Goal: Information Seeking & Learning: Check status

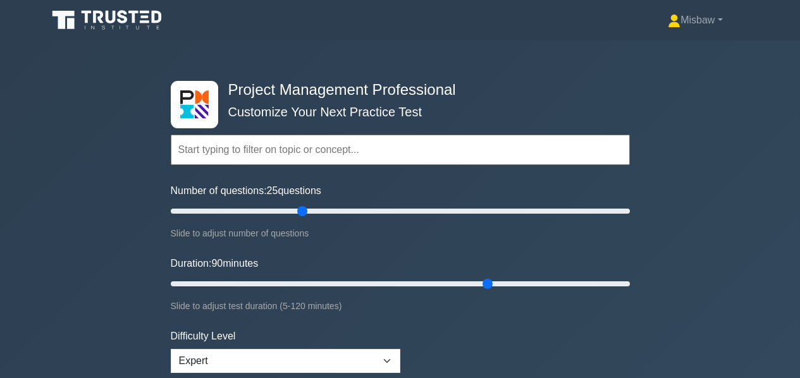
click at [486, 281] on input "Duration: 90 minutes" at bounding box center [400, 283] width 459 height 15
click at [453, 281] on input "Duration: 75 minutes" at bounding box center [400, 283] width 459 height 15
click at [412, 283] on input "Duration: 75 minutes" at bounding box center [400, 283] width 459 height 15
click at [369, 279] on input "Duration: 55 minutes" at bounding box center [400, 283] width 459 height 15
click at [404, 279] on input "Duration: 65 minutes" at bounding box center [400, 283] width 459 height 15
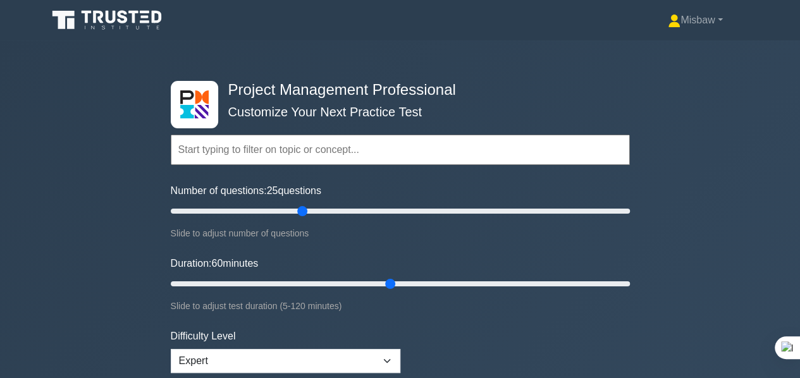
type input "60"
click at [397, 281] on input "Duration: 60 minutes" at bounding box center [400, 283] width 459 height 15
click at [427, 212] on input "Number of questions: 25 questions" at bounding box center [400, 211] width 459 height 15
click at [402, 212] on input "Number of questions: 105 questions" at bounding box center [400, 211] width 459 height 15
click at [352, 213] on input "Number of questions: 80 questions" at bounding box center [400, 211] width 459 height 15
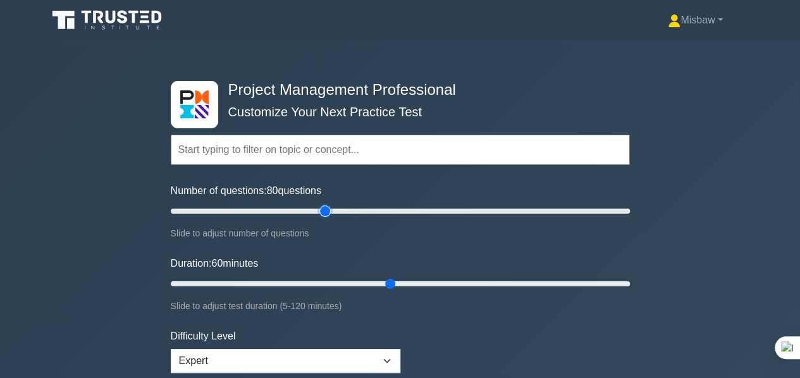
click at [321, 210] on input "Number of questions: 80 questions" at bounding box center [400, 211] width 459 height 15
click at [298, 209] on input "Number of questions: 70 questions" at bounding box center [400, 211] width 459 height 15
click at [257, 216] on input "Number of questions: 40 questions" at bounding box center [400, 211] width 459 height 15
click at [272, 211] on input "Number of questions: 40 questions" at bounding box center [400, 211] width 459 height 15
type input "55"
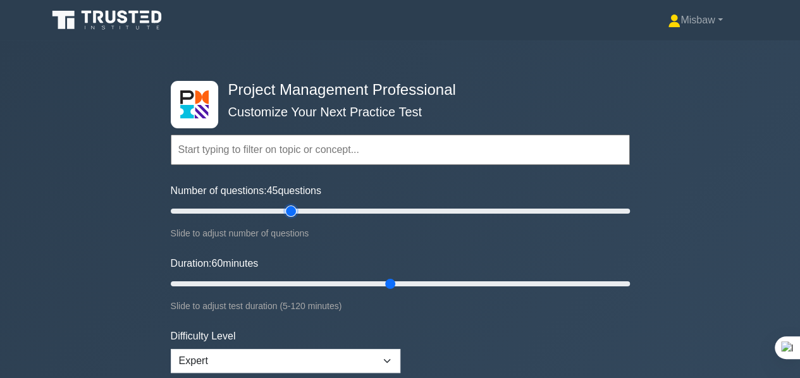
click at [288, 209] on input "Number of questions: 45 questions" at bounding box center [400, 211] width 459 height 15
click at [402, 282] on input "Duration: 60 minutes" at bounding box center [400, 283] width 459 height 15
type input "70"
click at [421, 281] on input "Duration: 65 minutes" at bounding box center [400, 283] width 459 height 15
type input "60"
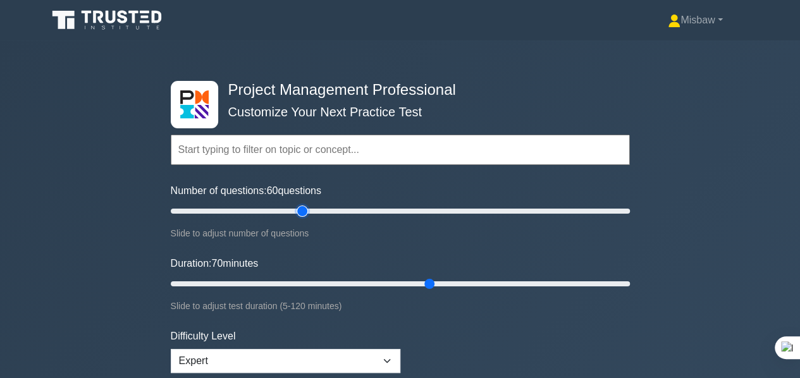
click at [306, 212] on input "Number of questions: 60 questions" at bounding box center [400, 211] width 459 height 15
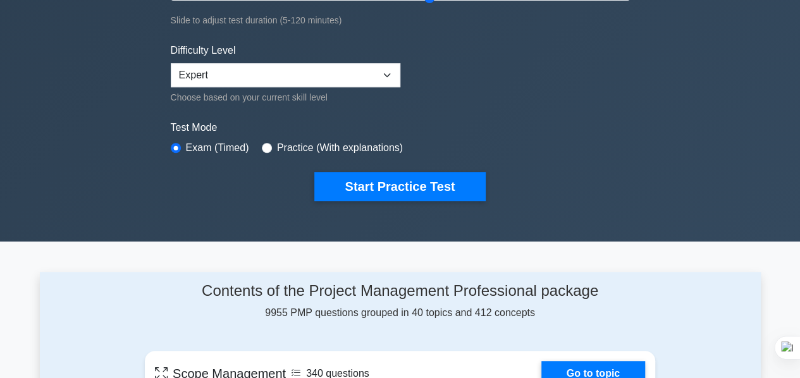
scroll to position [379, 0]
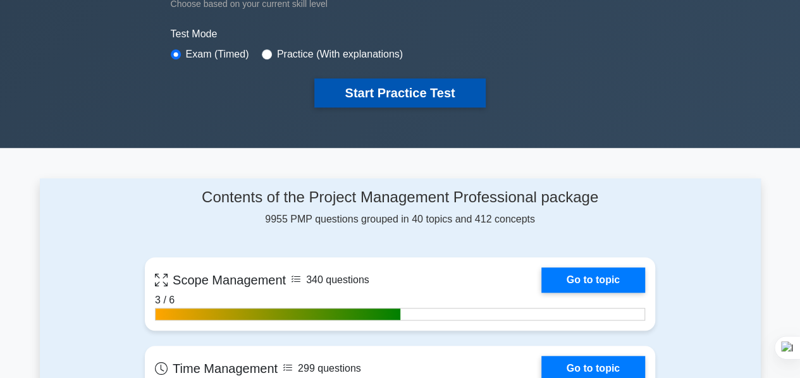
click at [405, 93] on button "Start Practice Test" at bounding box center [399, 92] width 171 height 29
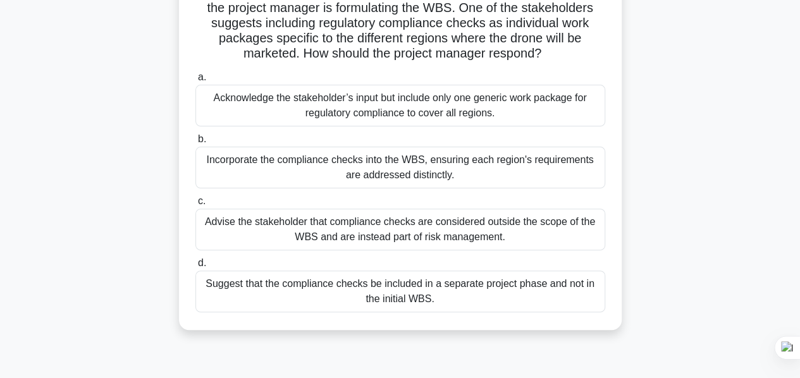
scroll to position [126, 0]
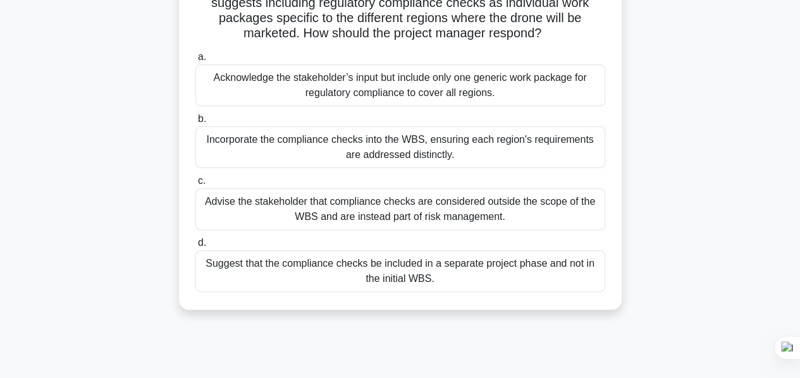
click at [391, 216] on div "Advise the stakeholder that compliance checks are considered outside the scope …" at bounding box center [400, 209] width 410 height 42
click at [195, 185] on input "c. Advise the stakeholder that compliance checks are considered outside the sco…" at bounding box center [195, 181] width 0 height 8
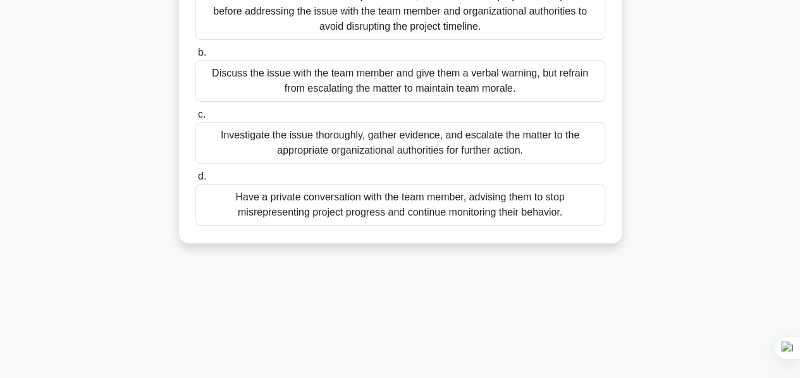
scroll to position [253, 0]
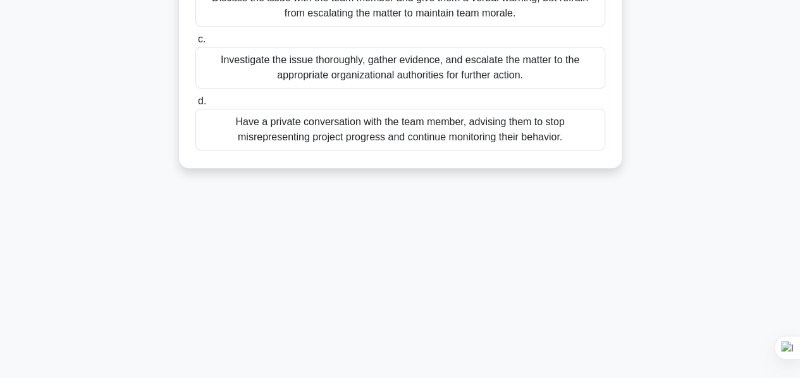
click at [298, 132] on div "Have a private conversation with the team member, advising them to stop misrepr…" at bounding box center [400, 130] width 410 height 42
click at [195, 106] on input "d. Have a private conversation with the team member, advising them to stop misr…" at bounding box center [195, 101] width 0 height 8
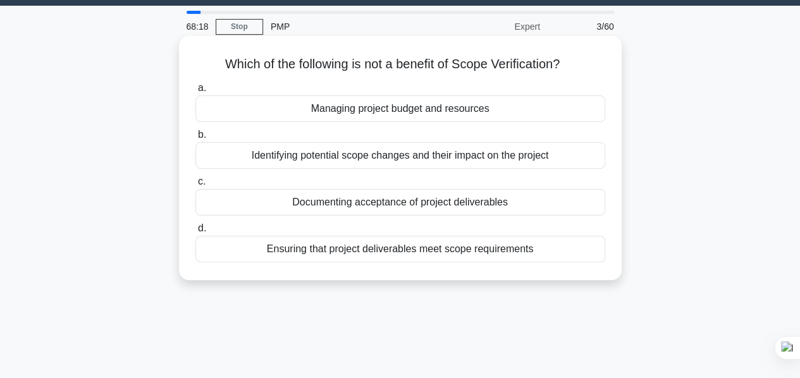
scroll to position [0, 0]
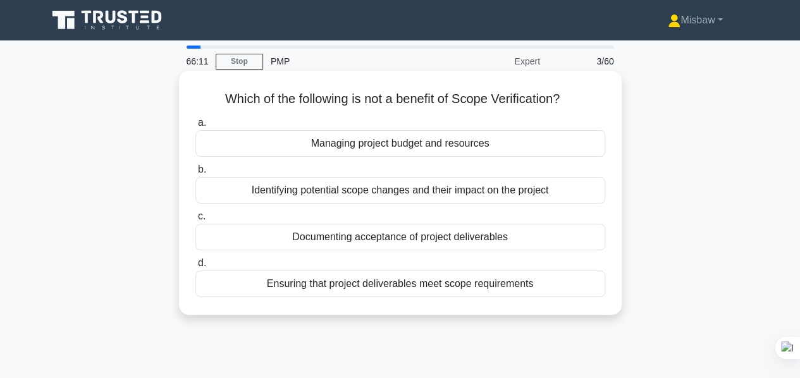
click at [432, 241] on div "Documenting acceptance of project deliverables" at bounding box center [400, 237] width 410 height 27
click at [195, 221] on input "c. Documenting acceptance of project deliverables" at bounding box center [195, 216] width 0 height 8
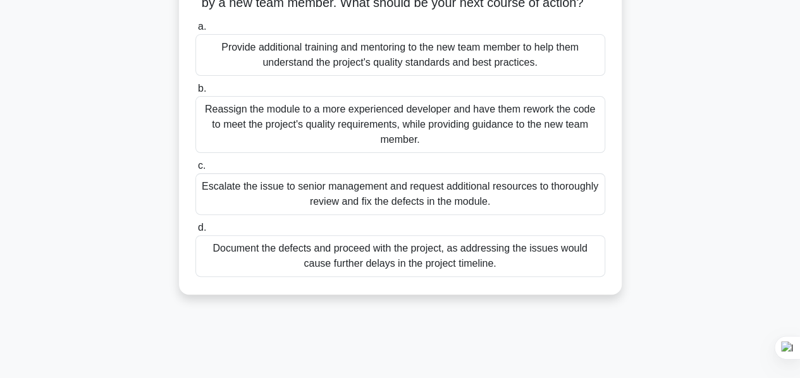
scroll to position [63, 0]
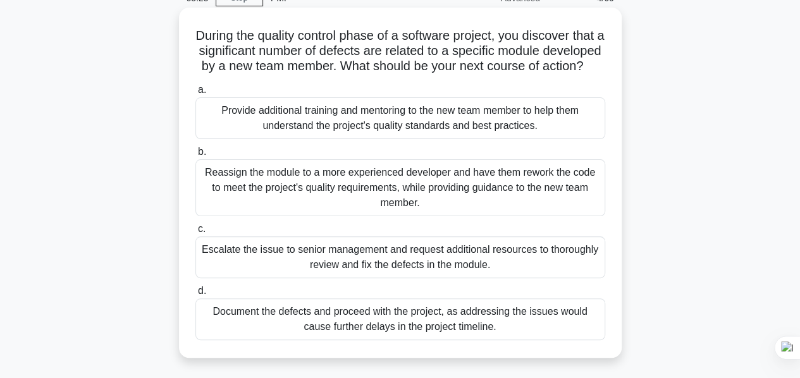
click at [349, 136] on div "Provide additional training and mentoring to the new team member to help them u…" at bounding box center [400, 118] width 410 height 42
click at [195, 94] on input "a. Provide additional training and mentoring to the new team member to help the…" at bounding box center [195, 90] width 0 height 8
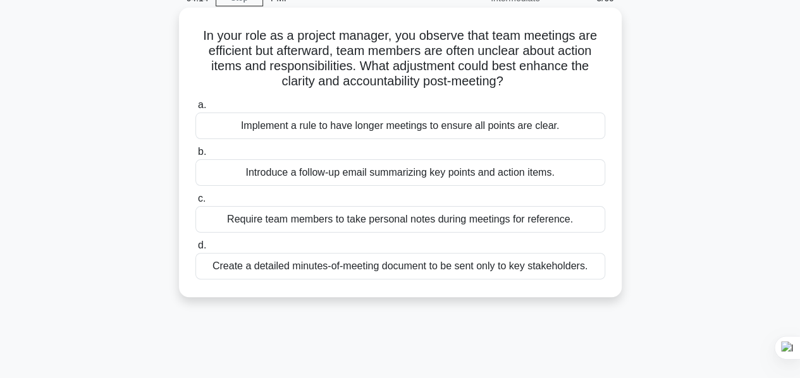
click at [417, 224] on div "Require team members to take personal notes during meetings for reference." at bounding box center [400, 219] width 410 height 27
click at [195, 203] on input "c. Require team members to take personal notes during meetings for reference." at bounding box center [195, 199] width 0 height 8
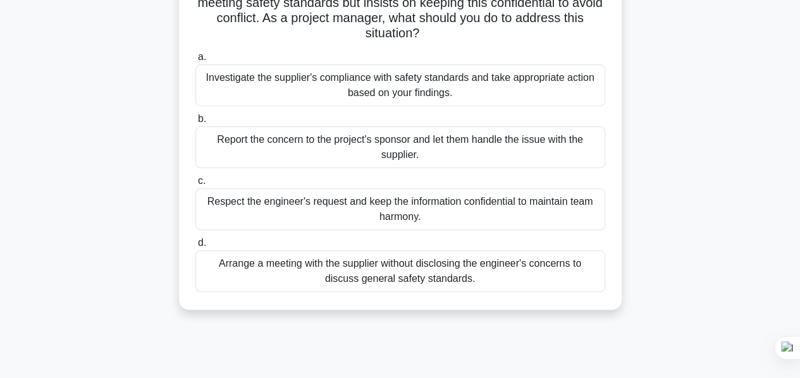
scroll to position [0, 0]
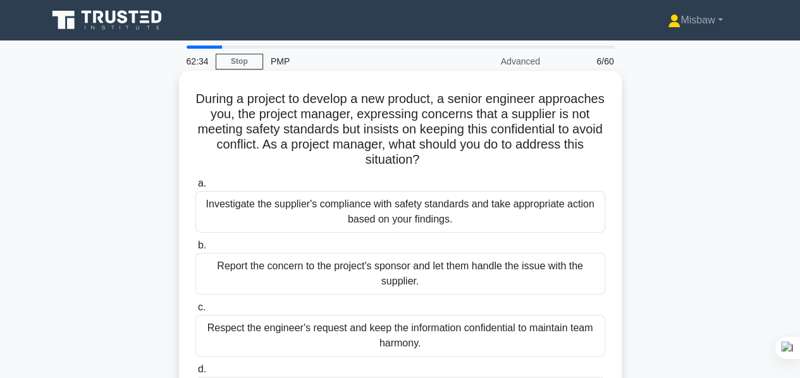
click at [334, 213] on div "Investigate the supplier's compliance with safety standards and take appropriat…" at bounding box center [400, 212] width 410 height 42
click at [195, 188] on input "a. Investigate the supplier's compliance with safety standards and take appropr…" at bounding box center [195, 184] width 0 height 8
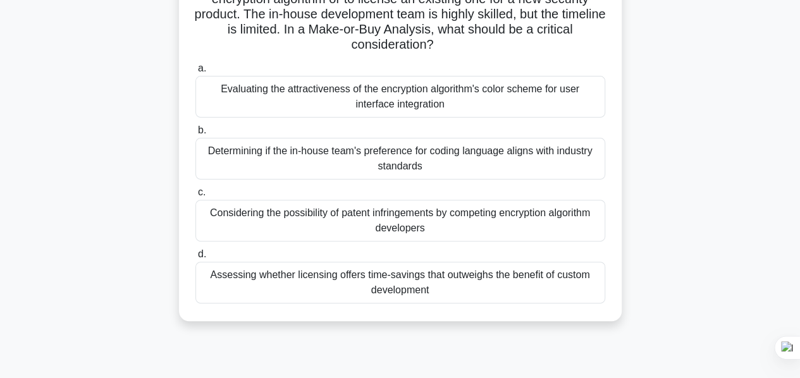
scroll to position [126, 0]
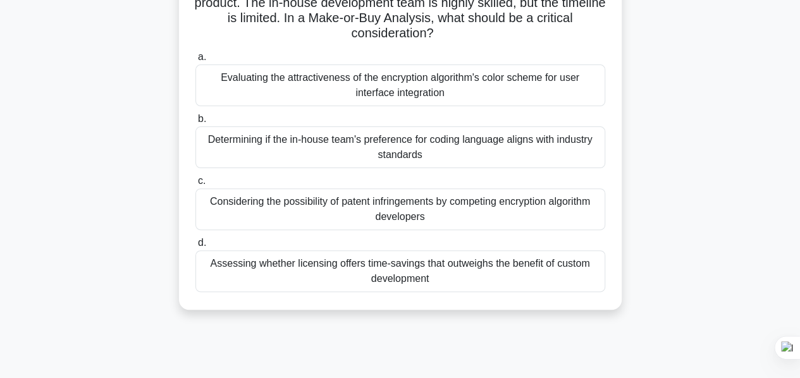
click at [486, 272] on div "Assessing whether licensing offers time-savings that outweighs the benefit of c…" at bounding box center [400, 271] width 410 height 42
click at [195, 247] on input "d. Assessing whether licensing offers time-savings that outweighs the benefit o…" at bounding box center [195, 243] width 0 height 8
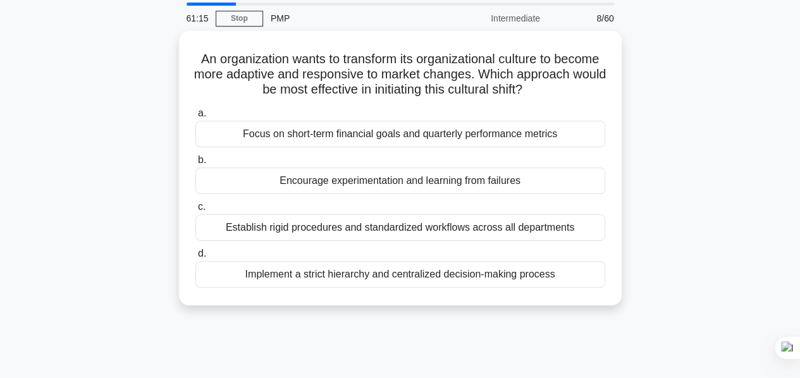
scroll to position [63, 0]
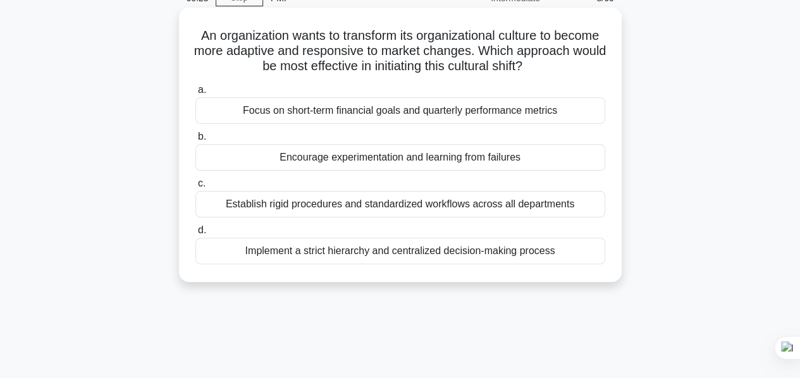
click at [448, 160] on div "Encourage experimentation and learning from failures" at bounding box center [400, 157] width 410 height 27
click at [195, 141] on input "b. Encourage experimentation and learning from failures" at bounding box center [195, 137] width 0 height 8
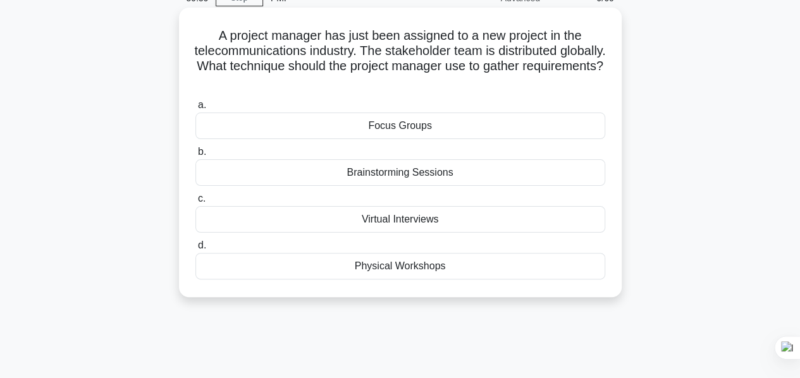
click at [393, 218] on div "Virtual Interviews" at bounding box center [400, 219] width 410 height 27
click at [195, 203] on input "c. Virtual Interviews" at bounding box center [195, 199] width 0 height 8
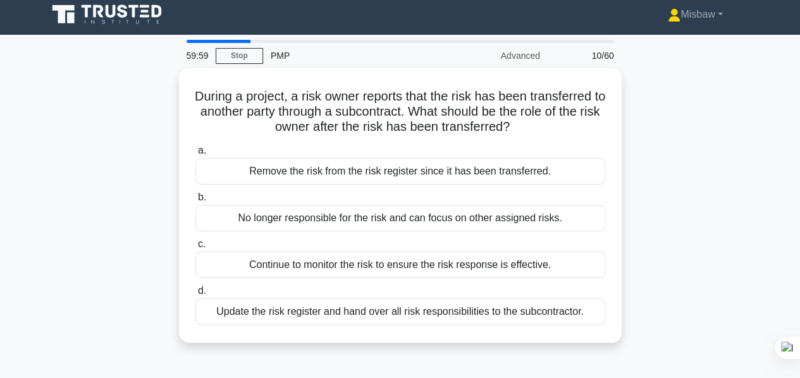
scroll to position [0, 0]
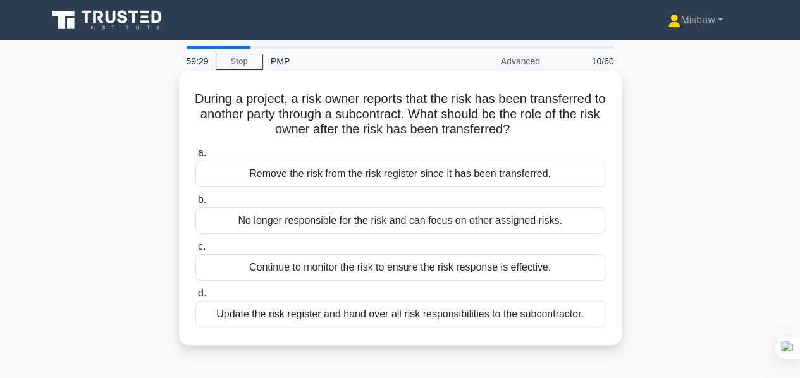
click at [292, 315] on div "Update the risk register and hand over all risk responsibilities to the subcont…" at bounding box center [400, 314] width 410 height 27
click at [195, 298] on input "d. Update the risk register and hand over all risk responsibilities to the subc…" at bounding box center [195, 294] width 0 height 8
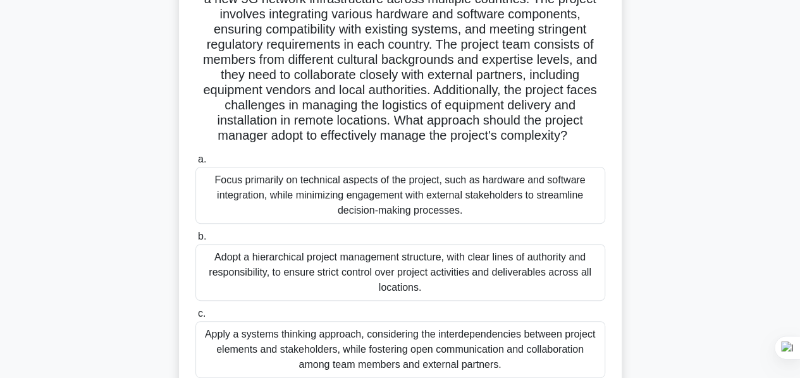
scroll to position [242, 0]
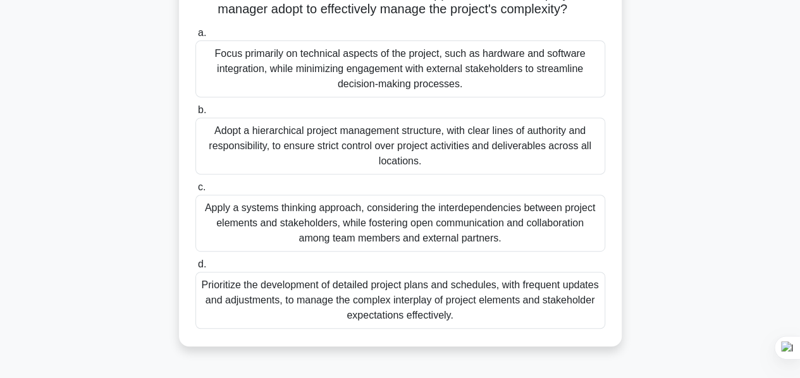
click at [360, 243] on div "Apply a systems thinking approach, considering the interdependencies between pr…" at bounding box center [400, 223] width 410 height 57
click at [195, 192] on input "c. Apply a systems thinking approach, considering the interdependencies between…" at bounding box center [195, 187] width 0 height 8
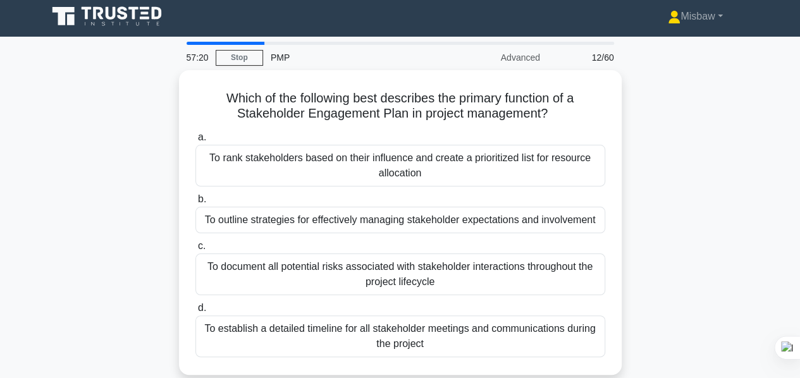
scroll to position [0, 0]
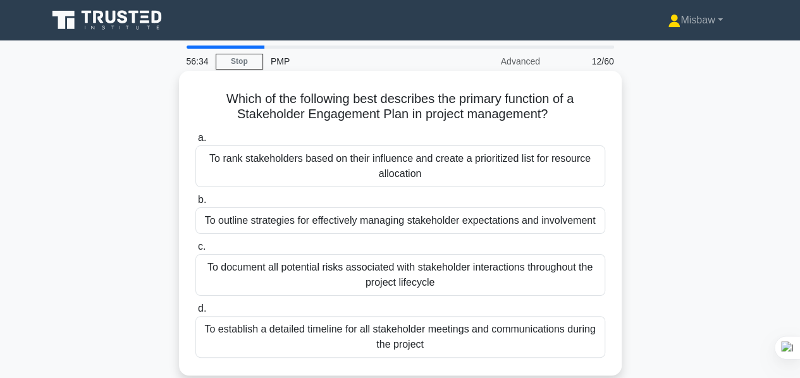
click at [377, 224] on div "To outline strategies for effectively managing stakeholder expectations and inv…" at bounding box center [400, 220] width 410 height 27
click at [195, 204] on input "b. To outline strategies for effectively managing stakeholder expectations and …" at bounding box center [195, 200] width 0 height 8
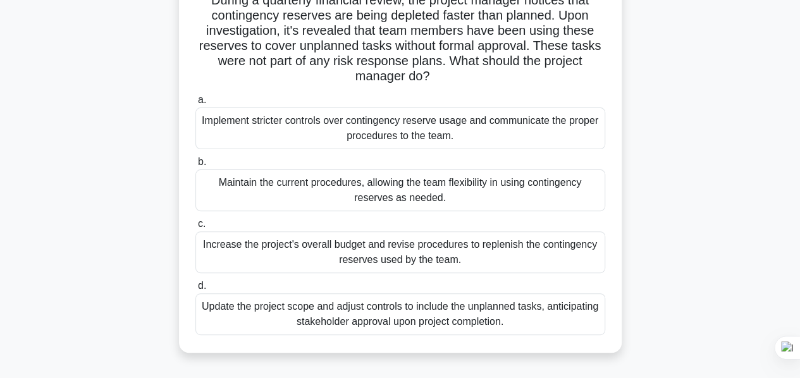
scroll to position [126, 0]
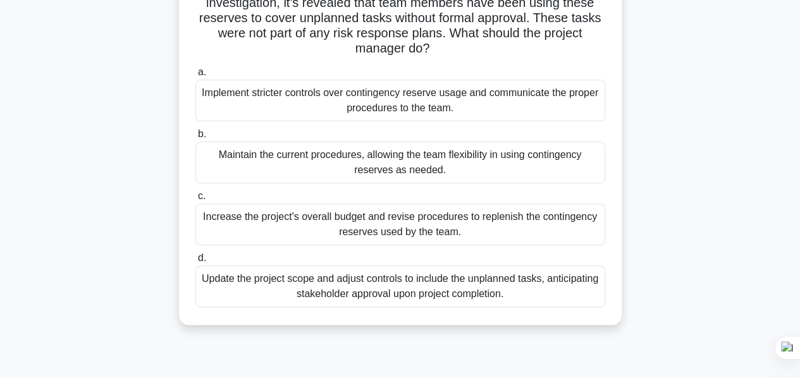
click at [343, 106] on div "Implement stricter controls over contingency reserve usage and communicate the …" at bounding box center [400, 101] width 410 height 42
click at [195, 77] on input "a. Implement stricter controls over contingency reserve usage and communicate t…" at bounding box center [195, 72] width 0 height 8
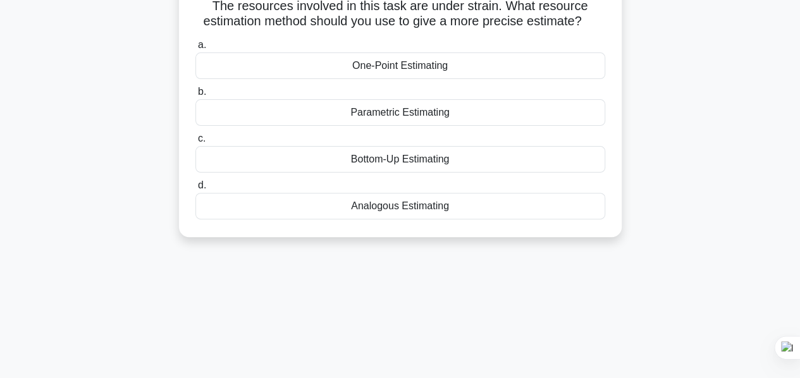
scroll to position [0, 0]
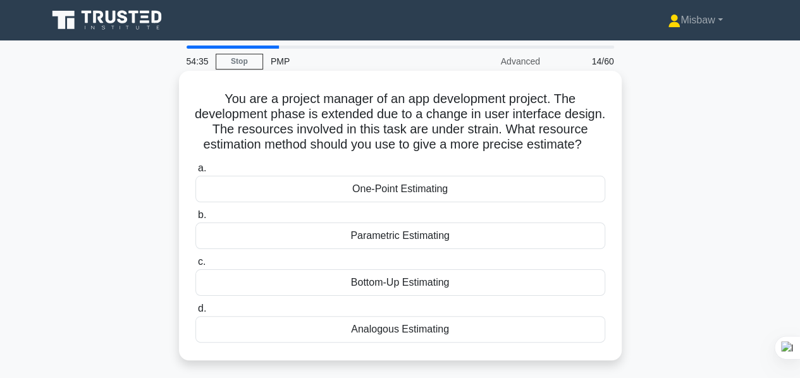
click at [415, 296] on div "Bottom-Up Estimating" at bounding box center [400, 282] width 410 height 27
click at [195, 266] on input "c. Bottom-Up Estimating" at bounding box center [195, 262] width 0 height 8
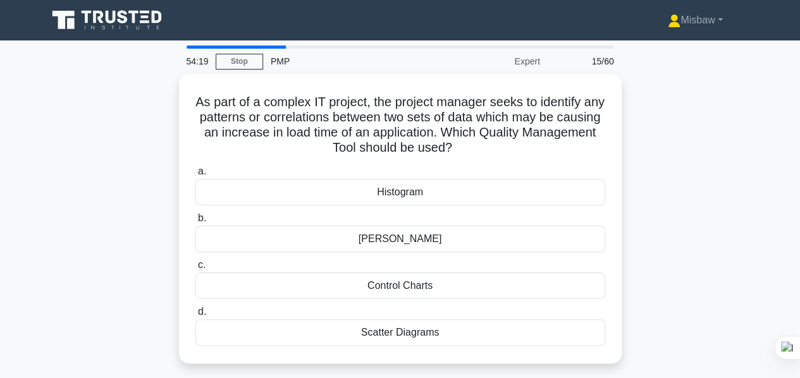
scroll to position [63, 0]
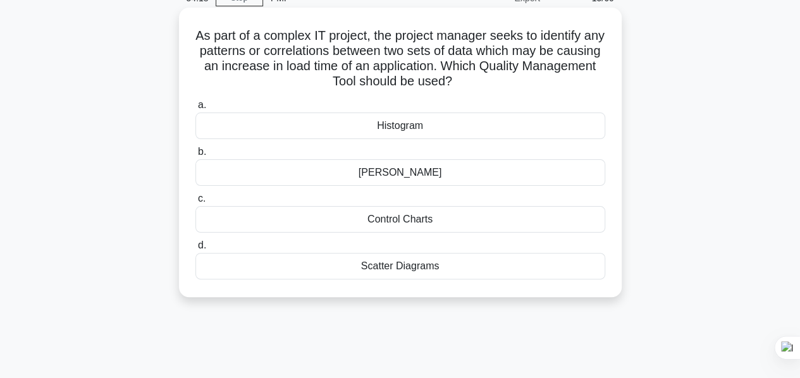
click at [407, 268] on div "Scatter Diagrams" at bounding box center [400, 266] width 410 height 27
click at [195, 250] on input "d. Scatter Diagrams" at bounding box center [195, 246] width 0 height 8
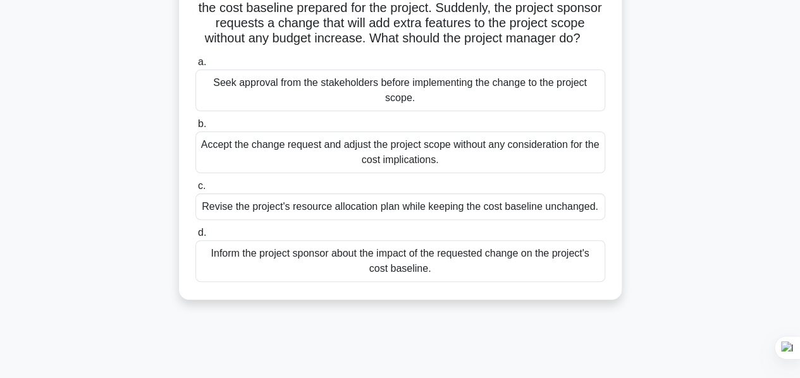
scroll to position [126, 0]
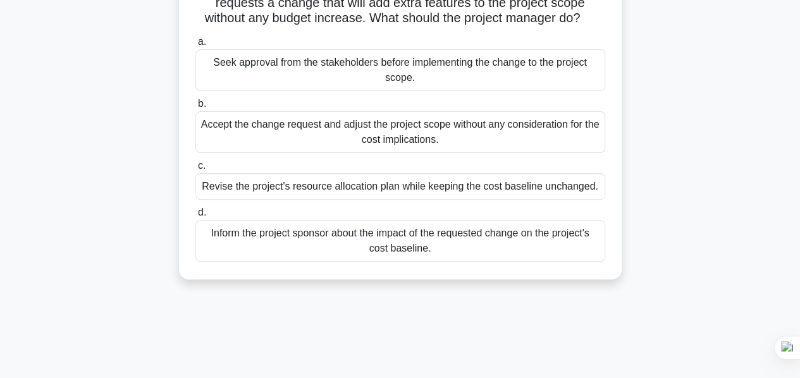
click at [467, 91] on div "Seek approval from the stakeholders before implementing the change to the proje…" at bounding box center [400, 70] width 410 height 42
click at [195, 46] on input "a. Seek approval from the stakeholders before implementing the change to the pr…" at bounding box center [195, 42] width 0 height 8
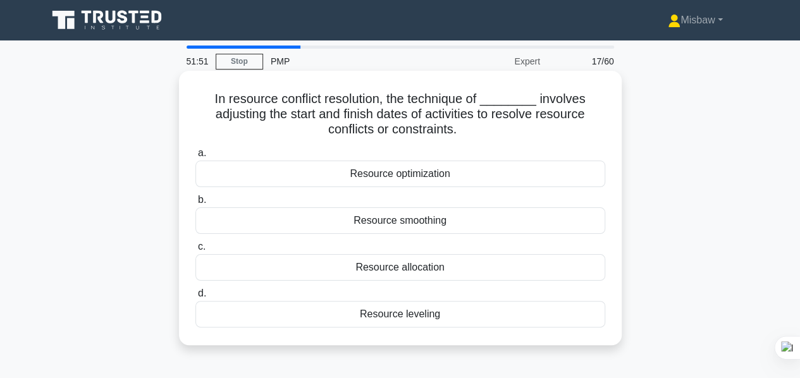
scroll to position [63, 0]
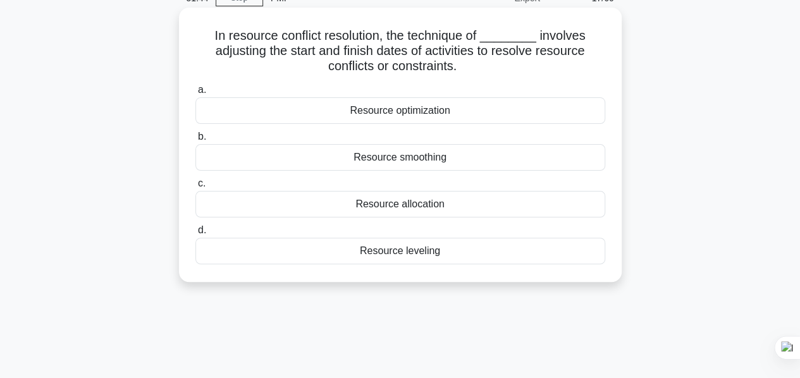
click at [406, 250] on div "Resource leveling" at bounding box center [400, 251] width 410 height 27
click at [195, 235] on input "d. Resource leveling" at bounding box center [195, 230] width 0 height 8
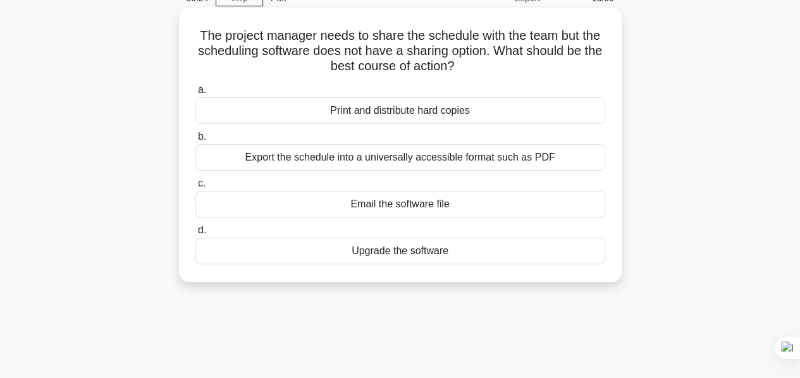
click at [525, 156] on div "Export the schedule into a universally accessible format such as PDF" at bounding box center [400, 157] width 410 height 27
click at [195, 141] on input "b. Export the schedule into a universally accessible format such as PDF" at bounding box center [195, 137] width 0 height 8
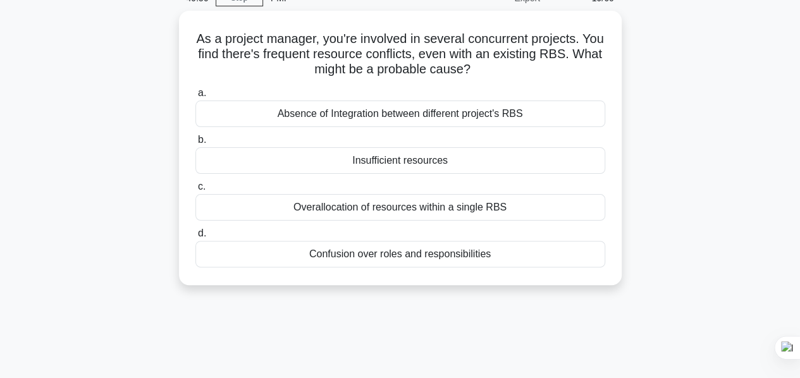
scroll to position [0, 0]
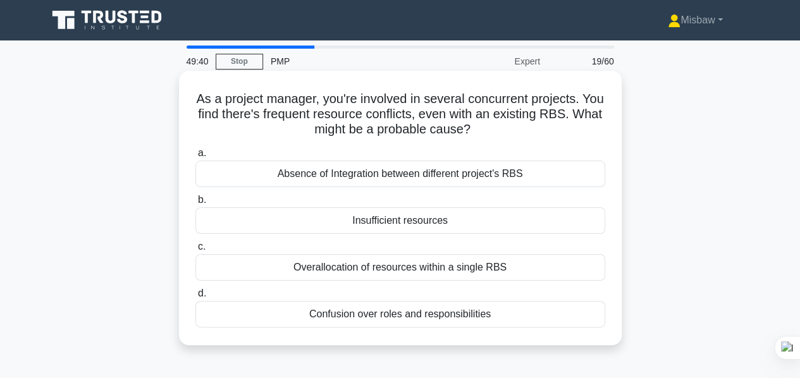
click at [478, 264] on div "Overallocation of resources within a single RBS" at bounding box center [400, 267] width 410 height 27
click at [195, 251] on input "c. Overallocation of resources within a single RBS" at bounding box center [195, 247] width 0 height 8
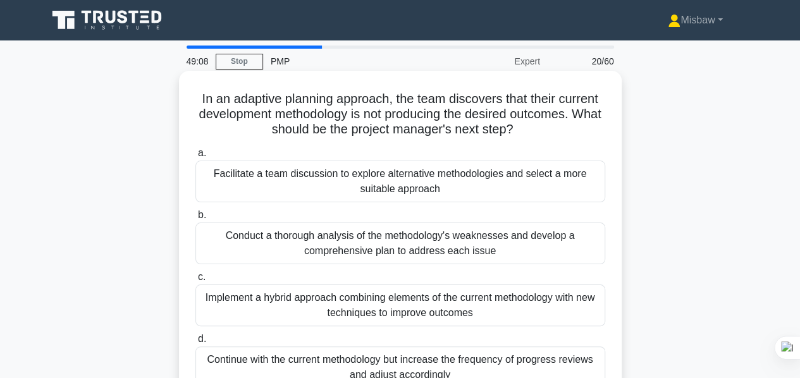
click at [355, 180] on div "Facilitate a team discussion to explore alternative methodologies and select a …" at bounding box center [400, 182] width 410 height 42
click at [195, 157] on input "a. Facilitate a team discussion to explore alternative methodologies and select…" at bounding box center [195, 153] width 0 height 8
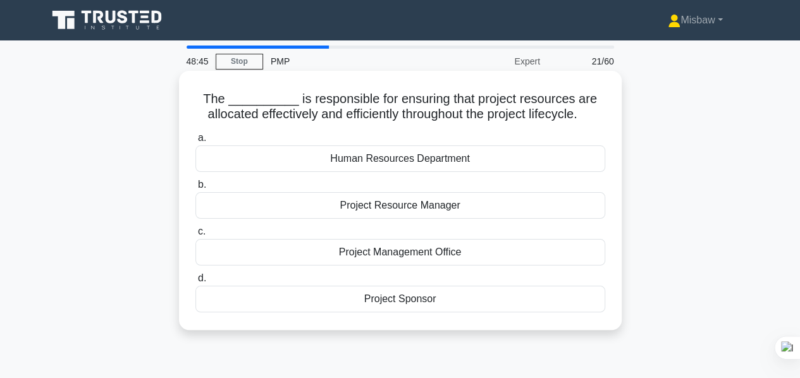
click at [444, 154] on div "Human Resources Department" at bounding box center [400, 158] width 410 height 27
click at [195, 142] on input "a. Human Resources Department" at bounding box center [195, 138] width 0 height 8
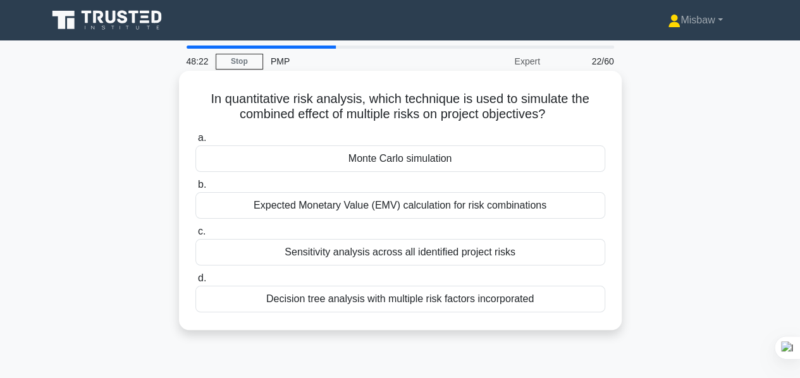
click at [444, 156] on div "Monte Carlo simulation" at bounding box center [400, 158] width 410 height 27
click at [195, 142] on input "a. Monte Carlo simulation" at bounding box center [195, 138] width 0 height 8
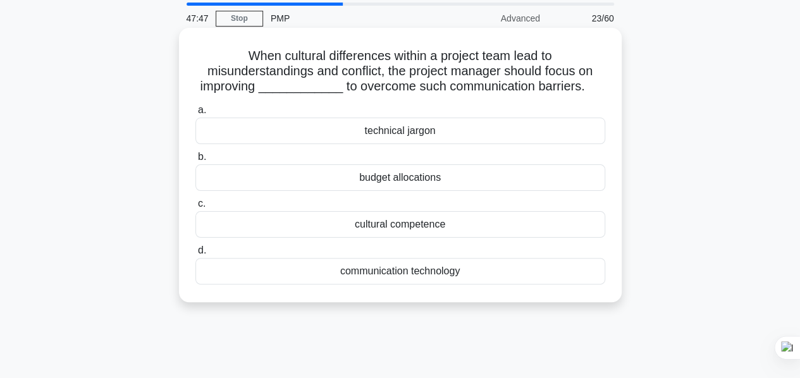
scroll to position [63, 0]
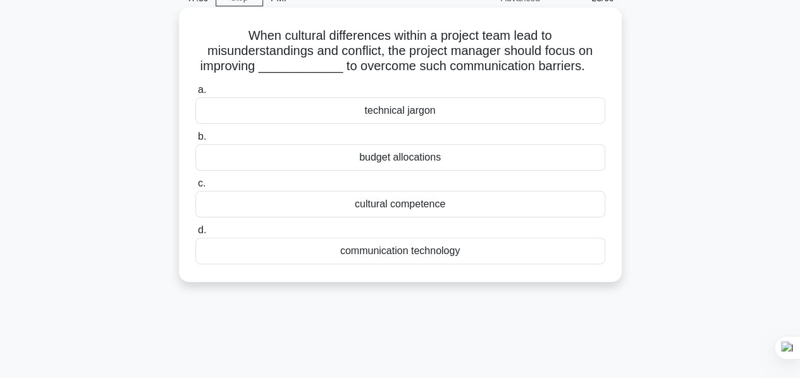
click at [384, 250] on div "communication technology" at bounding box center [400, 251] width 410 height 27
click at [195, 235] on input "d. communication technology" at bounding box center [195, 230] width 0 height 8
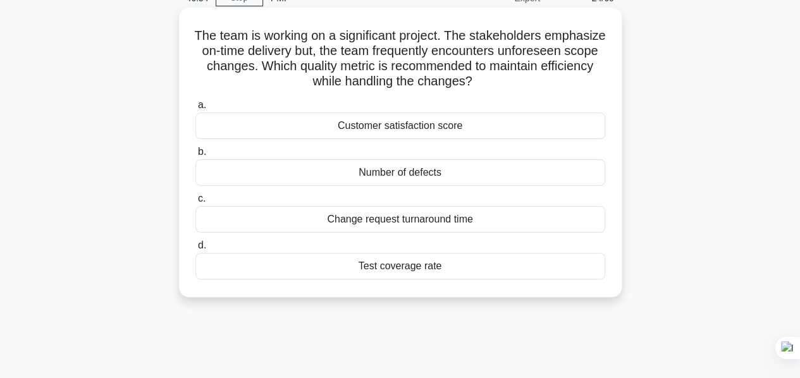
click at [424, 219] on div "Change request turnaround time" at bounding box center [400, 219] width 410 height 27
click at [195, 203] on input "c. Change request turnaround time" at bounding box center [195, 199] width 0 height 8
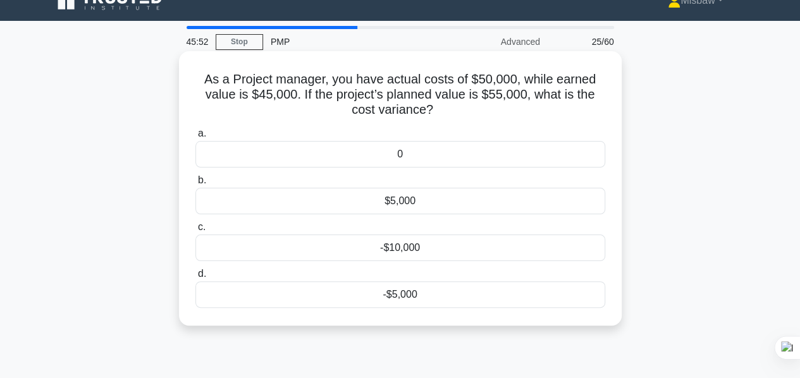
scroll to position [0, 0]
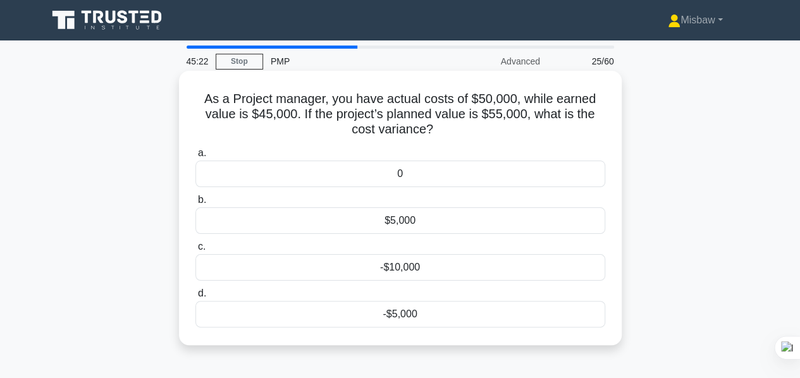
click at [376, 218] on div "$5,000" at bounding box center [400, 220] width 410 height 27
click at [195, 204] on input "b. $5,000" at bounding box center [195, 200] width 0 height 8
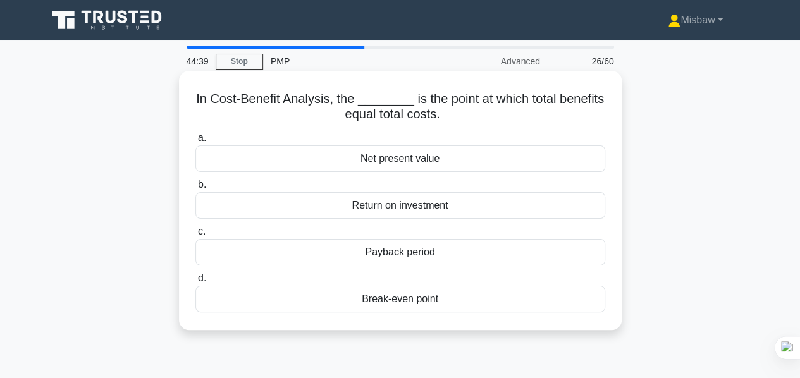
click at [443, 296] on div "Break-even point" at bounding box center [400, 299] width 410 height 27
click at [195, 283] on input "d. Break-even point" at bounding box center [195, 278] width 0 height 8
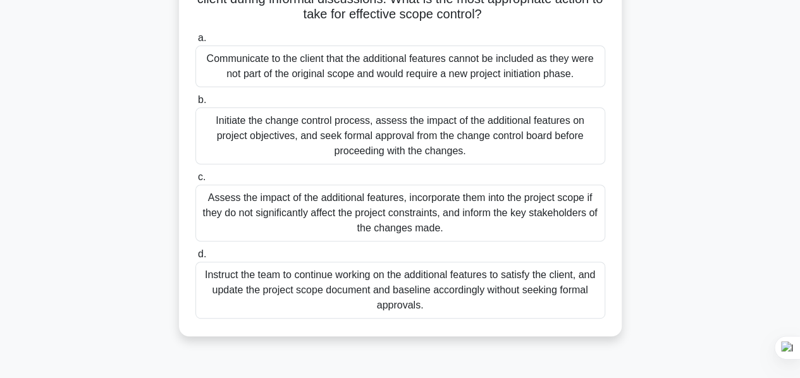
scroll to position [126, 0]
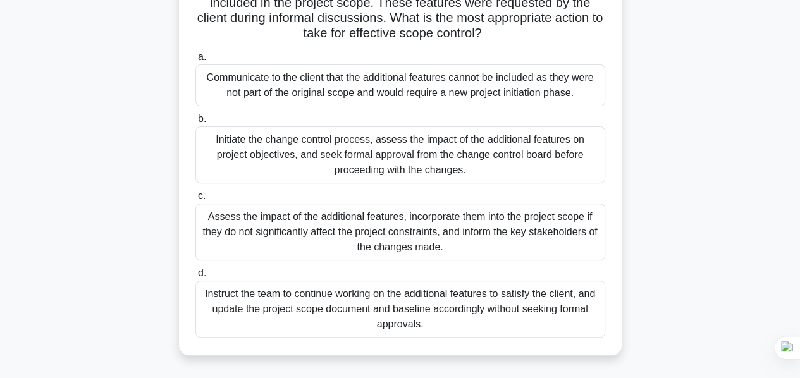
click at [367, 151] on div "Initiate the change control process, assess the impact of the additional featur…" at bounding box center [400, 154] width 410 height 57
click at [195, 123] on input "b. Initiate the change control process, assess the impact of the additional fea…" at bounding box center [195, 119] width 0 height 8
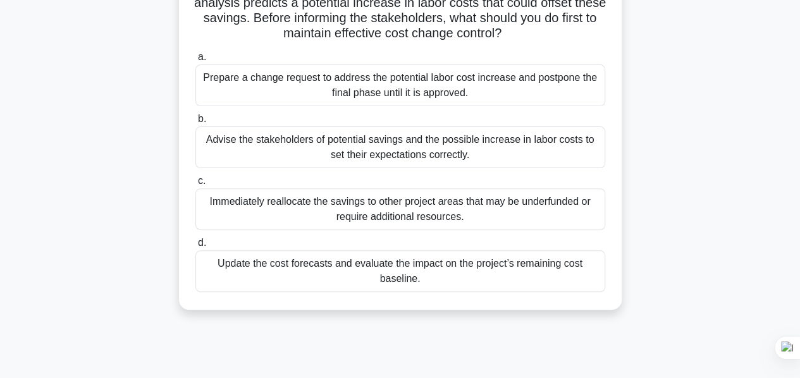
click at [505, 156] on div "Advise the stakeholders of potential savings and the possible increase in labor…" at bounding box center [400, 147] width 410 height 42
click at [195, 123] on input "b. Advise the stakeholders of potential savings and the possible increase in la…" at bounding box center [195, 119] width 0 height 8
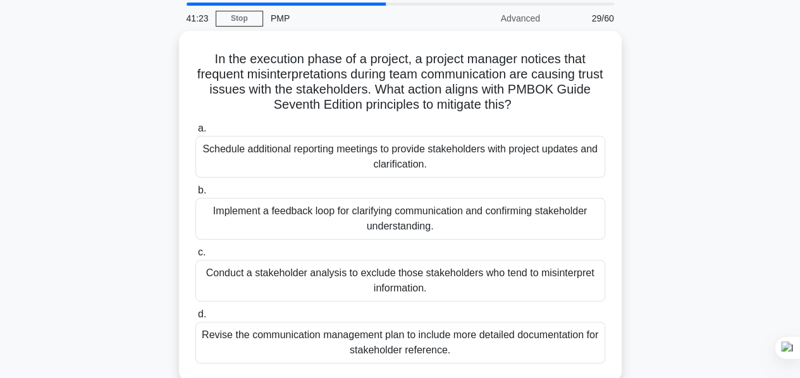
scroll to position [63, 0]
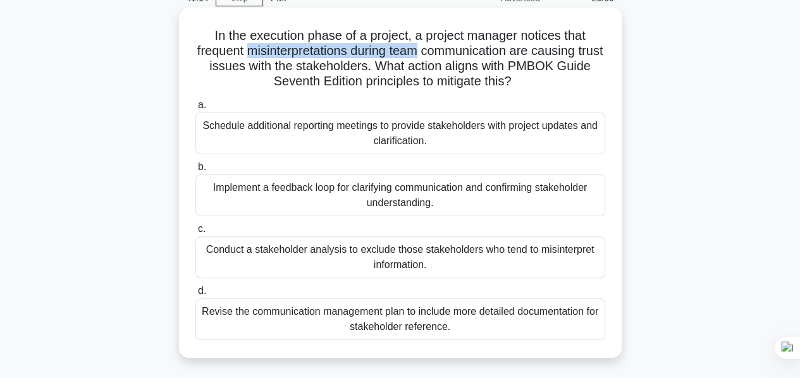
drag, startPoint x: 255, startPoint y: 54, endPoint x: 431, endPoint y: 55, distance: 176.4
click at [431, 55] on h5 "In the execution phase of a project, a project manager notices that frequent mi…" at bounding box center [400, 59] width 412 height 62
click at [277, 193] on div "Implement a feedback loop for clarifying communication and confirming stakehold…" at bounding box center [400, 195] width 410 height 42
click at [195, 171] on input "b. Implement a feedback loop for clarifying communication and confirming stakeh…" at bounding box center [195, 167] width 0 height 8
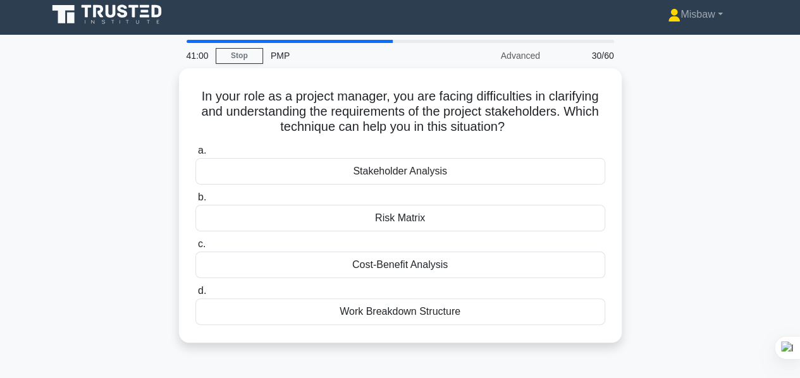
scroll to position [0, 0]
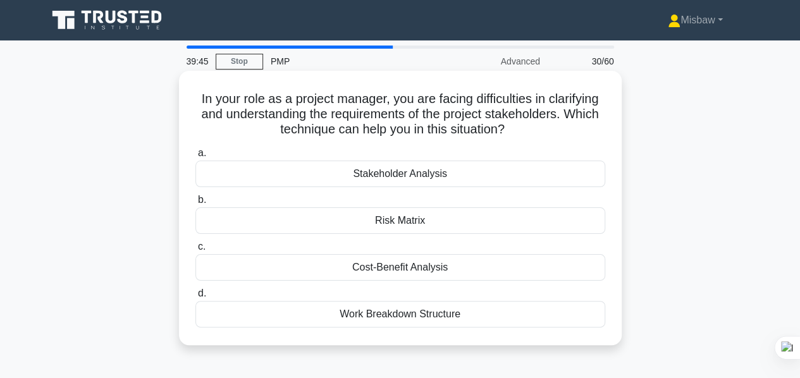
click at [405, 178] on div "Stakeholder Analysis" at bounding box center [400, 174] width 410 height 27
click at [195, 157] on input "a. Stakeholder Analysis" at bounding box center [195, 153] width 0 height 8
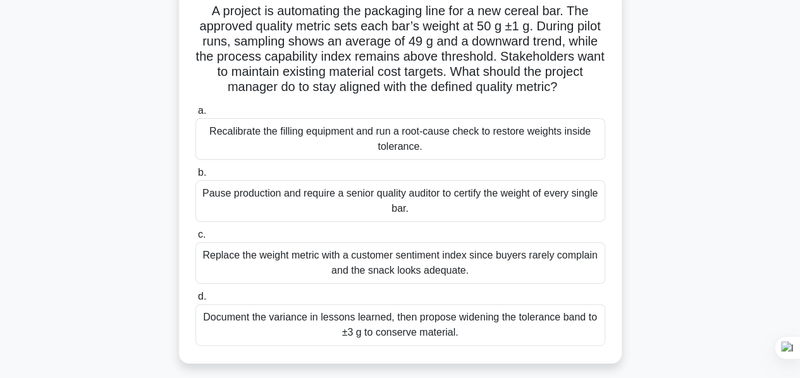
scroll to position [126, 0]
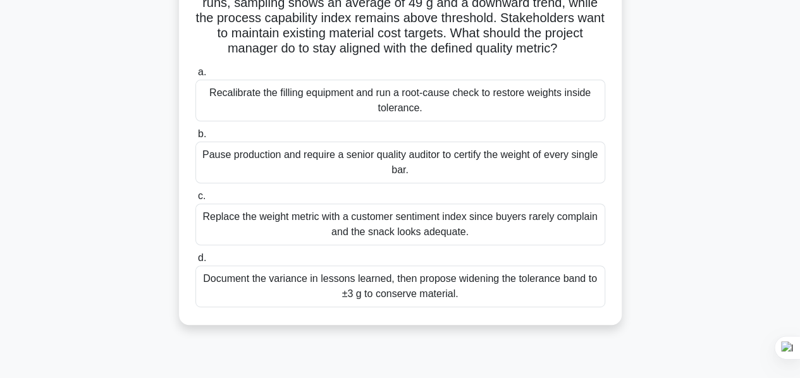
click at [395, 121] on div "Recalibrate the filling equipment and run a root-cause check to restore weights…" at bounding box center [400, 101] width 410 height 42
click at [195, 77] on input "a. Recalibrate the filling equipment and run a root-cause check to restore weig…" at bounding box center [195, 72] width 0 height 8
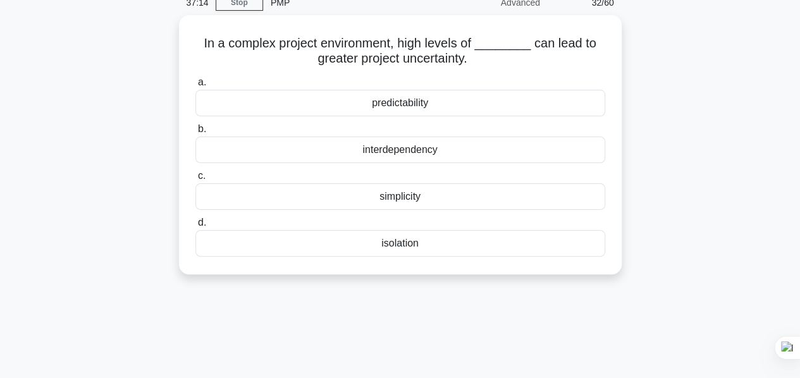
scroll to position [0, 0]
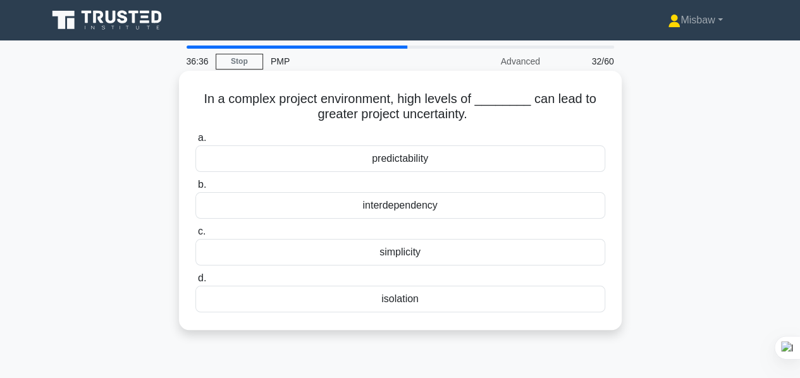
click at [415, 213] on div "interdependency" at bounding box center [400, 205] width 410 height 27
click at [195, 189] on input "b. interdependency" at bounding box center [195, 185] width 0 height 8
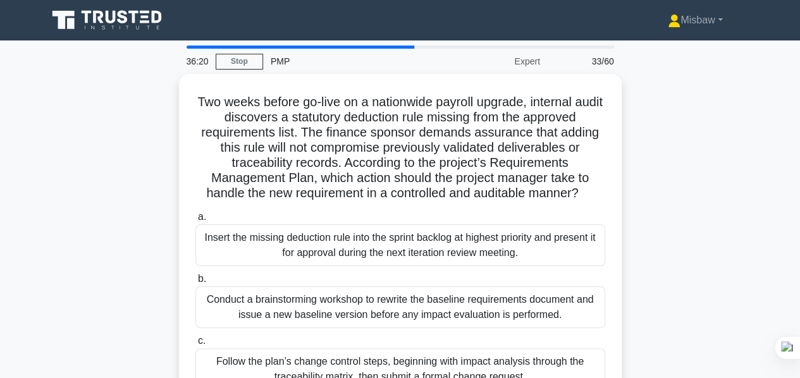
click at [598, 66] on div "33/60" at bounding box center [585, 61] width 74 height 25
click at [596, 63] on div "33/60" at bounding box center [585, 61] width 74 height 25
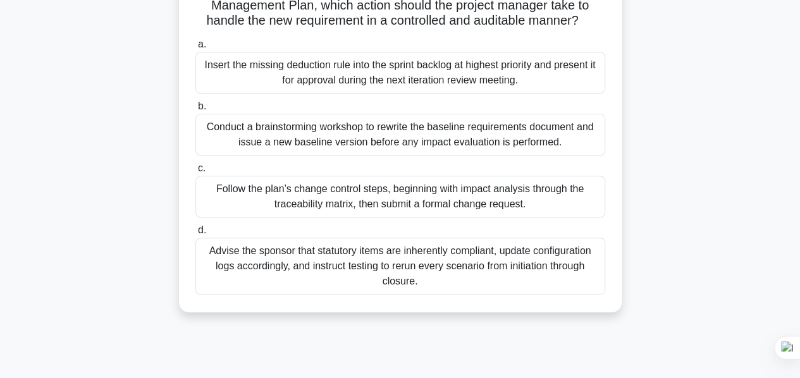
scroll to position [190, 0]
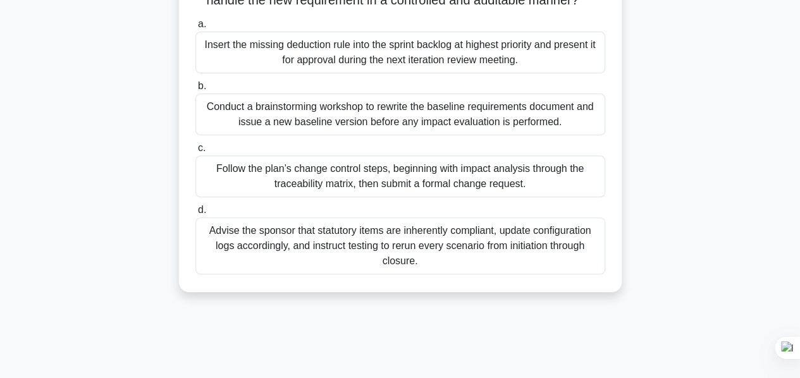
click at [439, 180] on div "Follow the plan’s change control steps, beginning with impact analysis through …" at bounding box center [400, 177] width 410 height 42
click at [195, 152] on input "c. Follow the plan’s change control steps, beginning with impact analysis throu…" at bounding box center [195, 148] width 0 height 8
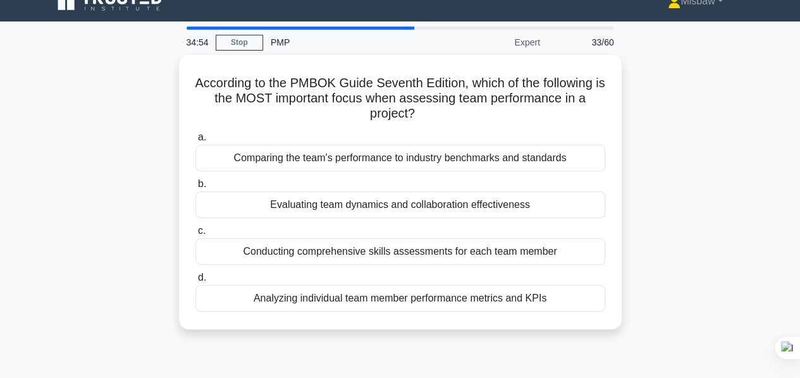
scroll to position [0, 0]
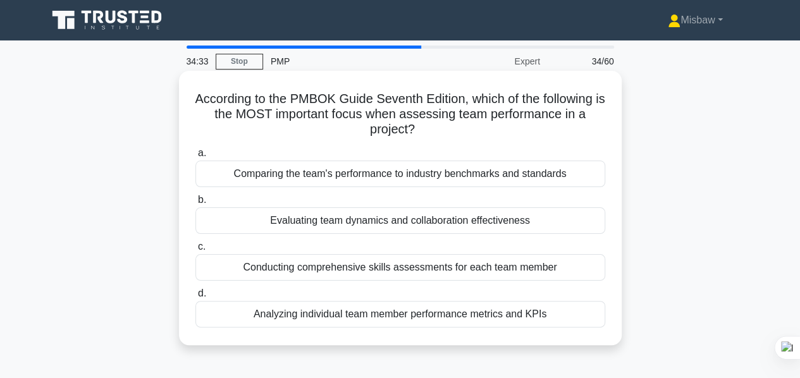
drag, startPoint x: 420, startPoint y: 123, endPoint x: 576, endPoint y: 119, distance: 155.6
click at [576, 119] on h5 "According to the PMBOK Guide Seventh Edition, which of the following is the MOS…" at bounding box center [400, 114] width 412 height 47
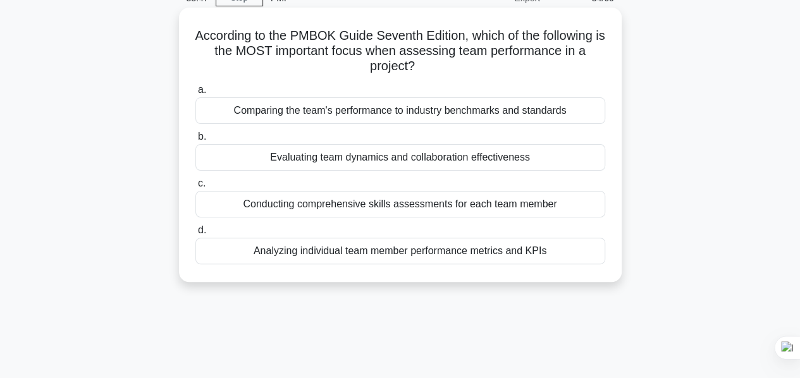
click at [373, 161] on div "Evaluating team dynamics and collaboration effectiveness" at bounding box center [400, 157] width 410 height 27
click at [195, 141] on input "b. Evaluating team dynamics and collaboration effectiveness" at bounding box center [195, 137] width 0 height 8
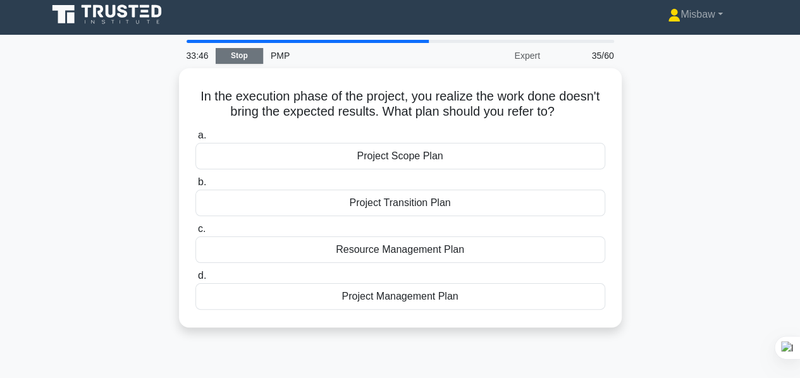
scroll to position [0, 0]
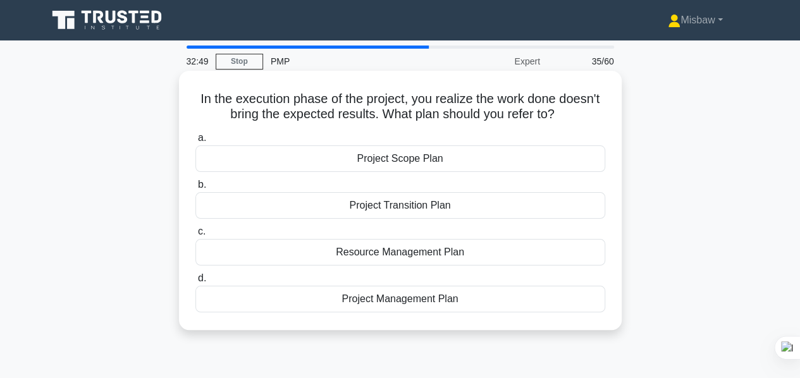
click at [400, 300] on div "Project Management Plan" at bounding box center [400, 299] width 410 height 27
click at [195, 283] on input "d. Project Management Plan" at bounding box center [195, 278] width 0 height 8
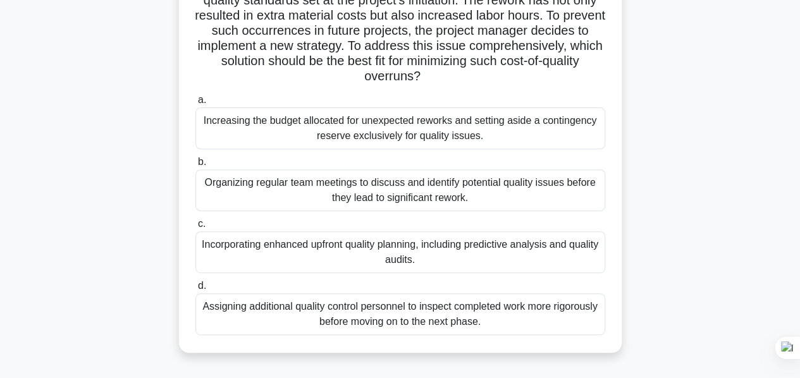
scroll to position [190, 0]
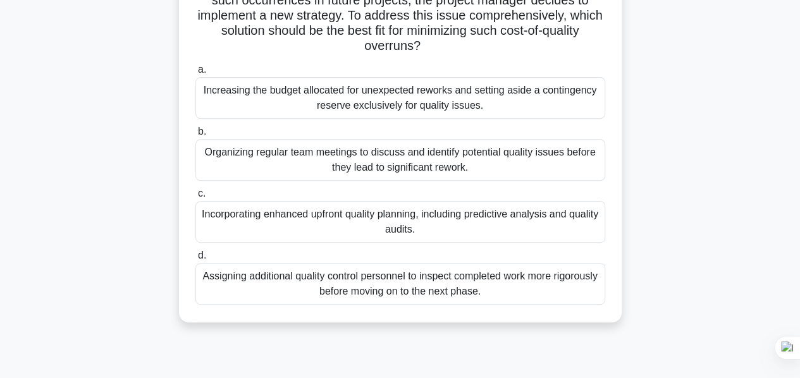
click at [425, 168] on div "Organizing regular team meetings to discuss and identify potential quality issu…" at bounding box center [400, 160] width 410 height 42
click at [195, 136] on input "b. Organizing regular team meetings to discuss and identify potential quality i…" at bounding box center [195, 132] width 0 height 8
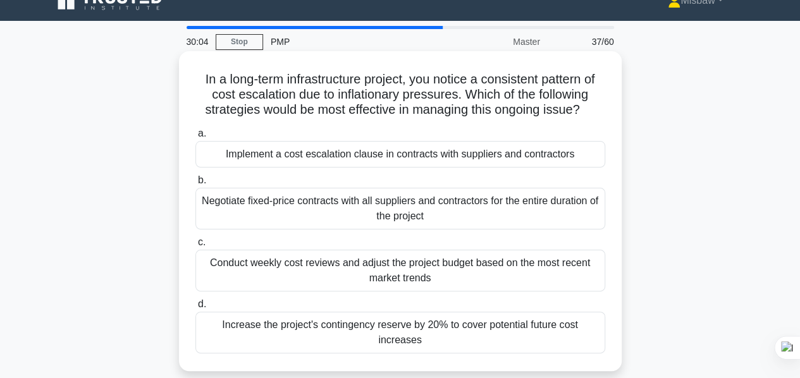
scroll to position [0, 0]
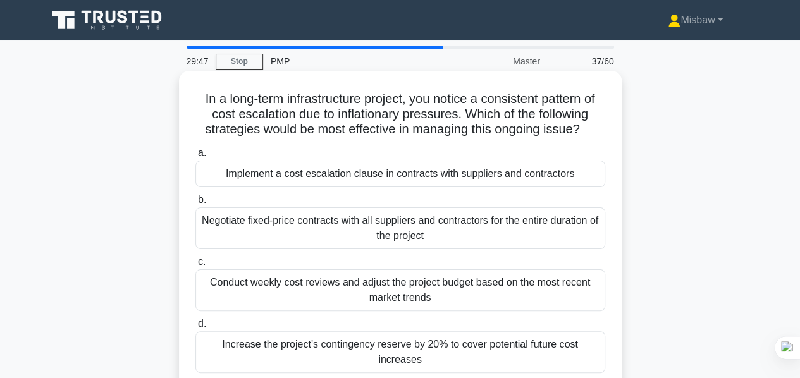
click at [372, 226] on div "Negotiate fixed-price contracts with all suppliers and contractors for the enti…" at bounding box center [400, 228] width 410 height 42
click at [195, 204] on input "b. Negotiate fixed-price contracts with all suppliers and contractors for the e…" at bounding box center [195, 200] width 0 height 8
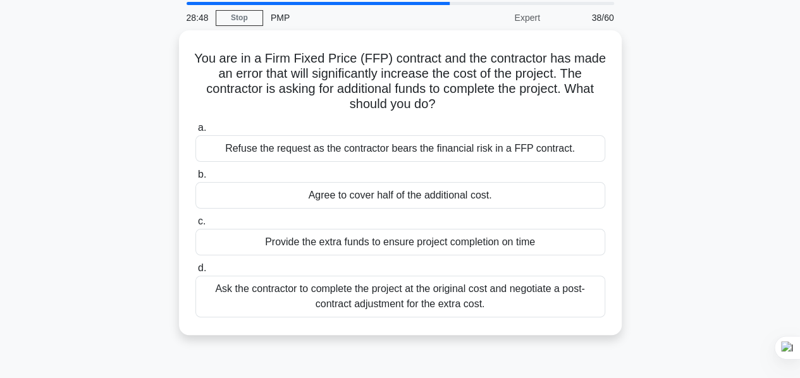
scroll to position [63, 0]
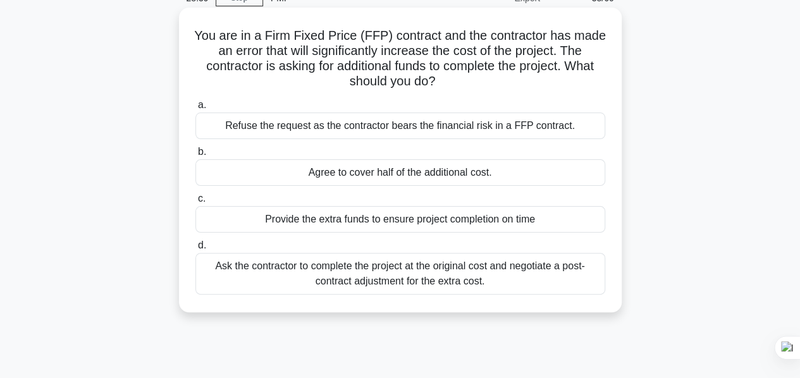
click at [376, 128] on div "Refuse the request as the contractor bears the financial risk in a FFP contract." at bounding box center [400, 126] width 410 height 27
click at [195, 109] on input "a. Refuse the request as the contractor bears the financial risk in a FFP contr…" at bounding box center [195, 105] width 0 height 8
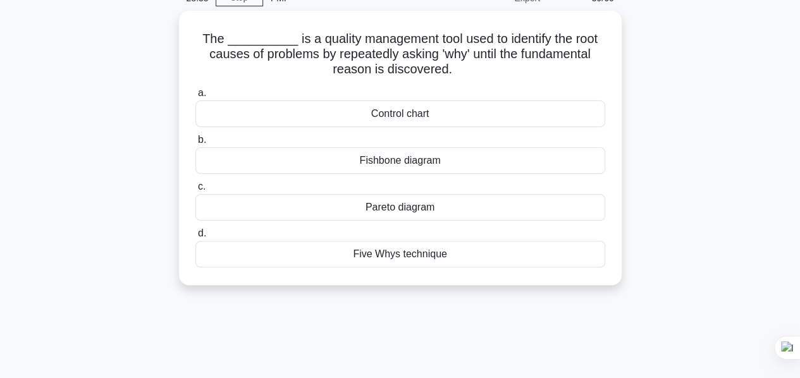
scroll to position [0, 0]
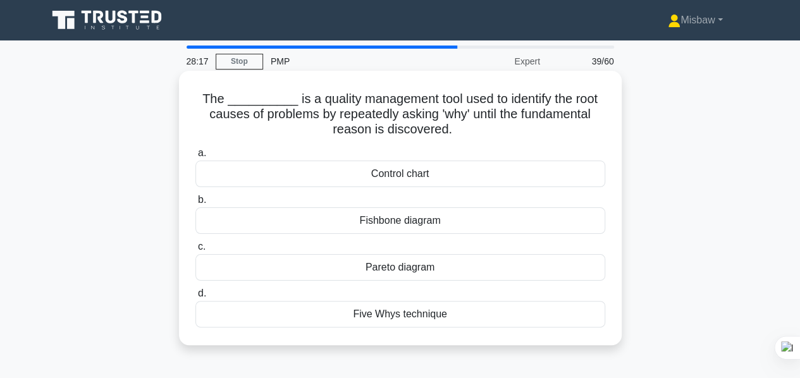
click at [441, 224] on div "Fishbone diagram" at bounding box center [400, 220] width 410 height 27
click at [195, 204] on input "b. Fishbone diagram" at bounding box center [195, 200] width 0 height 8
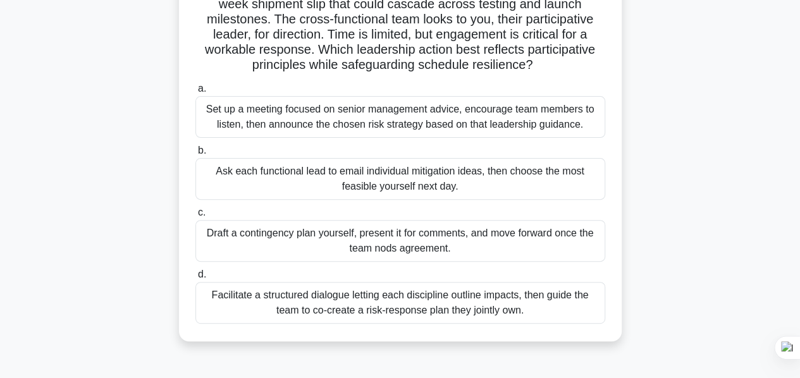
scroll to position [126, 0]
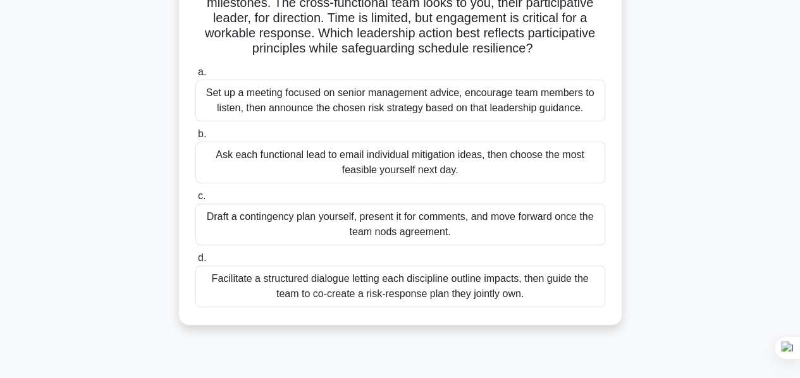
click at [492, 295] on div "Facilitate a structured dialogue letting each discipline outline impacts, then …" at bounding box center [400, 287] width 410 height 42
click at [195, 262] on input "d. Facilitate a structured dialogue letting each discipline outline impacts, th…" at bounding box center [195, 258] width 0 height 8
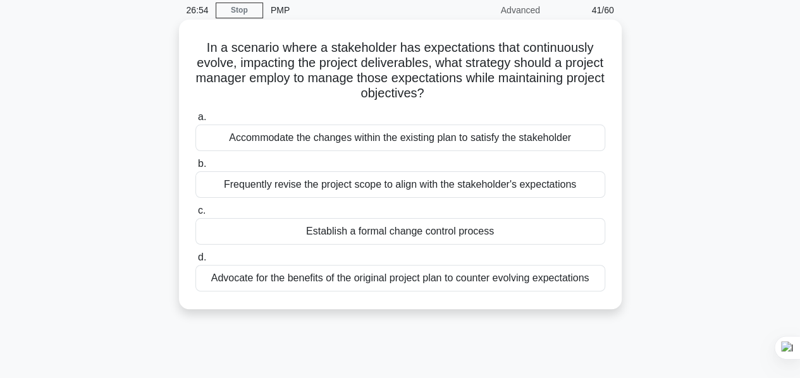
scroll to position [63, 0]
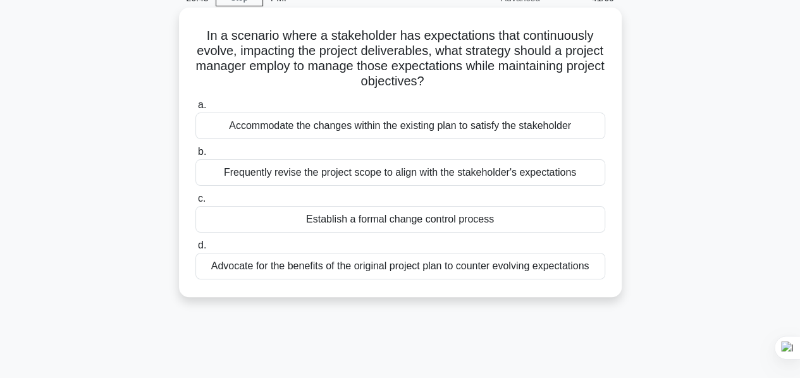
click at [371, 217] on div "Establish a formal change control process" at bounding box center [400, 219] width 410 height 27
click at [195, 203] on input "c. Establish a formal change control process" at bounding box center [195, 199] width 0 height 8
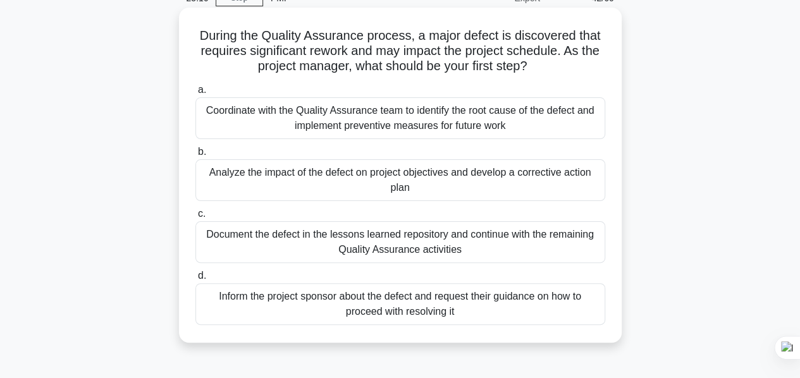
click at [318, 180] on div "Analyze the impact of the defect on project objectives and develop a corrective…" at bounding box center [400, 180] width 410 height 42
click at [195, 156] on input "b. Analyze the impact of the defect on project objectives and develop a correct…" at bounding box center [195, 152] width 0 height 8
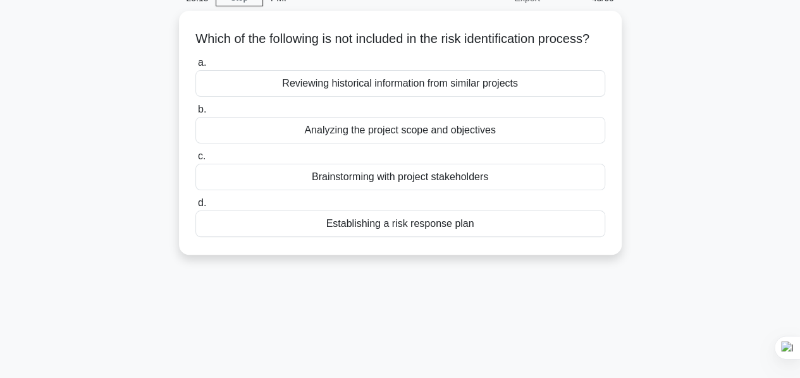
scroll to position [0, 0]
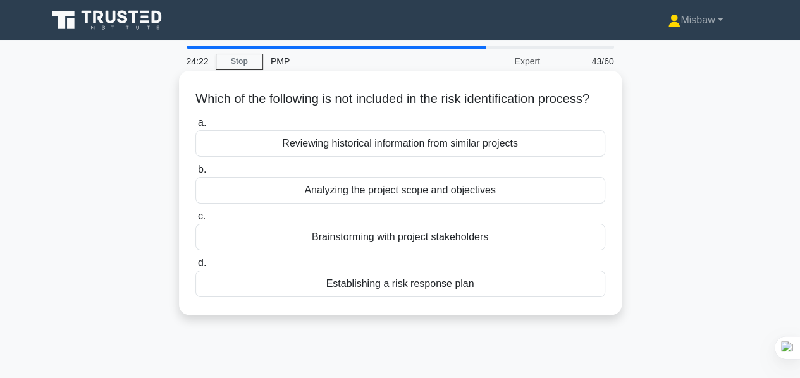
click at [376, 297] on div "Establishing a risk response plan" at bounding box center [400, 284] width 410 height 27
click at [195, 267] on input "d. Establishing a risk response plan" at bounding box center [195, 263] width 0 height 8
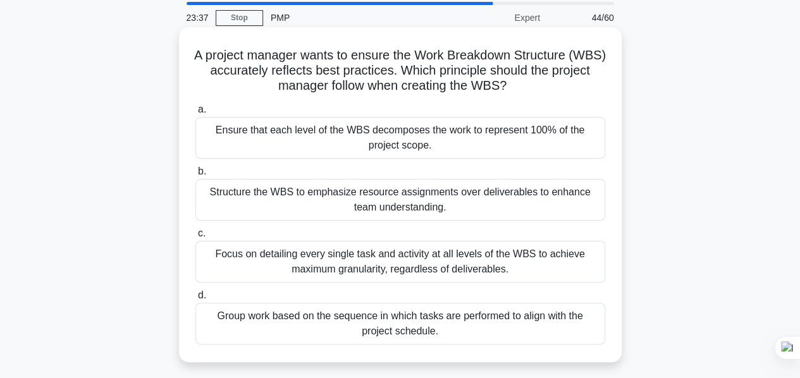
scroll to position [63, 0]
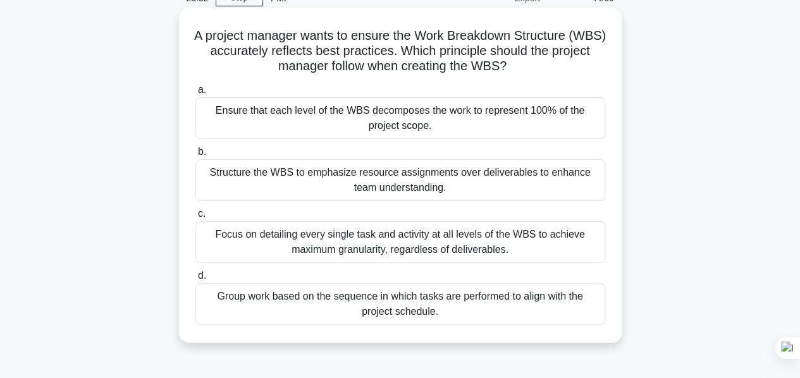
click at [478, 244] on div "Focus on detailing every single task and activity at all levels of the WBS to a…" at bounding box center [400, 242] width 410 height 42
click at [195, 218] on input "c. Focus on detailing every single task and activity at all levels of the WBS t…" at bounding box center [195, 214] width 0 height 8
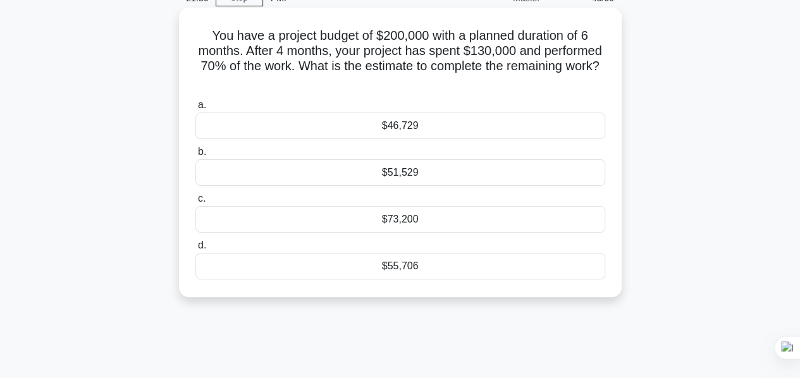
click at [408, 87] on icon ".spinner_0XTQ{transform-origin:center;animation:spinner_y6GP .75s linear infini…" at bounding box center [400, 82] width 15 height 15
click at [302, 234] on div "a. $46,729 b. $51,529 c." at bounding box center [400, 188] width 425 height 187
click at [430, 272] on div "$55,706" at bounding box center [400, 266] width 410 height 27
click at [195, 250] on input "d. $55,706" at bounding box center [195, 246] width 0 height 8
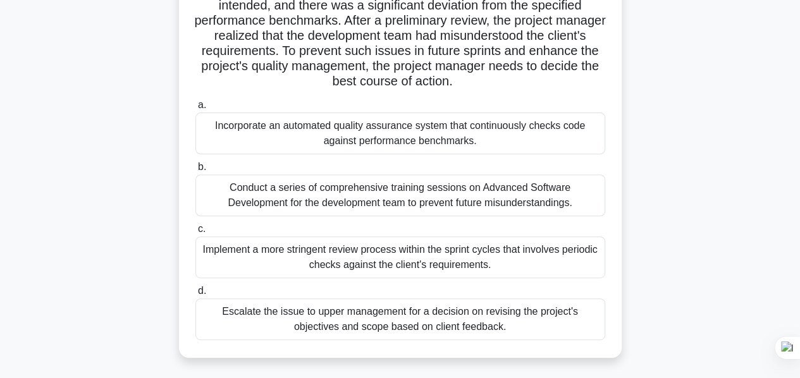
scroll to position [190, 0]
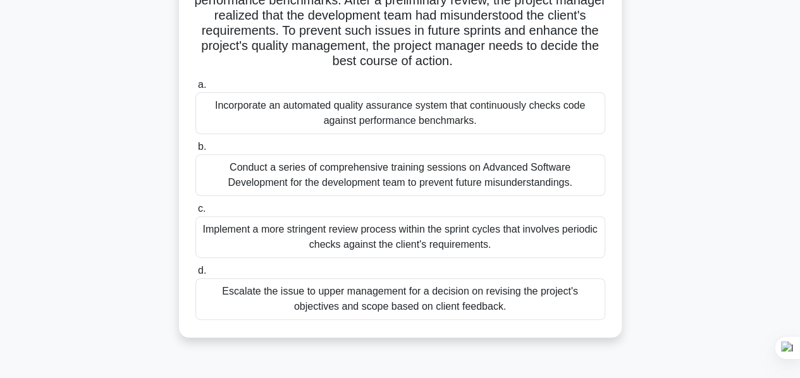
click at [400, 170] on div "Conduct a series of comprehensive training sessions on Advanced Software Develo…" at bounding box center [400, 175] width 410 height 42
click at [195, 151] on input "b. Conduct a series of comprehensive training sessions on Advanced Software Dev…" at bounding box center [195, 147] width 0 height 8
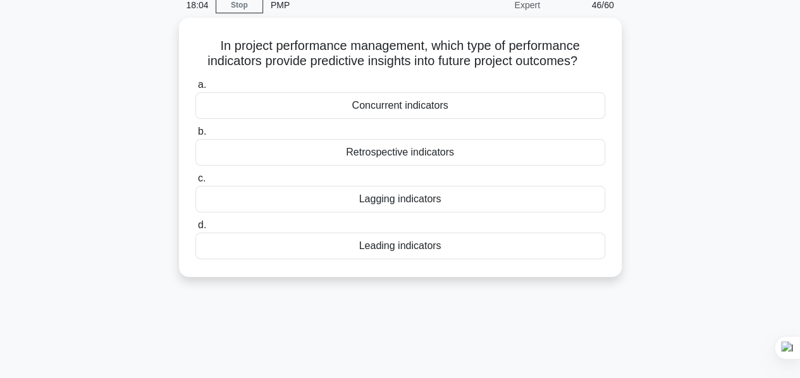
scroll to position [0, 0]
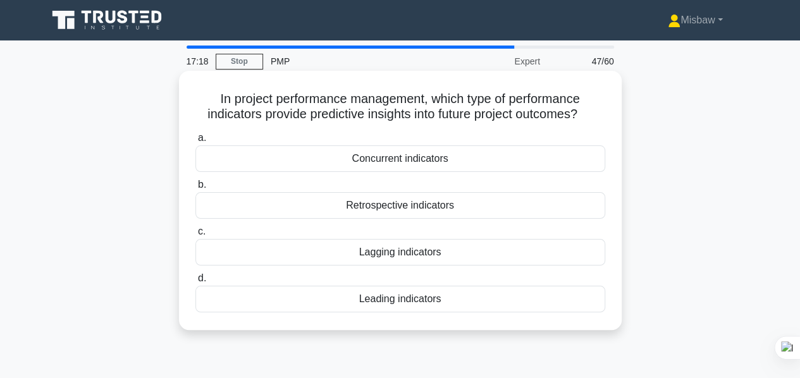
click at [424, 299] on div "Leading indicators" at bounding box center [400, 299] width 410 height 27
click at [195, 283] on input "d. Leading indicators" at bounding box center [195, 278] width 0 height 8
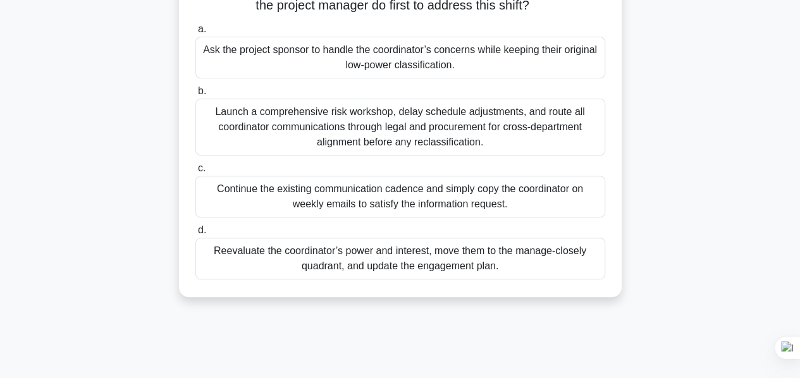
scroll to position [190, 0]
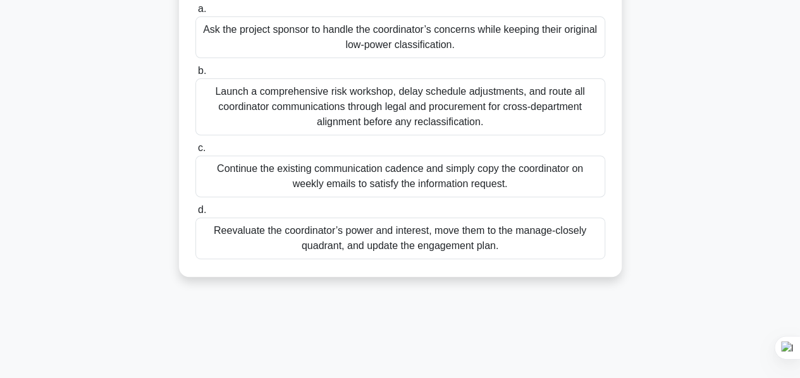
click at [419, 243] on div "Reevaluate the coordinator’s power and interest, move them to the manage-closel…" at bounding box center [400, 238] width 410 height 42
click at [195, 214] on input "d. Reevaluate the coordinator’s power and interest, move them to the manage-clo…" at bounding box center [195, 210] width 0 height 8
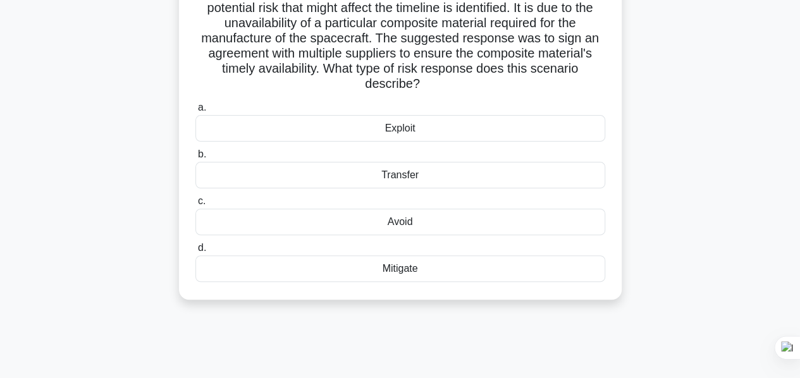
scroll to position [126, 0]
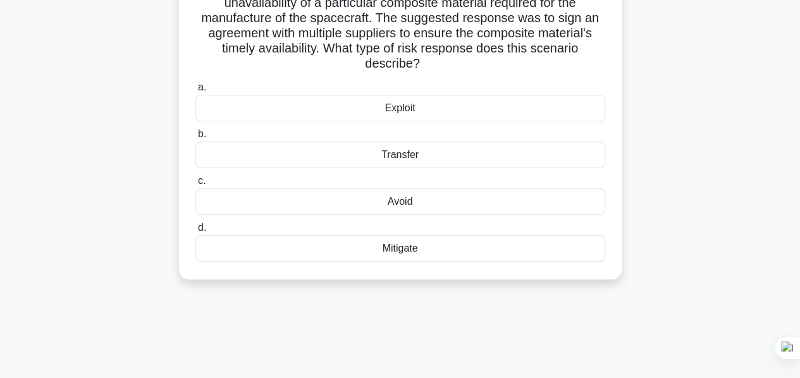
click at [407, 250] on div "Mitigate" at bounding box center [400, 248] width 410 height 27
click at [195, 232] on input "d. Mitigate" at bounding box center [195, 228] width 0 height 8
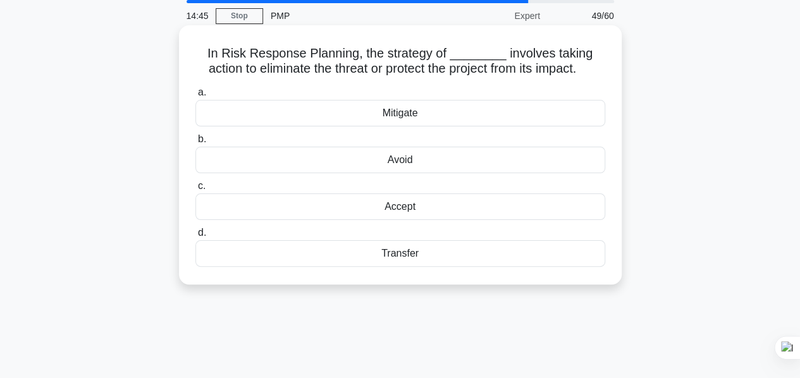
scroll to position [0, 0]
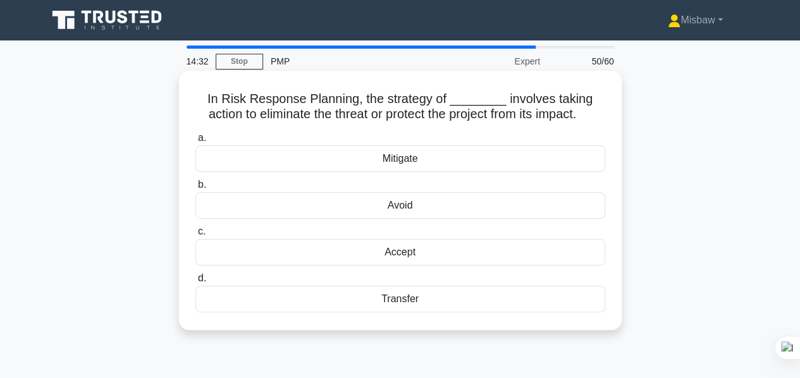
click at [430, 158] on div "Mitigate" at bounding box center [400, 158] width 410 height 27
click at [195, 142] on input "a. Mitigate" at bounding box center [195, 138] width 0 height 8
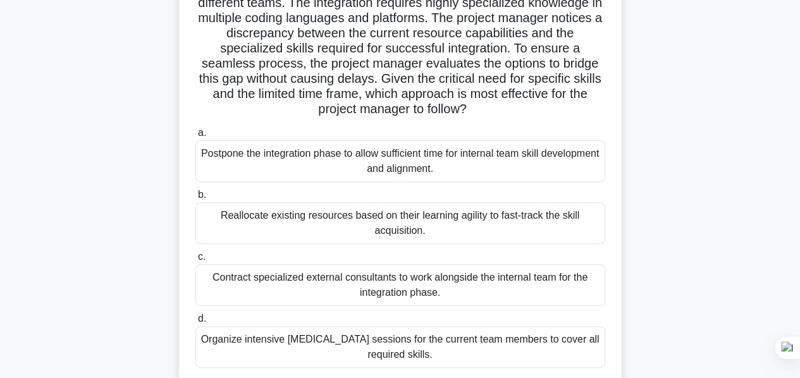
scroll to position [190, 0]
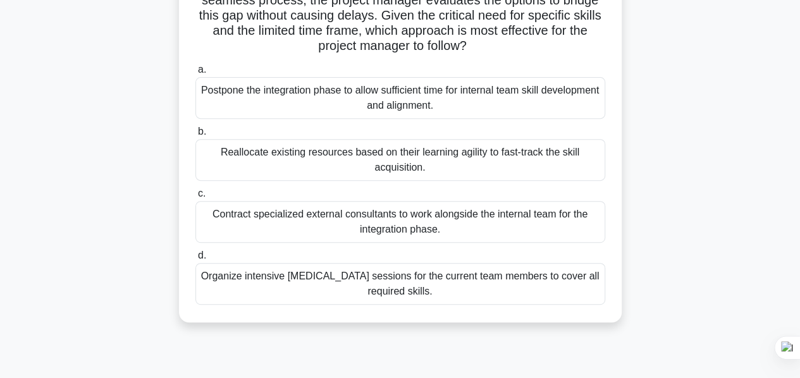
click at [488, 284] on div "Organize intensive [MEDICAL_DATA] sessions for the current team members to cove…" at bounding box center [400, 284] width 410 height 42
click at [195, 260] on input "d. Organize intensive cross-training sessions for the current team members to c…" at bounding box center [195, 256] width 0 height 8
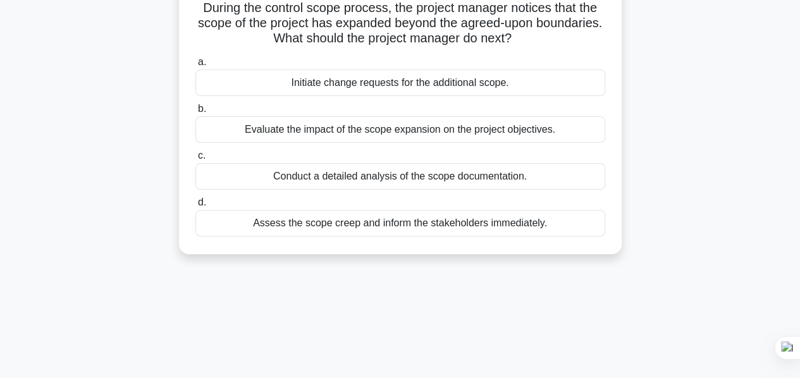
scroll to position [126, 0]
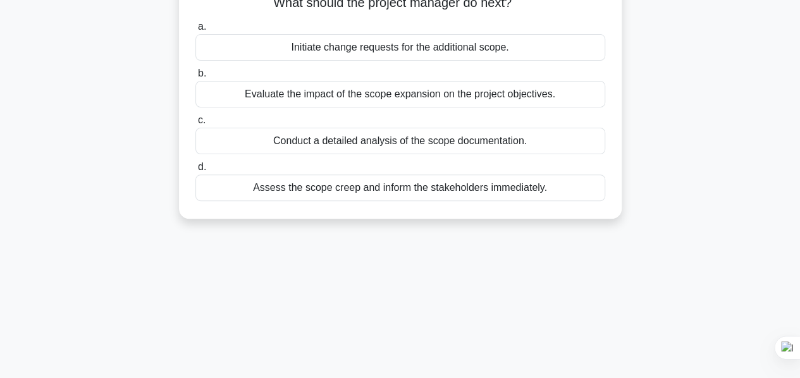
click at [407, 94] on div "Evaluate the impact of the scope expansion on the project objectives." at bounding box center [400, 94] width 410 height 27
click at [195, 78] on input "b. Evaluate the impact of the scope expansion on the project objectives." at bounding box center [195, 74] width 0 height 8
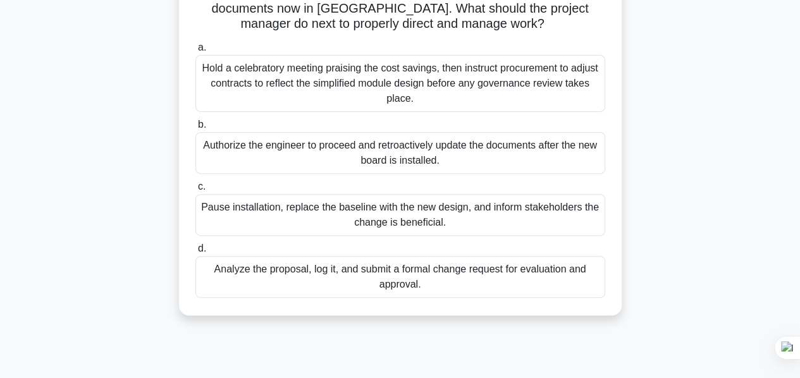
scroll to position [190, 0]
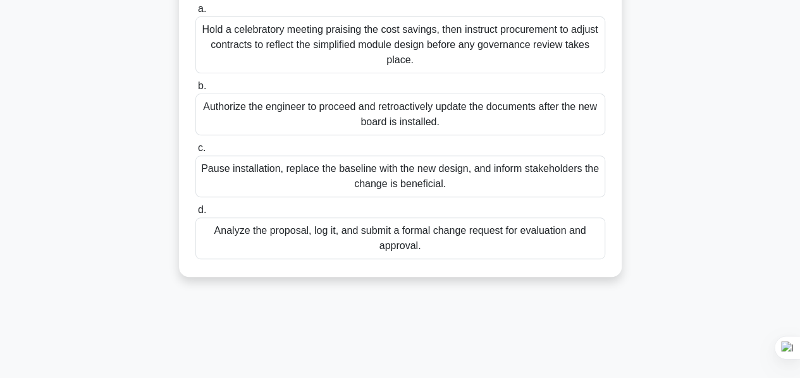
click at [400, 240] on div "Analyze the proposal, log it, and submit a formal change request for evaluation…" at bounding box center [400, 238] width 410 height 42
click at [195, 214] on input "d. Analyze the proposal, log it, and submit a formal change request for evaluat…" at bounding box center [195, 210] width 0 height 8
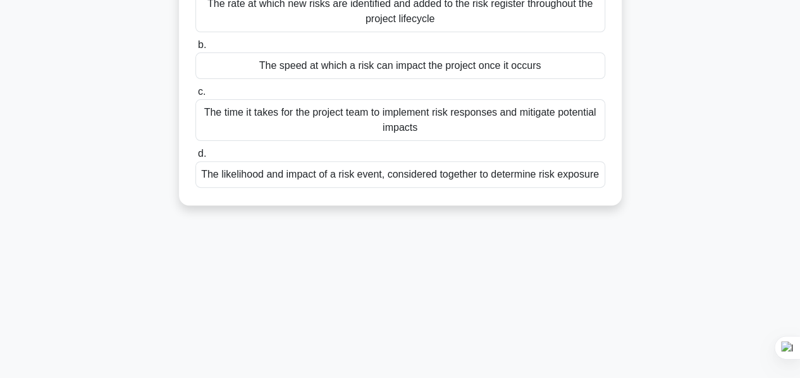
scroll to position [0, 0]
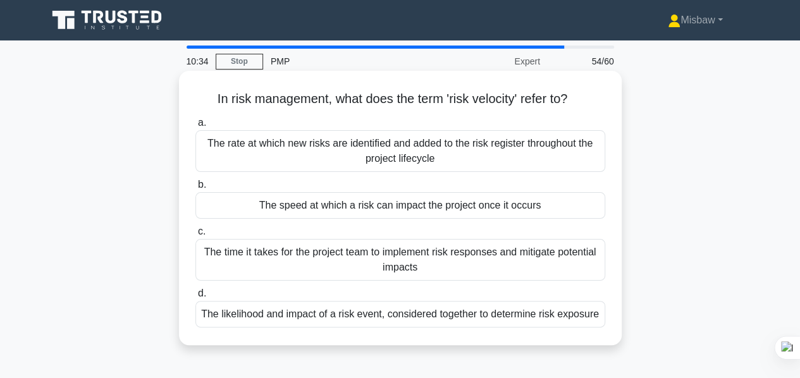
click at [389, 206] on div "The speed at which a risk can impact the project once it occurs" at bounding box center [400, 205] width 410 height 27
click at [195, 189] on input "b. The speed at which a risk can impact the project once it occurs" at bounding box center [195, 185] width 0 height 8
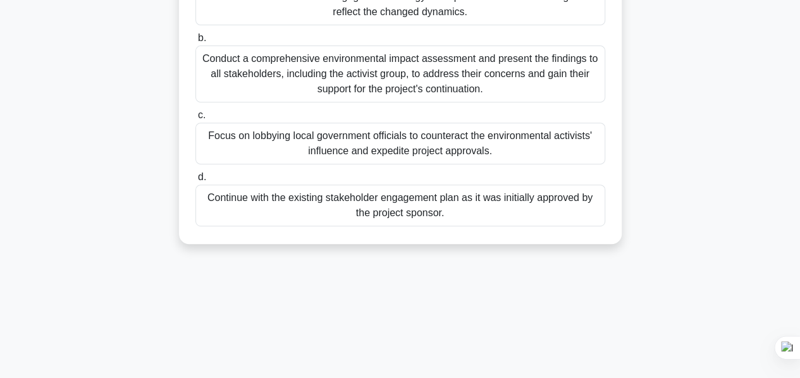
scroll to position [63, 0]
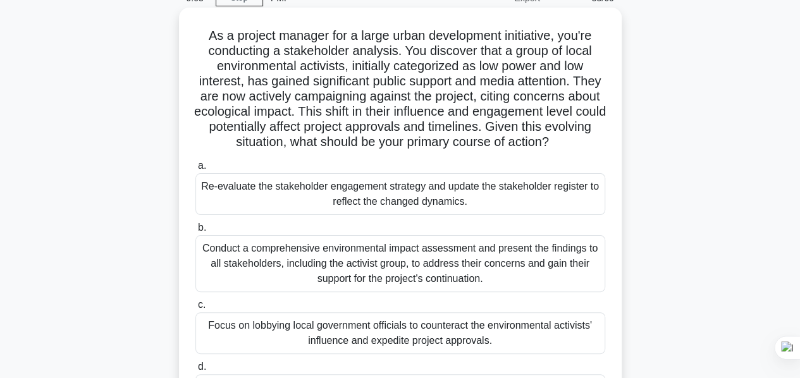
click at [388, 204] on div "Re-evaluate the stakeholder engagement strategy and update the stakeholder regi…" at bounding box center [400, 194] width 410 height 42
click at [195, 170] on input "a. Re-evaluate the stakeholder engagement strategy and update the stakeholder r…" at bounding box center [195, 166] width 0 height 8
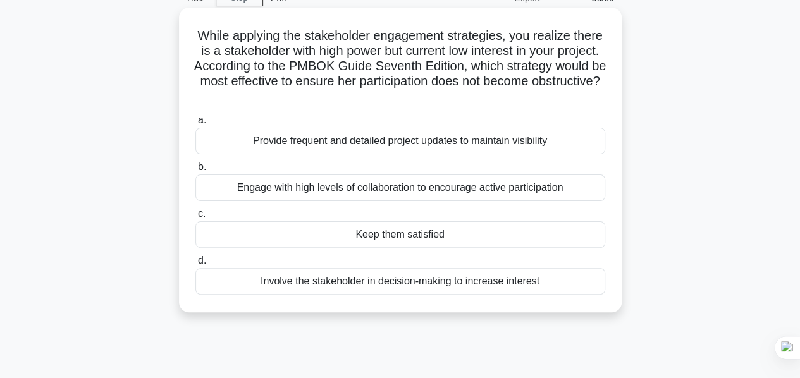
click at [396, 239] on div "Keep them satisfied" at bounding box center [400, 234] width 410 height 27
click at [195, 218] on input "c. Keep them satisfied" at bounding box center [195, 214] width 0 height 8
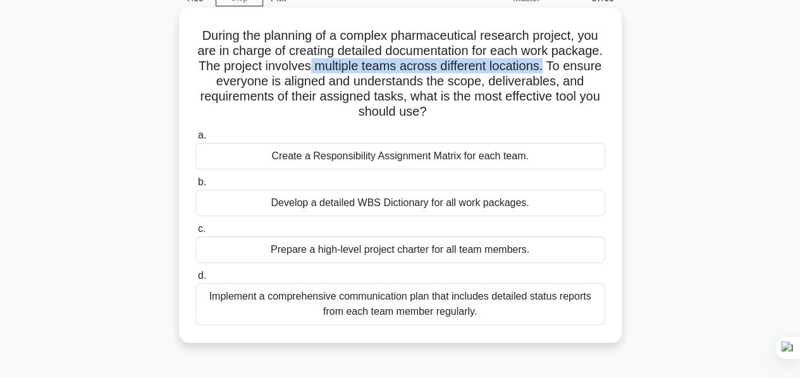
drag, startPoint x: 363, startPoint y: 71, endPoint x: 603, endPoint y: 66, distance: 239.7
click at [603, 66] on h5 "During the planning of a complex pharmaceutical research project, you are in ch…" at bounding box center [400, 74] width 412 height 92
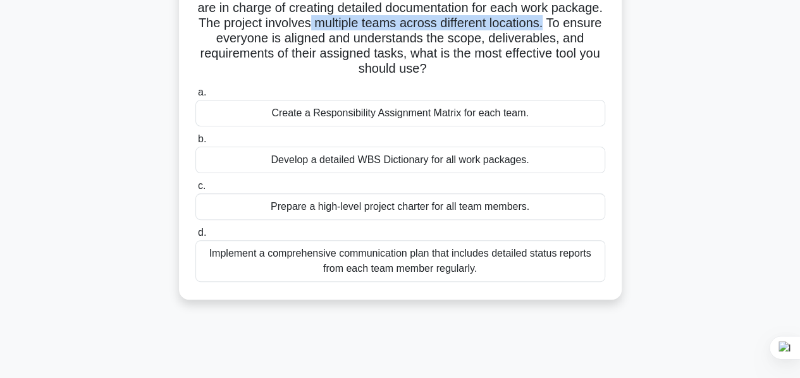
scroll to position [126, 0]
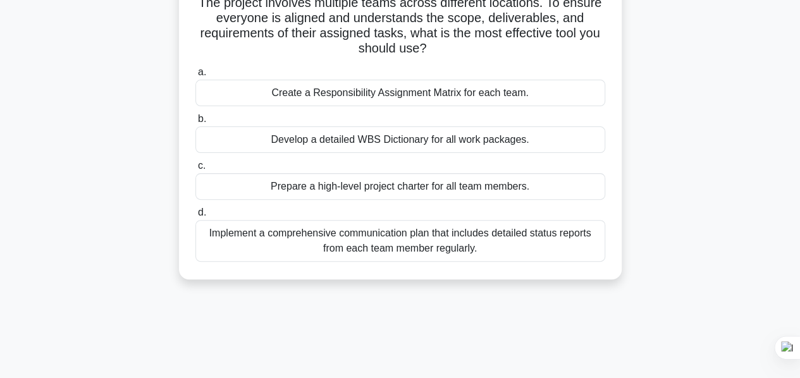
click at [349, 140] on div "Develop a detailed WBS Dictionary for all work packages." at bounding box center [400, 139] width 410 height 27
click at [195, 123] on input "b. Develop a detailed WBS Dictionary for all work packages." at bounding box center [195, 119] width 0 height 8
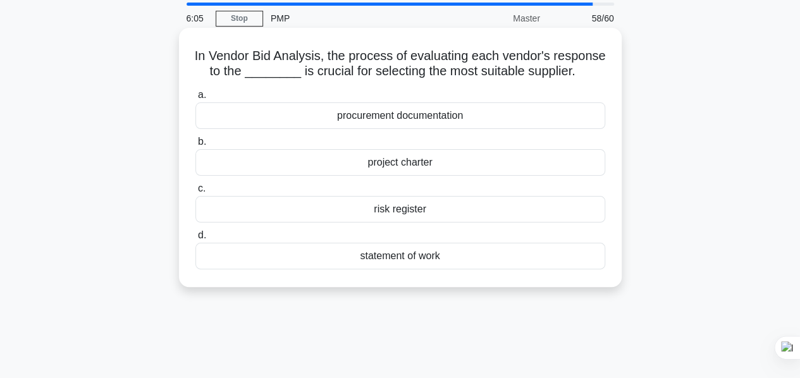
scroll to position [63, 0]
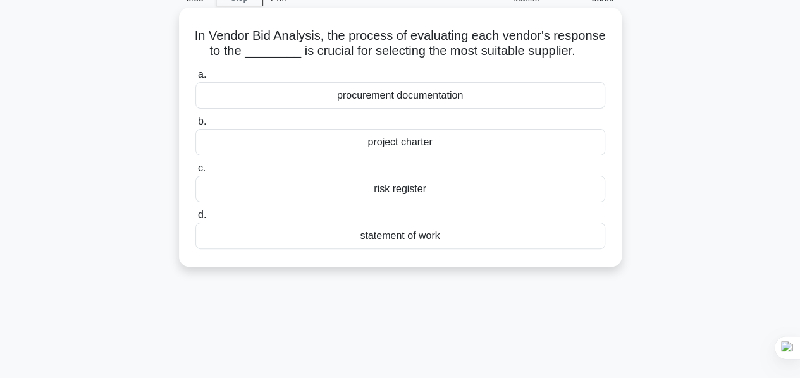
click at [405, 249] on div "statement of work" at bounding box center [400, 236] width 410 height 27
click at [195, 219] on input "d. statement of work" at bounding box center [195, 215] width 0 height 8
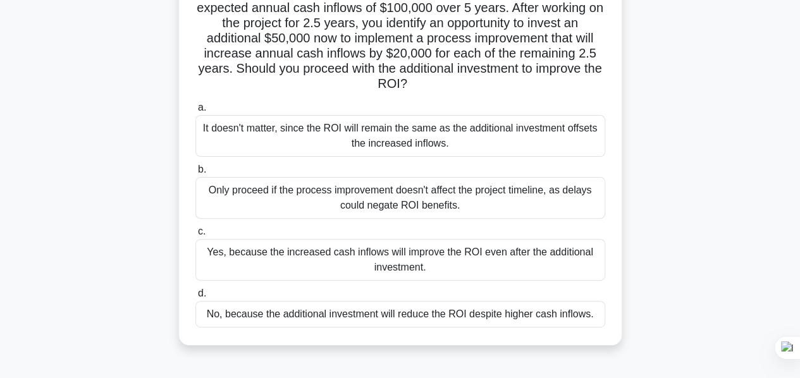
scroll to position [126, 0]
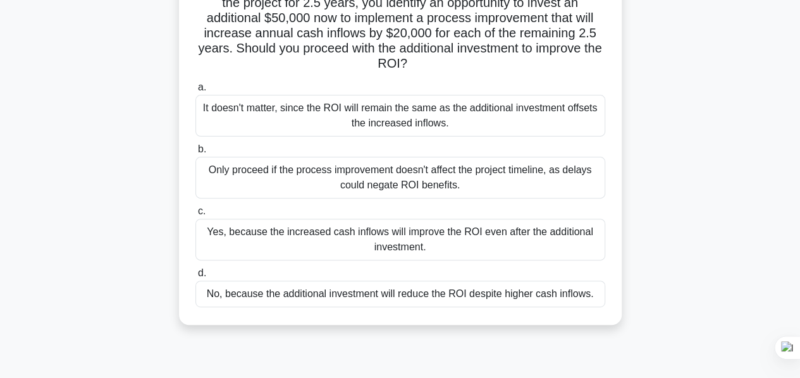
click at [493, 297] on div "No, because the additional investment will reduce the ROI despite higher cash i…" at bounding box center [400, 294] width 410 height 27
click at [195, 278] on input "d. No, because the additional investment will reduce the ROI despite higher cas…" at bounding box center [195, 273] width 0 height 8
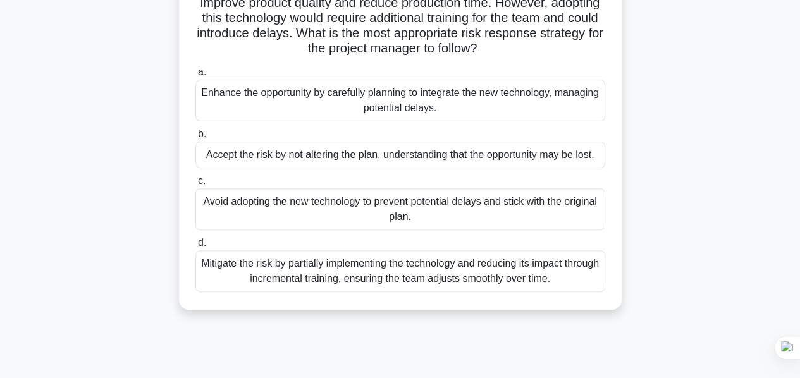
click at [363, 269] on div "Mitigate the risk by partially implementing the technology and reducing its imp…" at bounding box center [400, 271] width 410 height 42
click at [195, 247] on input "d. Mitigate the risk by partially implementing the technology and reducing its …" at bounding box center [195, 243] width 0 height 8
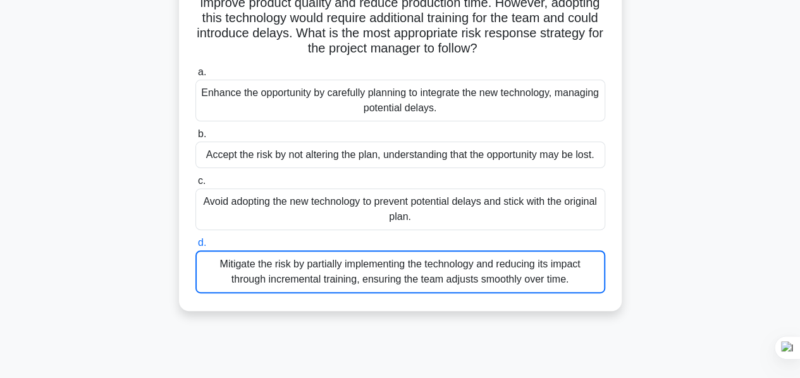
scroll to position [0, 0]
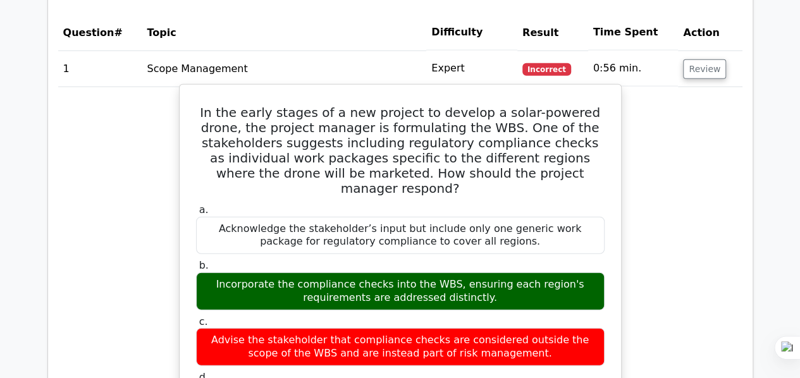
scroll to position [1517, 0]
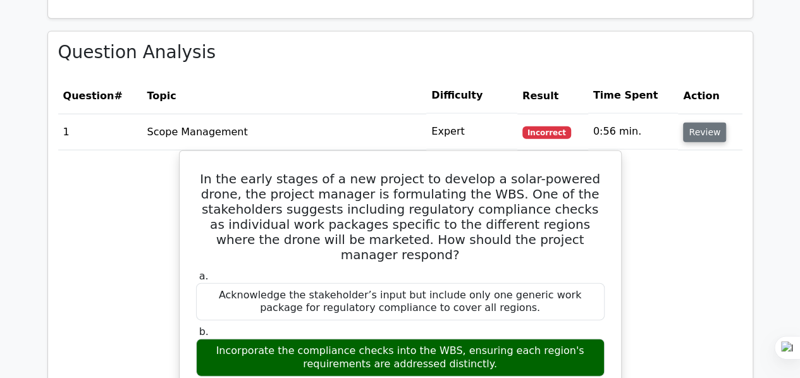
click at [700, 140] on button "Review" at bounding box center [704, 133] width 43 height 20
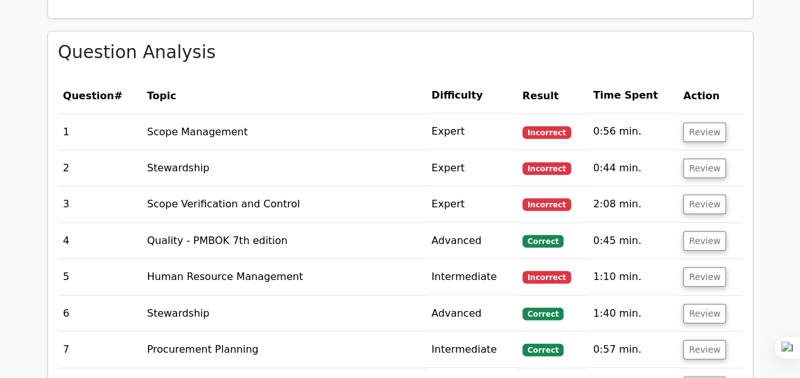
drag, startPoint x: 701, startPoint y: 160, endPoint x: 402, endPoint y: 30, distance: 326.2
click at [713, 166] on button "Review" at bounding box center [704, 169] width 43 height 20
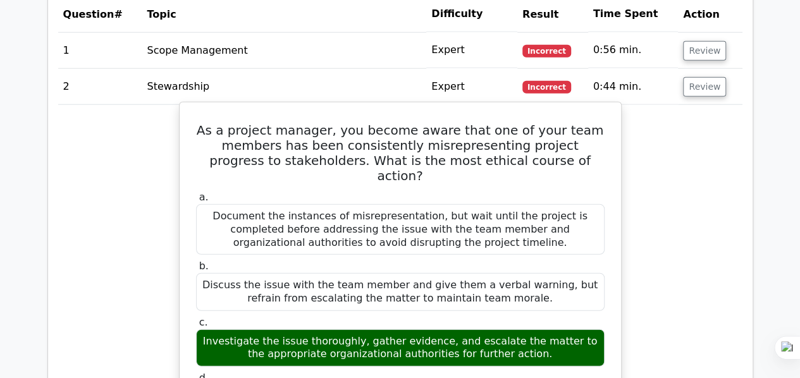
scroll to position [1454, 0]
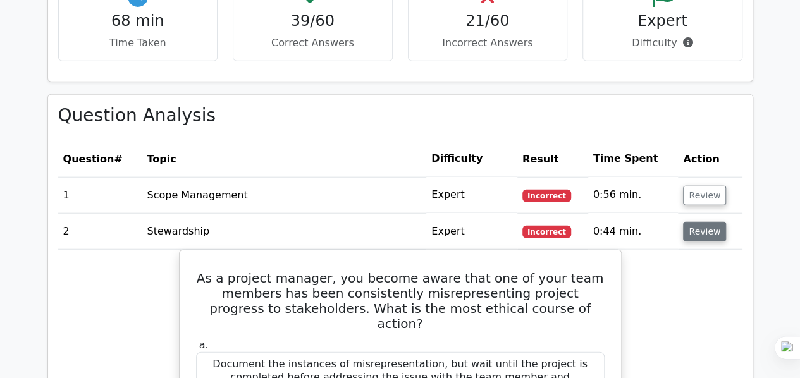
click at [706, 231] on button "Review" at bounding box center [704, 232] width 43 height 20
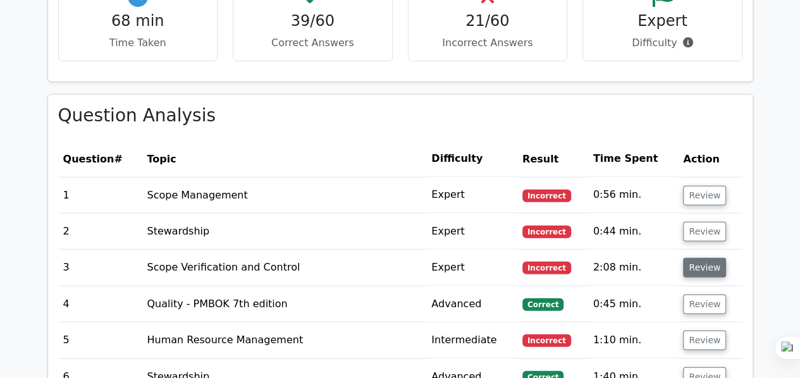
click at [703, 260] on button "Review" at bounding box center [704, 268] width 43 height 20
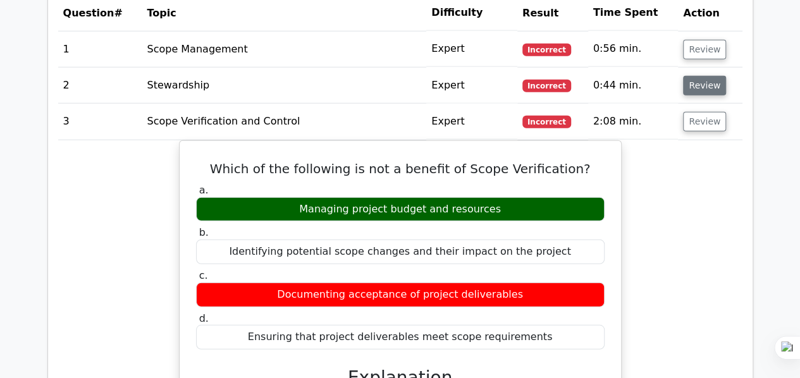
scroll to position [1581, 0]
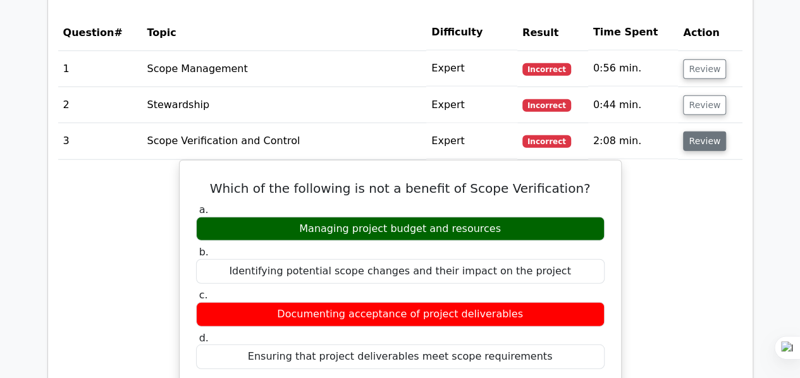
click at [695, 142] on button "Review" at bounding box center [704, 142] width 43 height 20
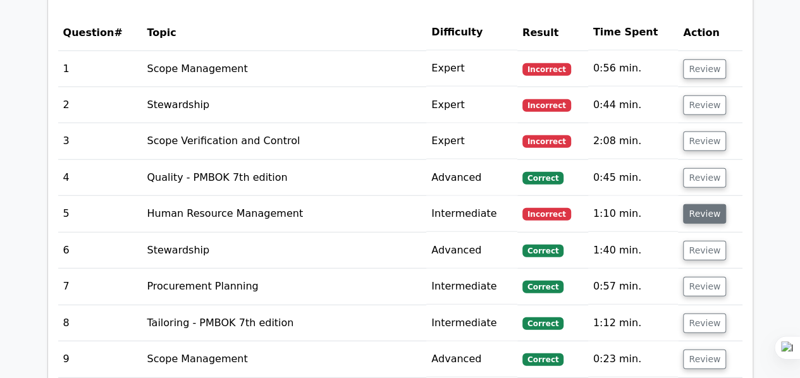
click at [710, 207] on button "Review" at bounding box center [704, 214] width 43 height 20
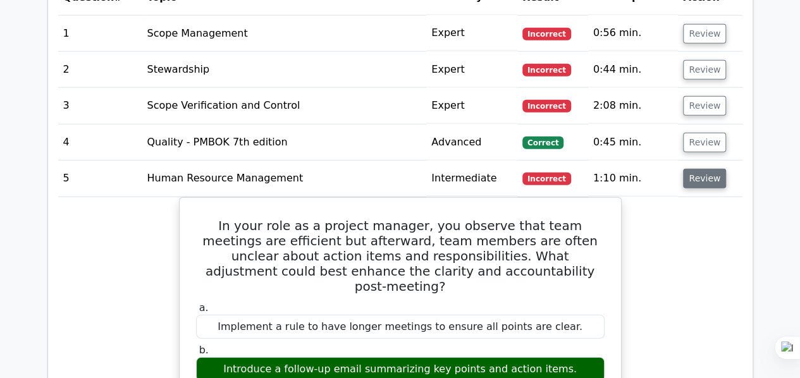
scroll to position [1644, 0]
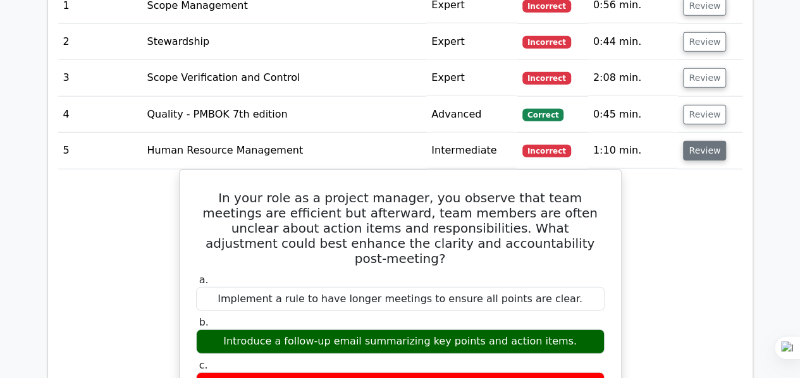
click at [694, 151] on button "Review" at bounding box center [704, 151] width 43 height 20
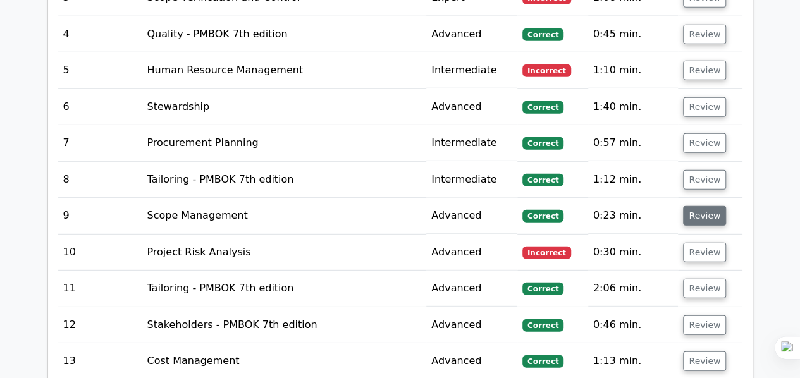
scroll to position [1770, 0]
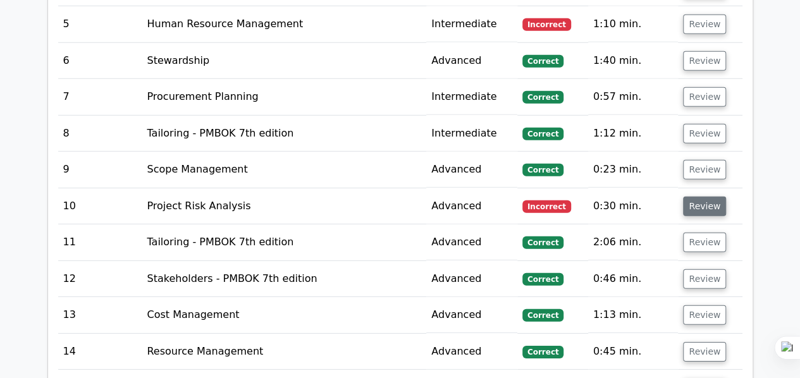
click at [704, 204] on button "Review" at bounding box center [704, 207] width 43 height 20
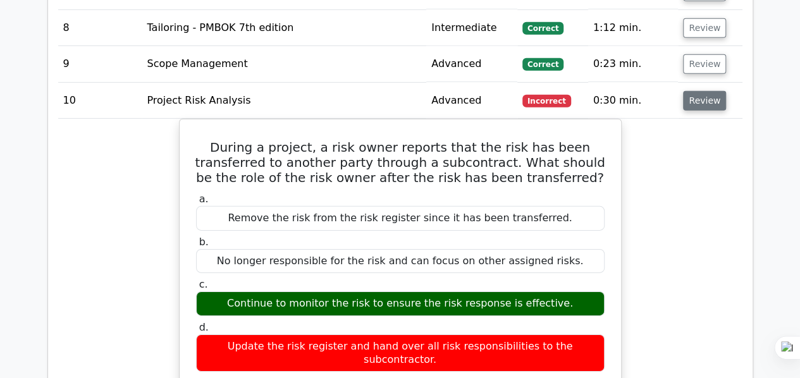
scroll to position [1897, 0]
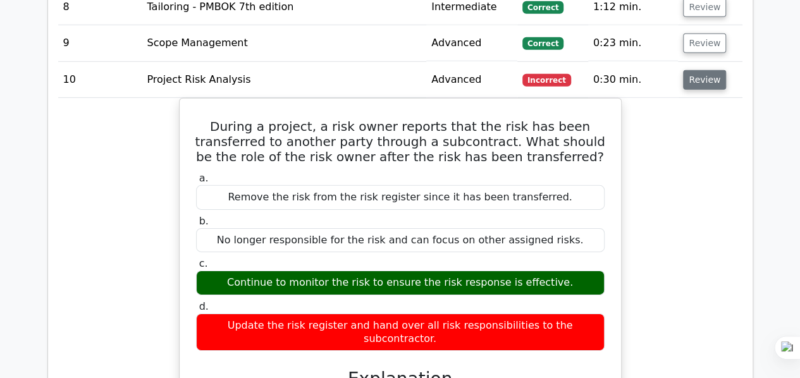
click at [689, 78] on button "Review" at bounding box center [704, 80] width 43 height 20
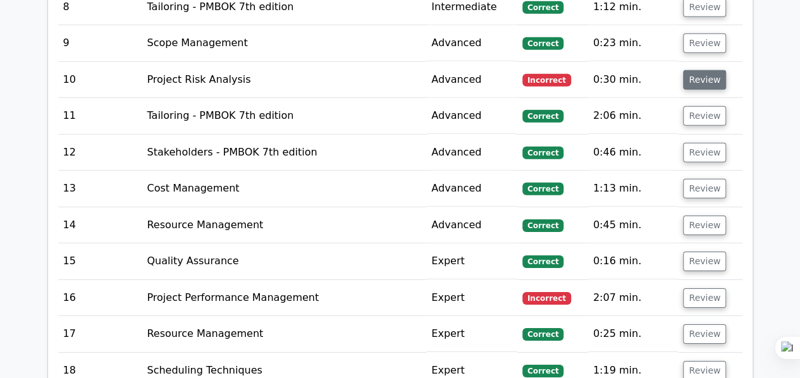
click at [689, 78] on button "Review" at bounding box center [704, 80] width 43 height 20
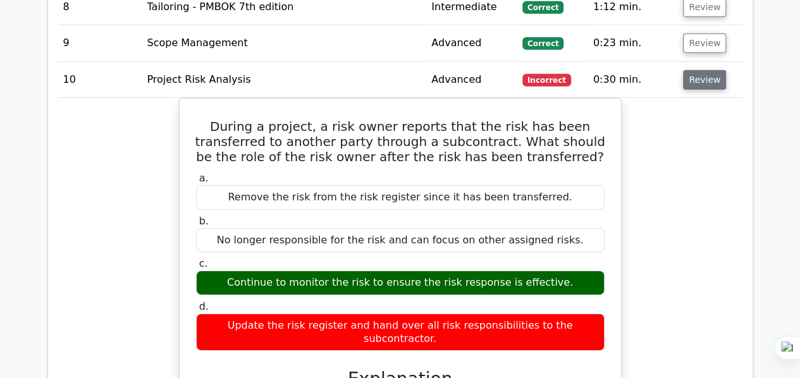
click at [689, 78] on button "Review" at bounding box center [704, 80] width 43 height 20
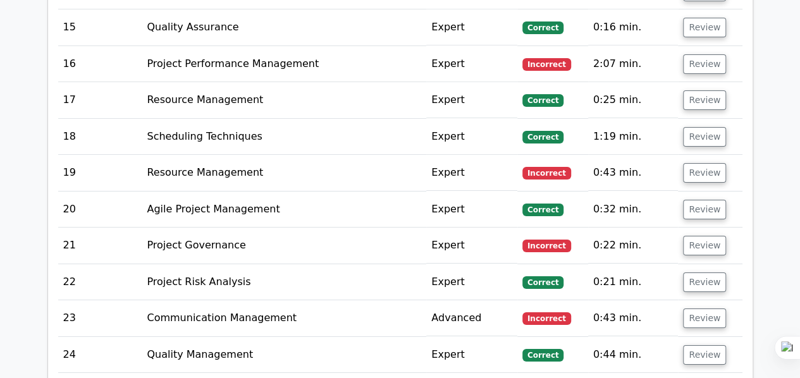
scroll to position [2150, 0]
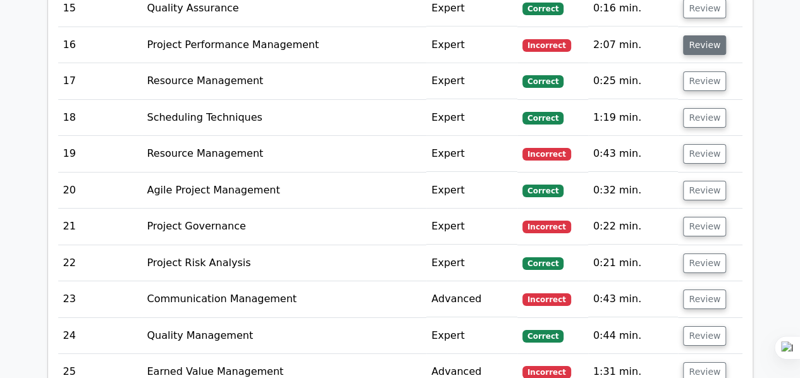
click at [694, 42] on button "Review" at bounding box center [704, 45] width 43 height 20
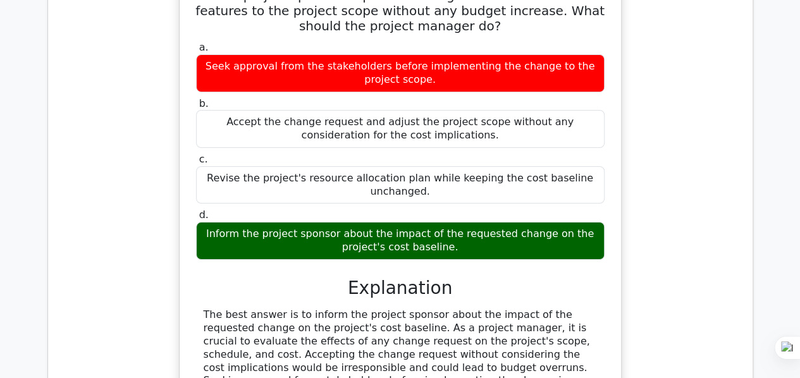
scroll to position [2023, 0]
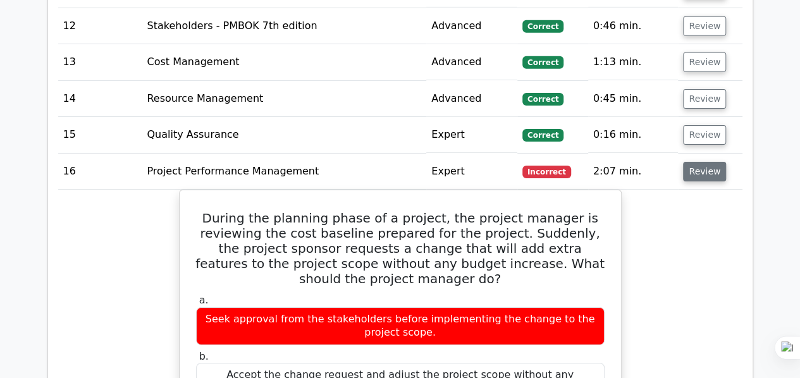
click at [714, 164] on button "Review" at bounding box center [704, 172] width 43 height 20
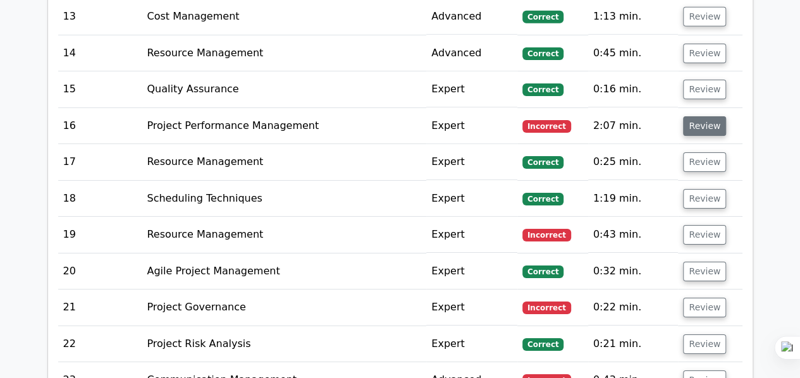
scroll to position [2086, 0]
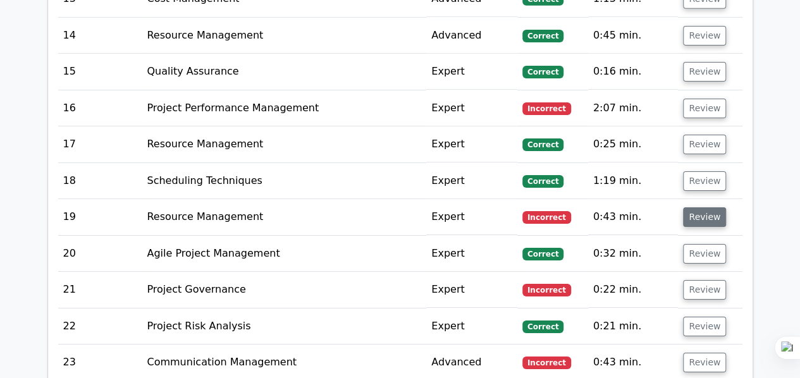
click at [710, 207] on button "Review" at bounding box center [704, 217] width 43 height 20
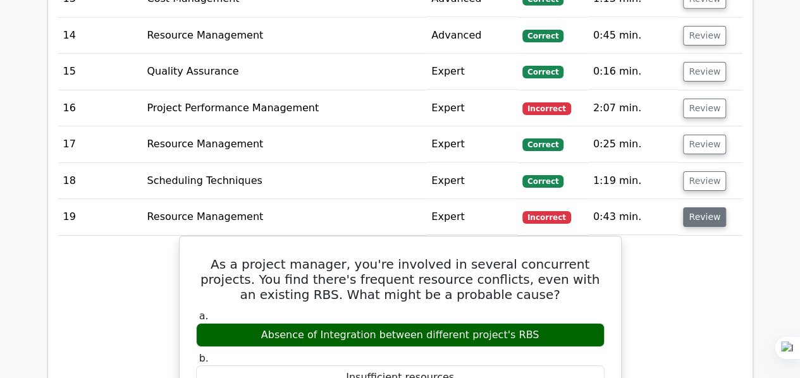
click at [709, 207] on button "Review" at bounding box center [704, 217] width 43 height 20
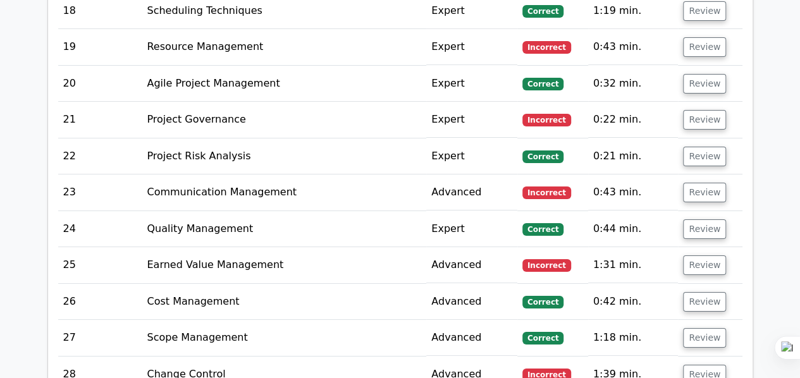
scroll to position [2276, 0]
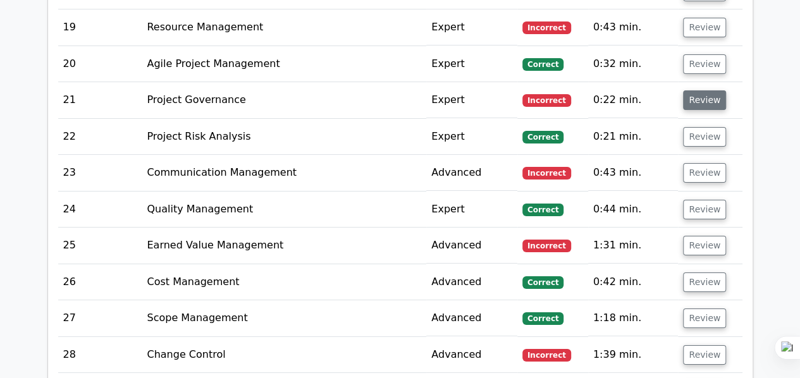
click at [690, 96] on button "Review" at bounding box center [704, 100] width 43 height 20
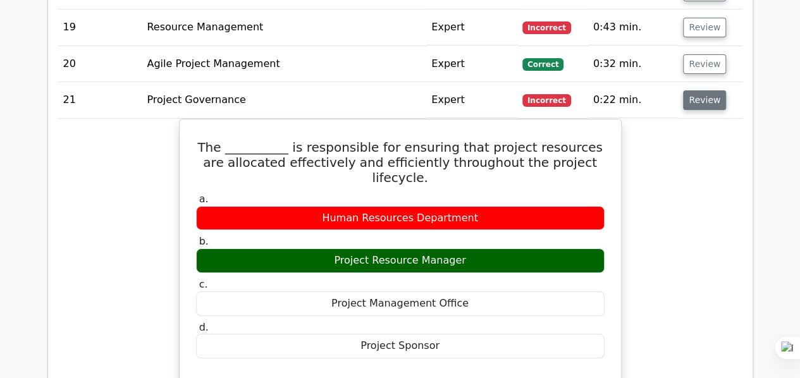
click at [695, 92] on button "Review" at bounding box center [704, 100] width 43 height 20
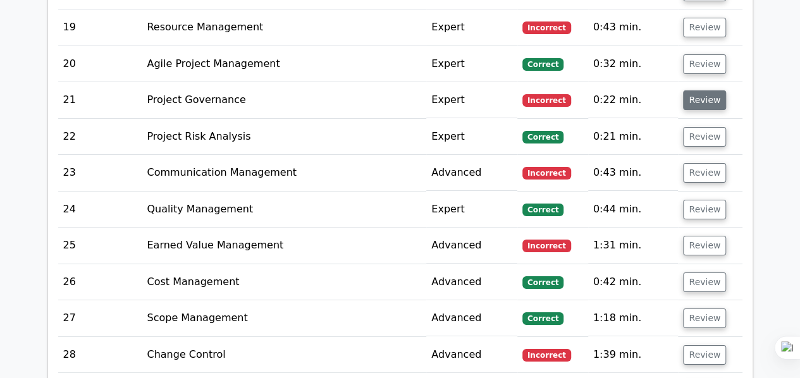
click at [695, 92] on button "Review" at bounding box center [704, 100] width 43 height 20
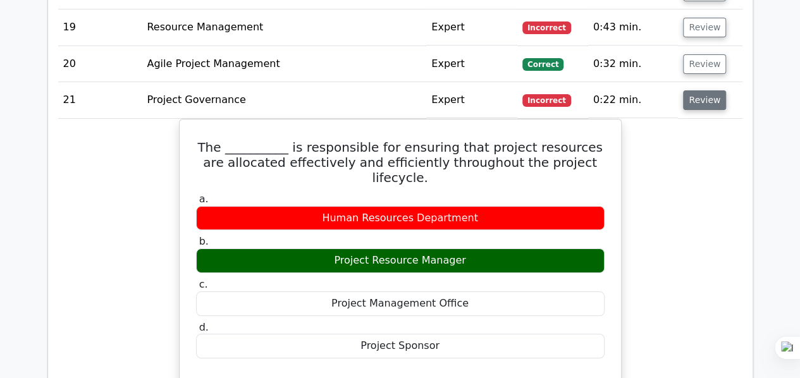
click at [704, 96] on button "Review" at bounding box center [704, 100] width 43 height 20
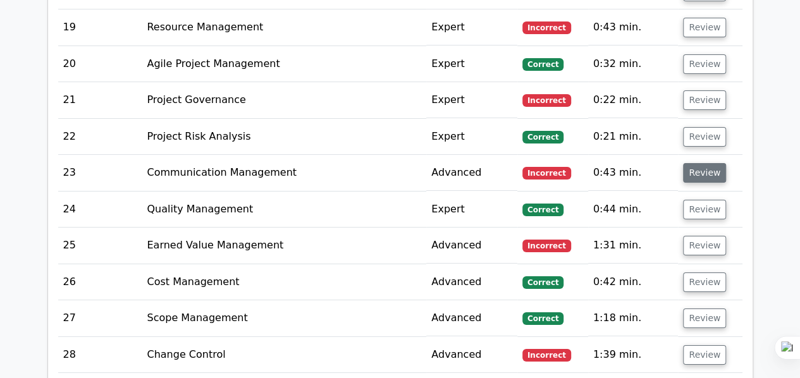
click at [708, 163] on button "Review" at bounding box center [704, 173] width 43 height 20
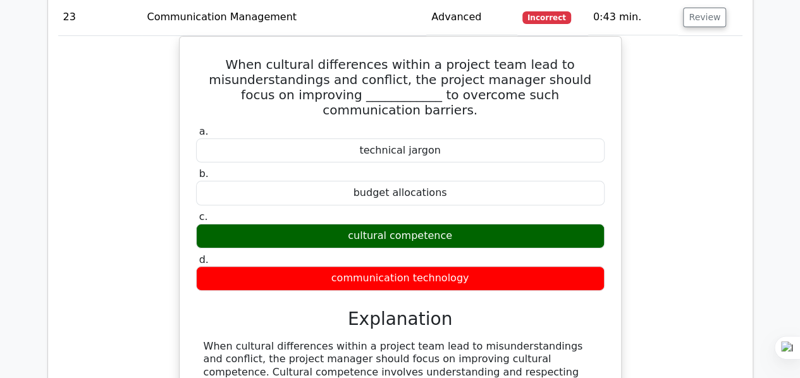
scroll to position [2403, 0]
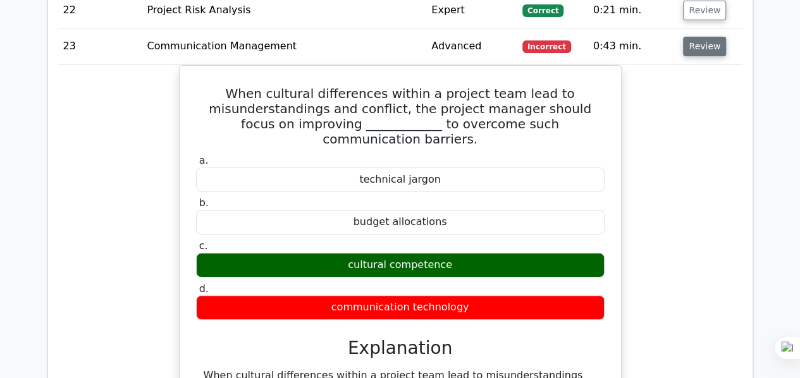
click at [695, 42] on button "Review" at bounding box center [704, 47] width 43 height 20
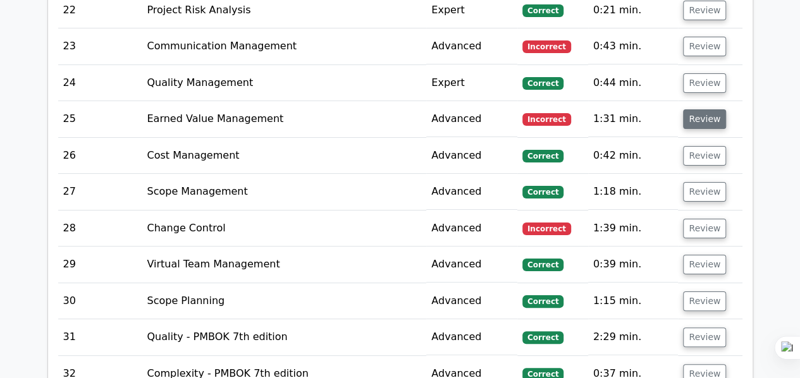
click at [711, 111] on button "Review" at bounding box center [704, 119] width 43 height 20
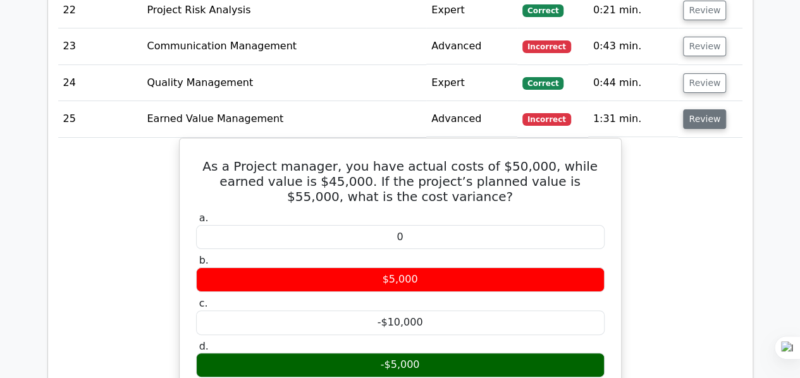
click at [707, 109] on button "Review" at bounding box center [704, 119] width 43 height 20
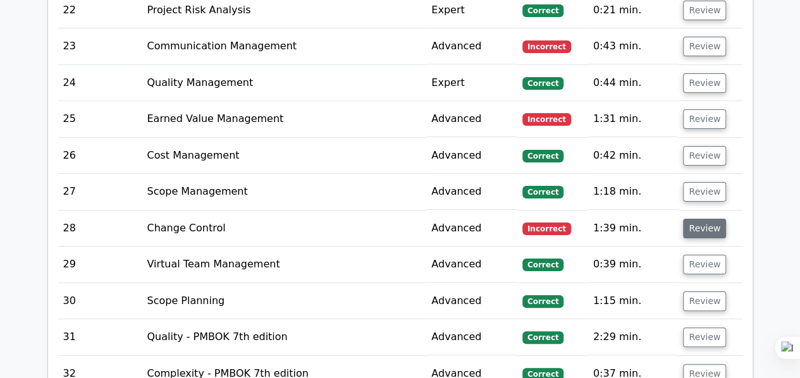
click at [697, 219] on button "Review" at bounding box center [704, 229] width 43 height 20
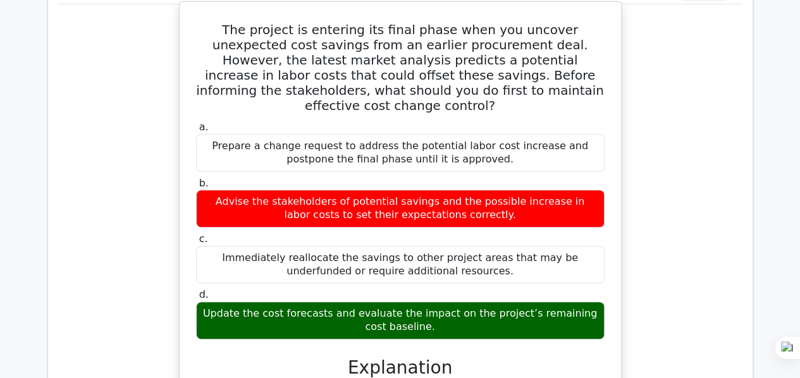
scroll to position [2529, 0]
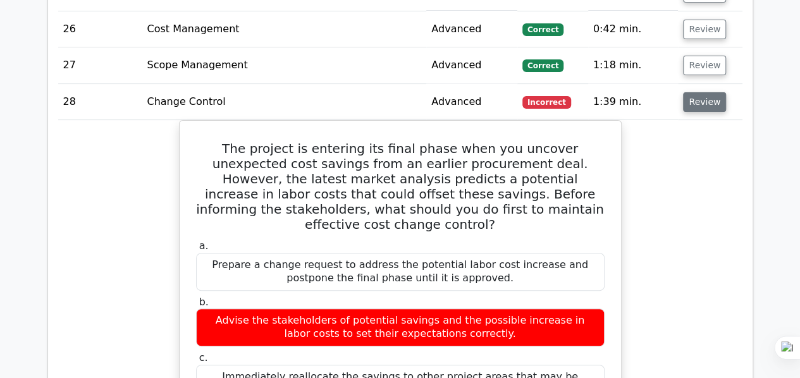
click at [703, 95] on button "Review" at bounding box center [704, 102] width 43 height 20
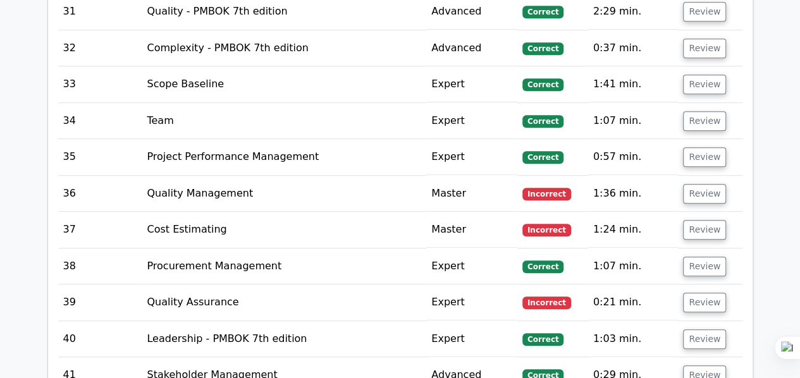
scroll to position [2782, 0]
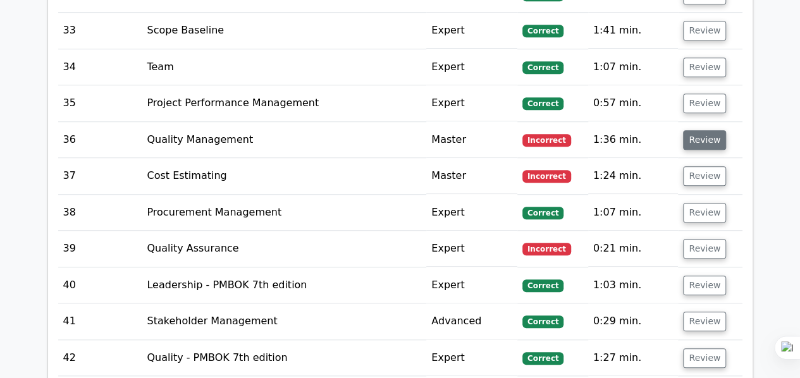
click at [709, 132] on button "Review" at bounding box center [704, 140] width 43 height 20
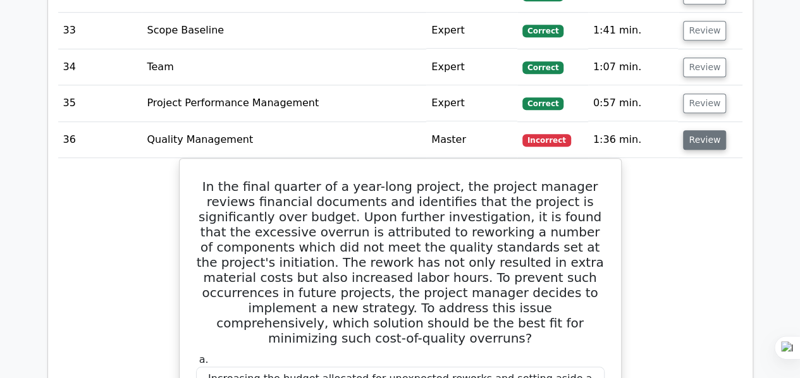
click at [712, 132] on button "Review" at bounding box center [704, 140] width 43 height 20
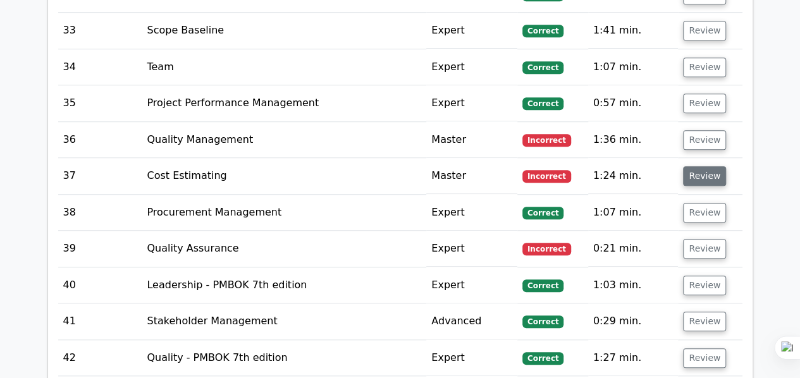
click at [708, 166] on button "Review" at bounding box center [704, 176] width 43 height 20
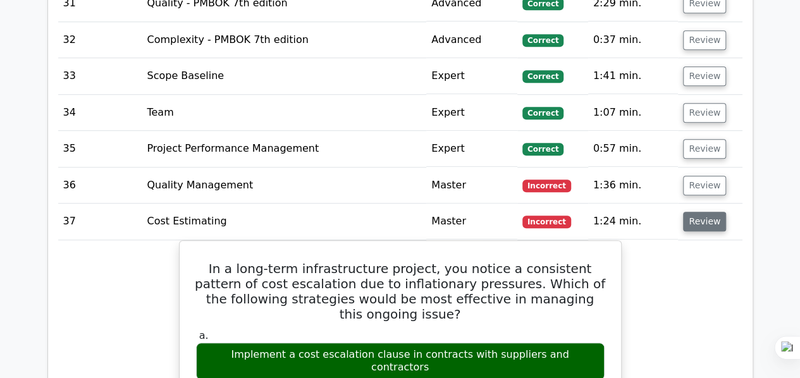
scroll to position [2719, 0]
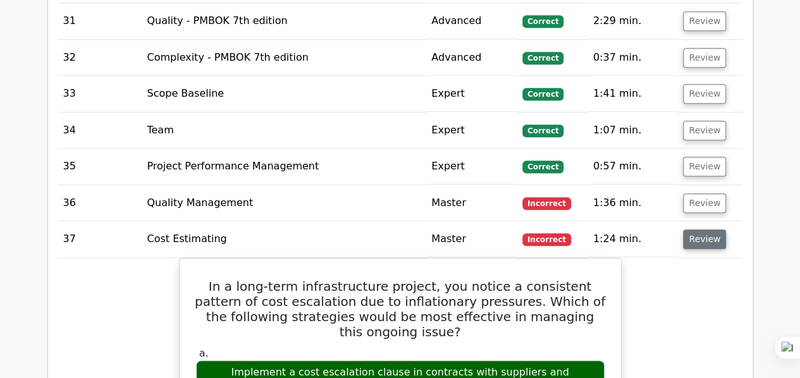
click at [698, 232] on button "Review" at bounding box center [704, 240] width 43 height 20
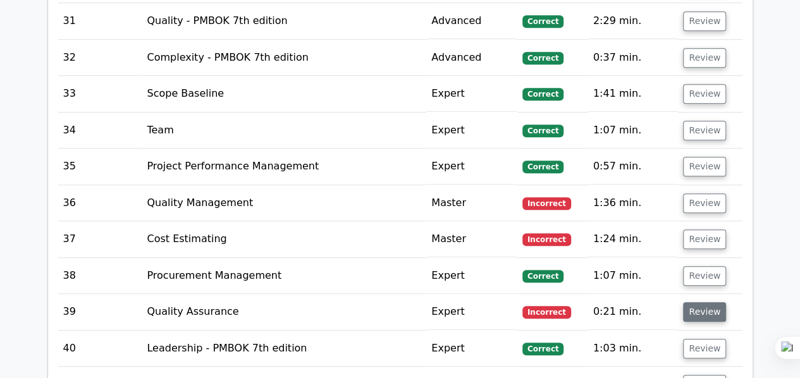
click at [691, 302] on button "Review" at bounding box center [704, 312] width 43 height 20
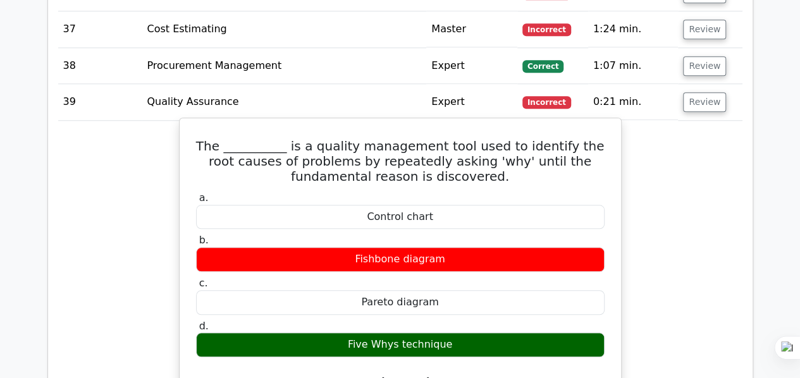
scroll to position [2908, 0]
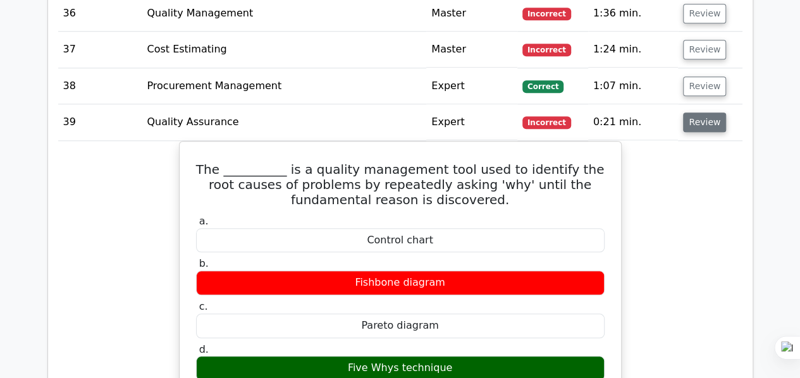
click at [703, 113] on button "Review" at bounding box center [704, 123] width 43 height 20
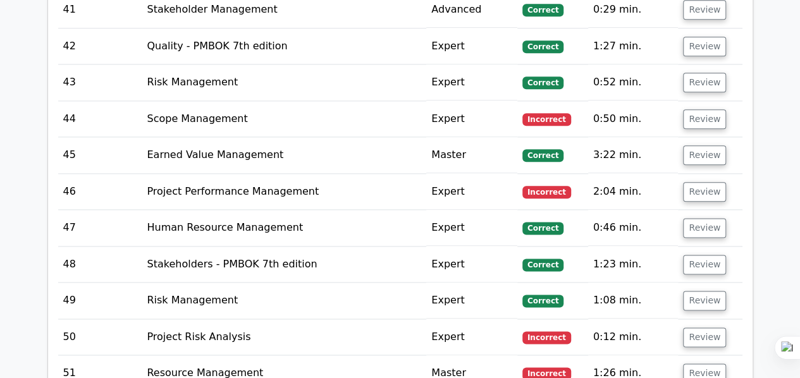
scroll to position [3098, 0]
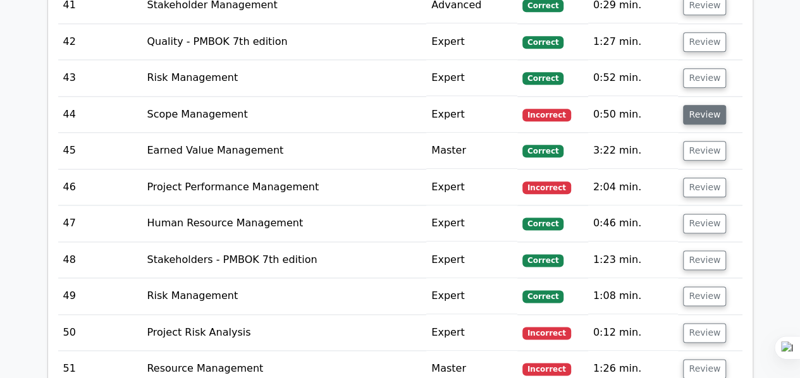
click at [710, 105] on button "Review" at bounding box center [704, 115] width 43 height 20
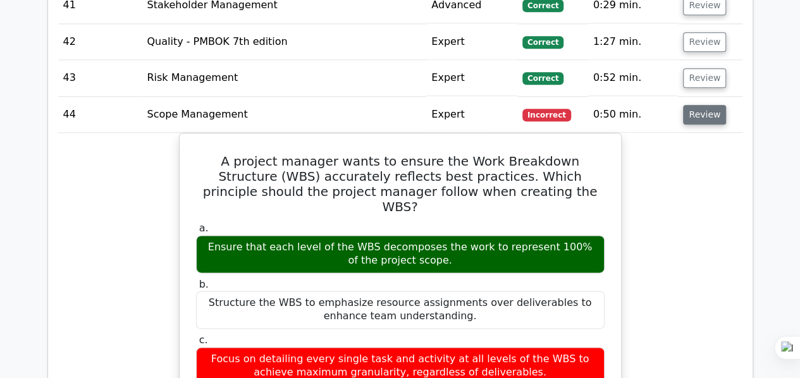
click at [710, 105] on button "Review" at bounding box center [704, 115] width 43 height 20
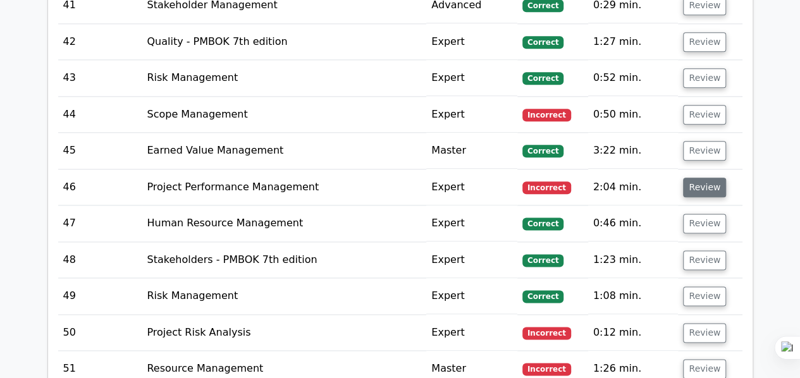
click at [702, 178] on button "Review" at bounding box center [704, 188] width 43 height 20
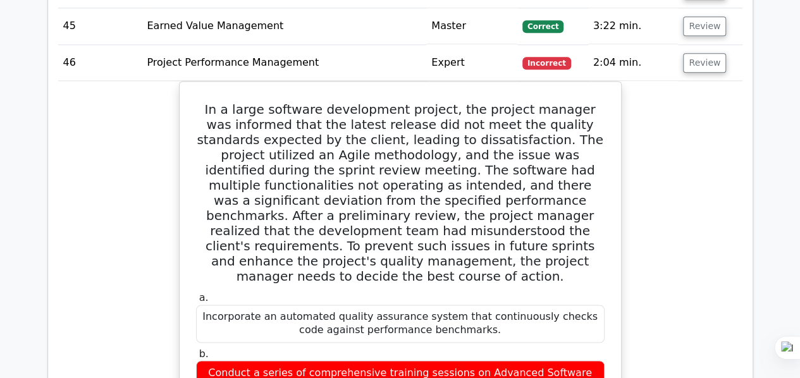
scroll to position [3161, 0]
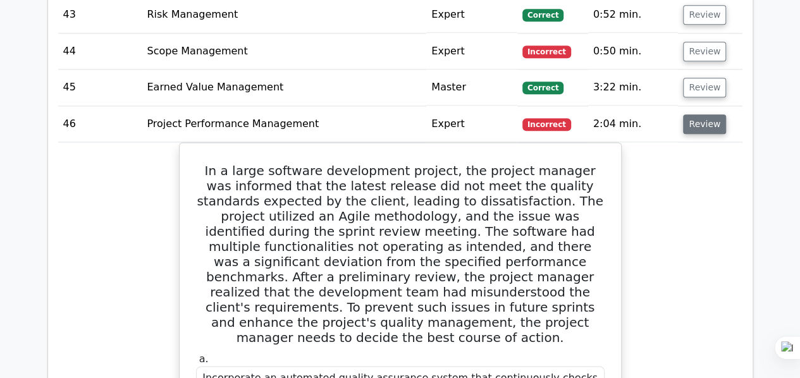
click at [690, 114] on button "Review" at bounding box center [704, 124] width 43 height 20
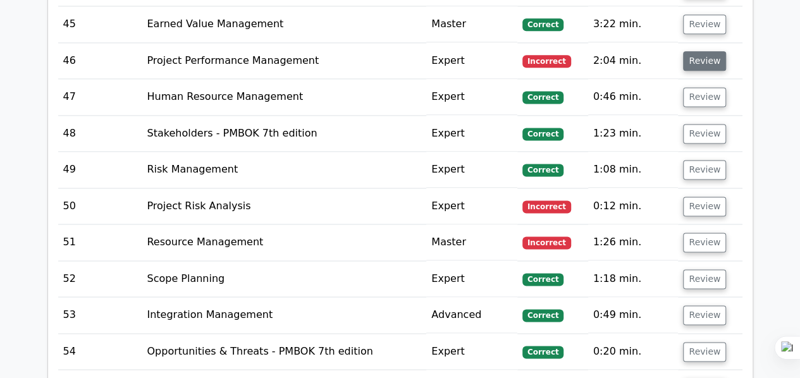
scroll to position [3288, 0]
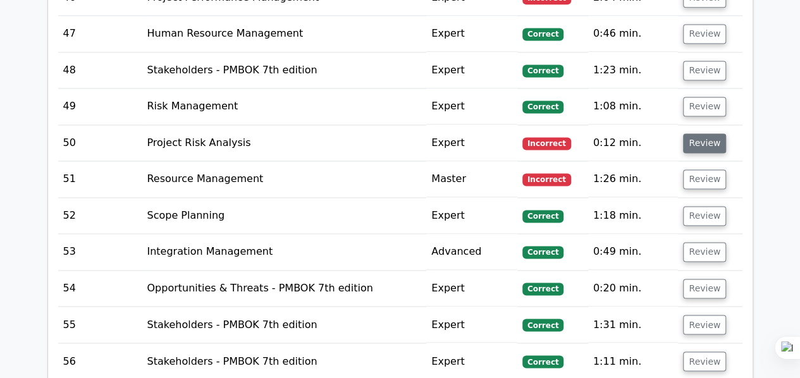
click at [699, 133] on button "Review" at bounding box center [704, 143] width 43 height 20
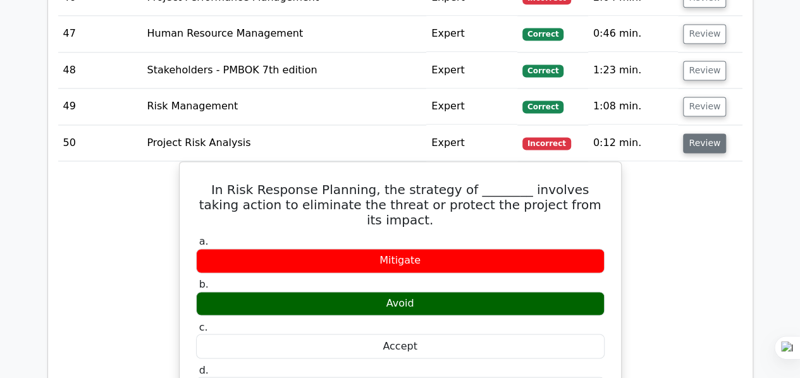
click at [713, 133] on button "Review" at bounding box center [704, 143] width 43 height 20
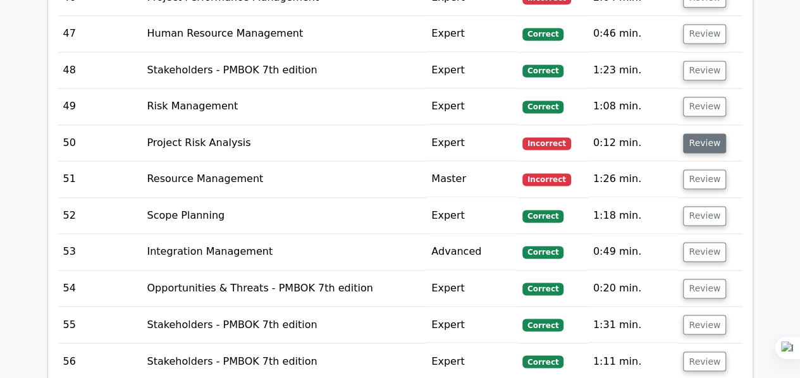
click at [706, 133] on button "Review" at bounding box center [704, 143] width 43 height 20
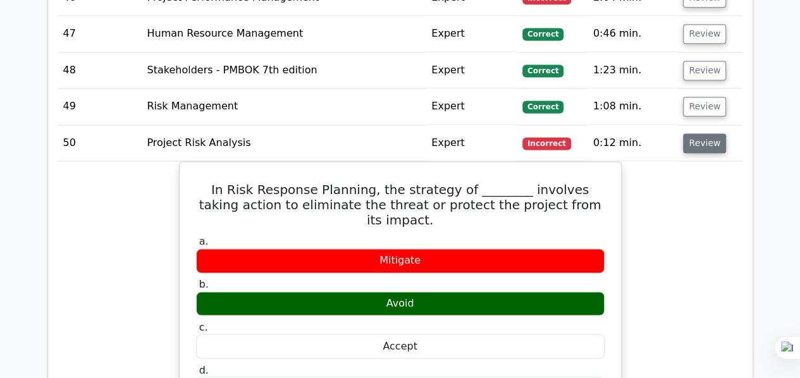
click at [706, 133] on button "Review" at bounding box center [704, 143] width 43 height 20
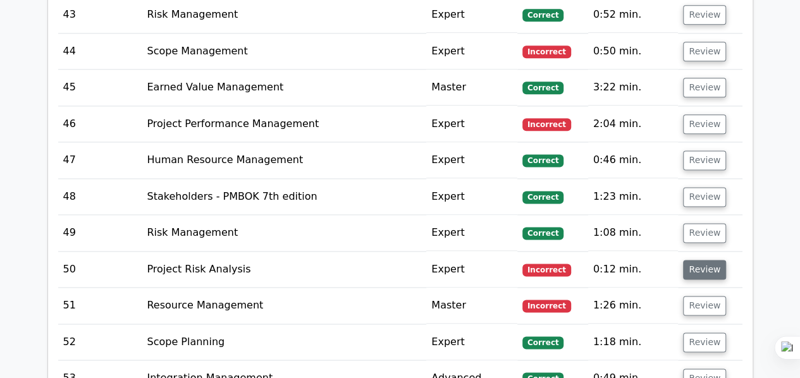
scroll to position [3098, 0]
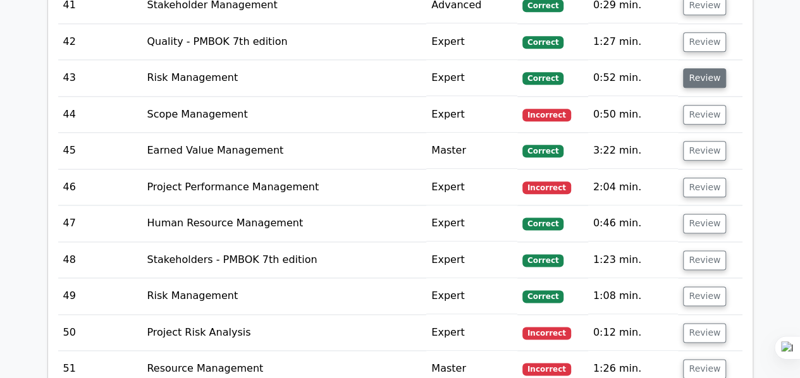
click at [699, 68] on button "Review" at bounding box center [704, 78] width 43 height 20
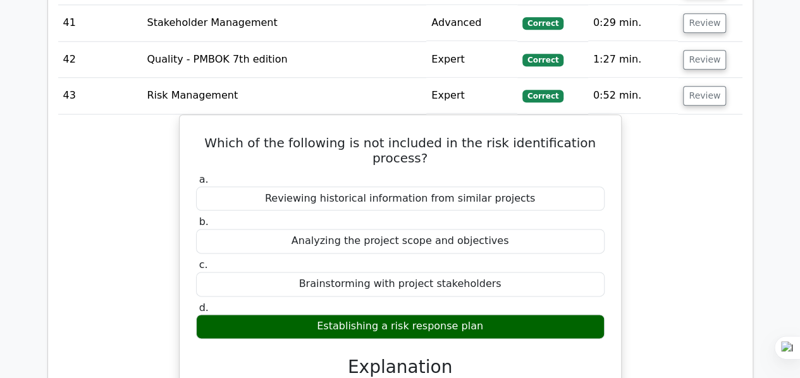
scroll to position [3035, 0]
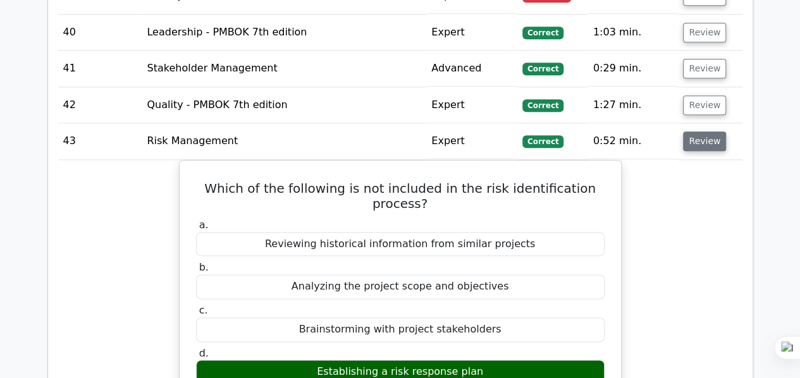
click at [707, 132] on button "Review" at bounding box center [704, 142] width 43 height 20
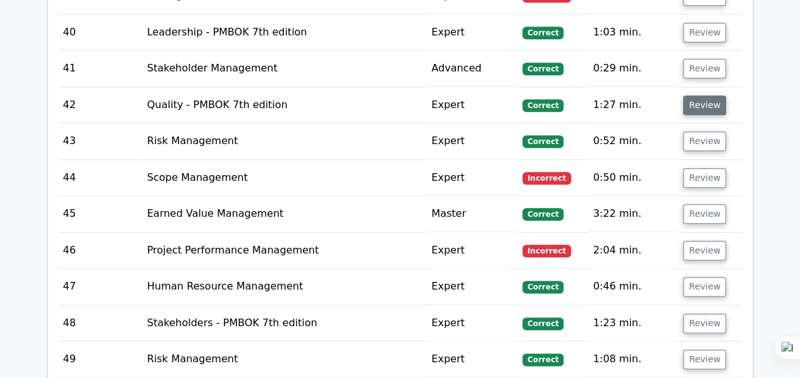
click at [705, 95] on button "Review" at bounding box center [704, 105] width 43 height 20
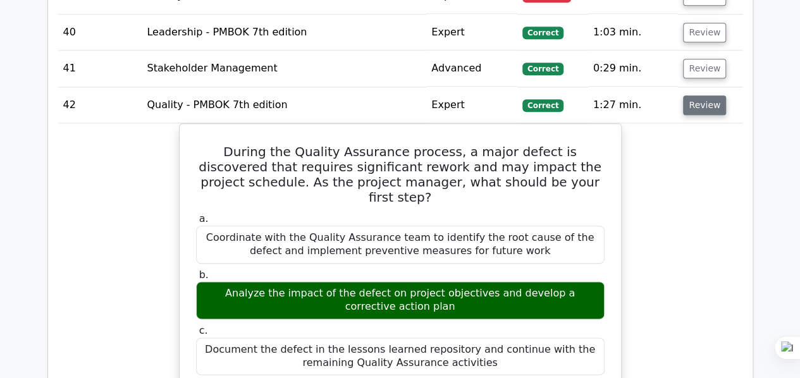
click at [705, 95] on button "Review" at bounding box center [704, 105] width 43 height 20
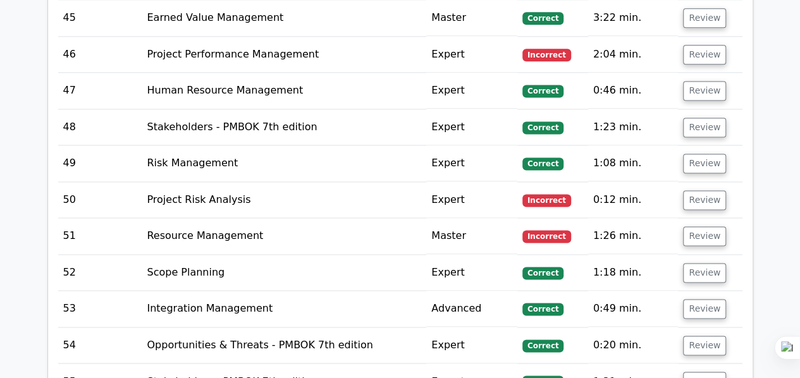
scroll to position [3288, 0]
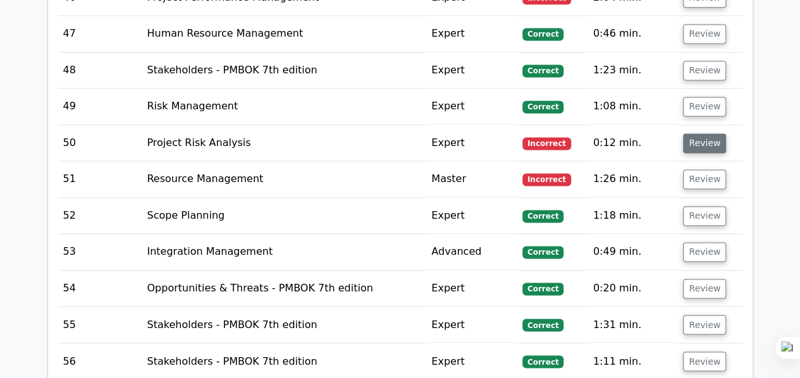
click at [695, 133] on button "Review" at bounding box center [704, 143] width 43 height 20
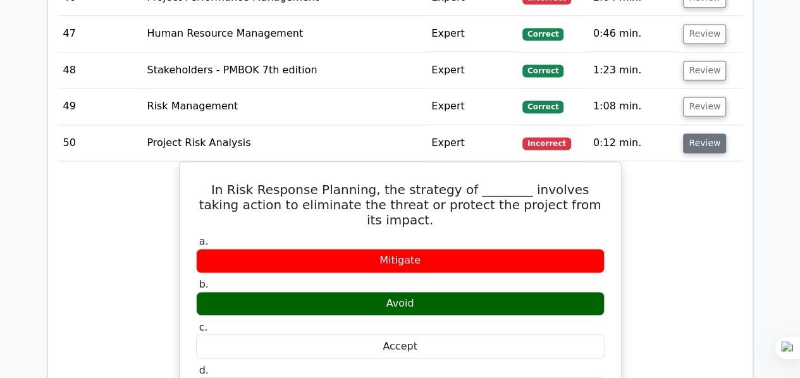
click at [695, 133] on button "Review" at bounding box center [704, 143] width 43 height 20
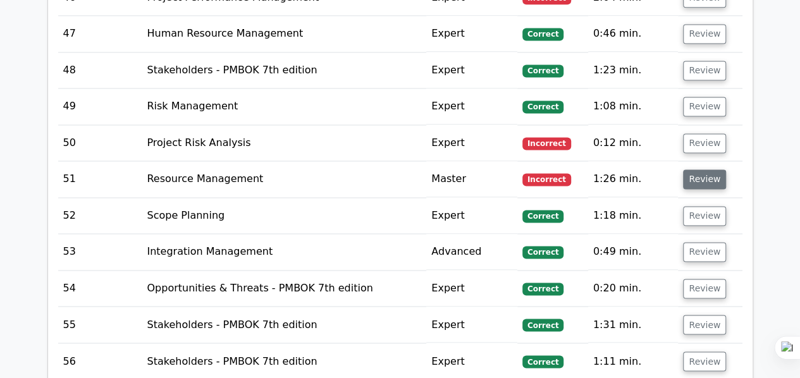
click at [700, 169] on button "Review" at bounding box center [704, 179] width 43 height 20
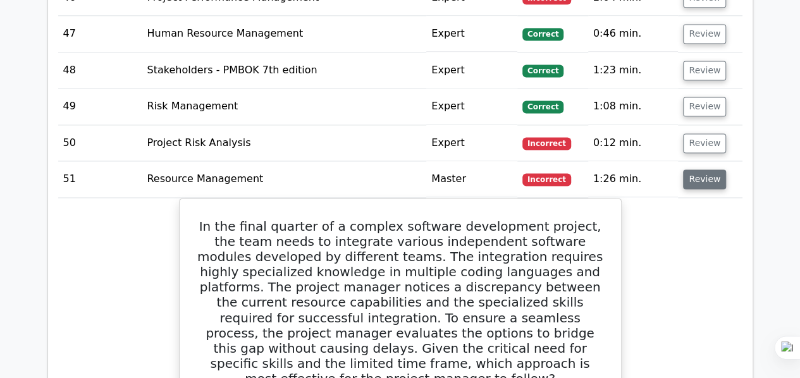
click at [701, 169] on button "Review" at bounding box center [704, 179] width 43 height 20
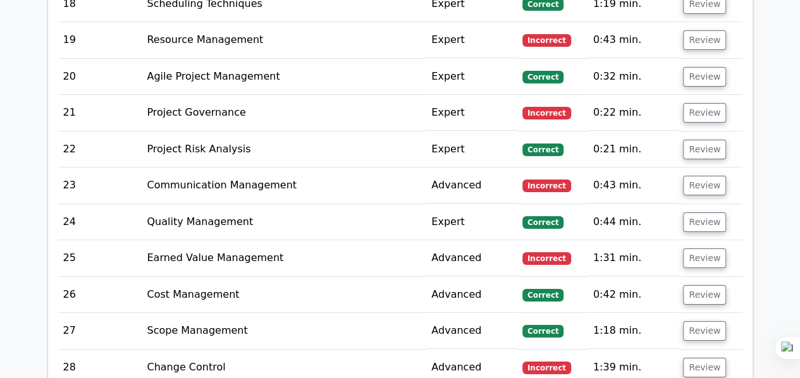
scroll to position [2213, 0]
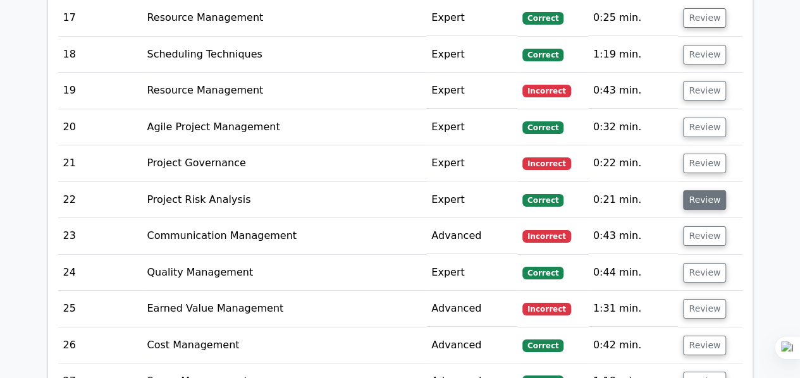
click at [704, 200] on button "Review" at bounding box center [704, 200] width 43 height 20
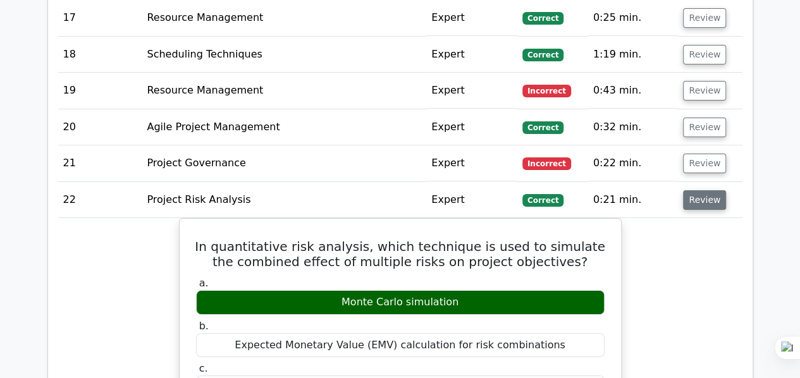
click at [704, 200] on button "Review" at bounding box center [704, 200] width 43 height 20
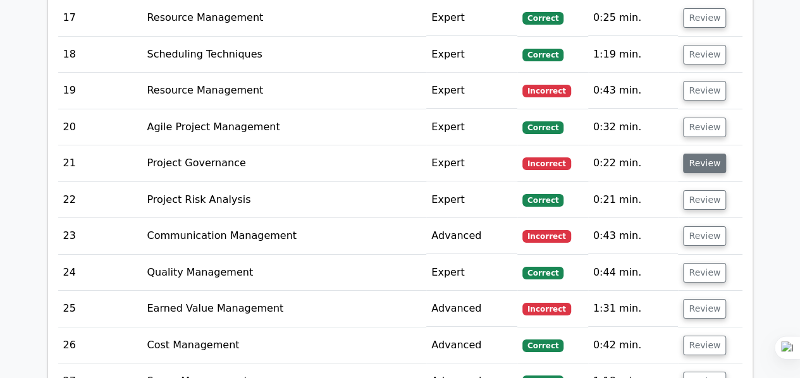
click at [695, 156] on button "Review" at bounding box center [704, 164] width 43 height 20
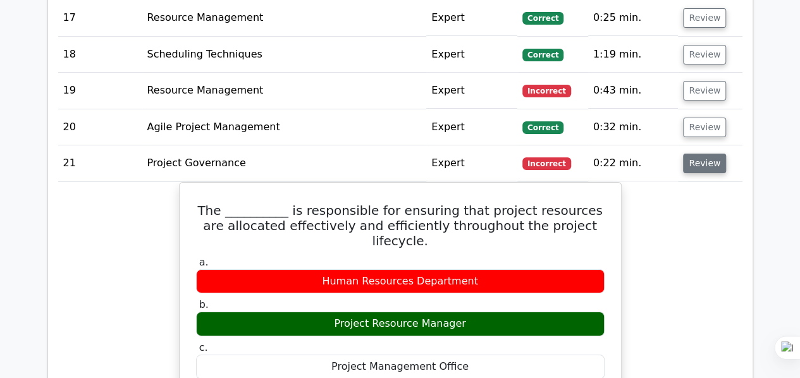
click at [695, 156] on button "Review" at bounding box center [704, 164] width 43 height 20
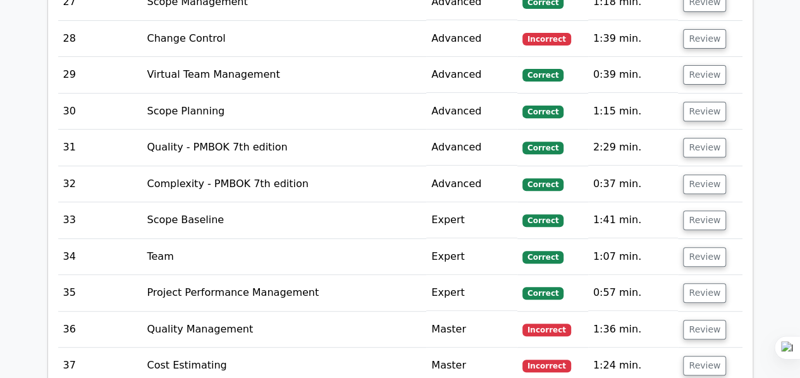
scroll to position [2782, 0]
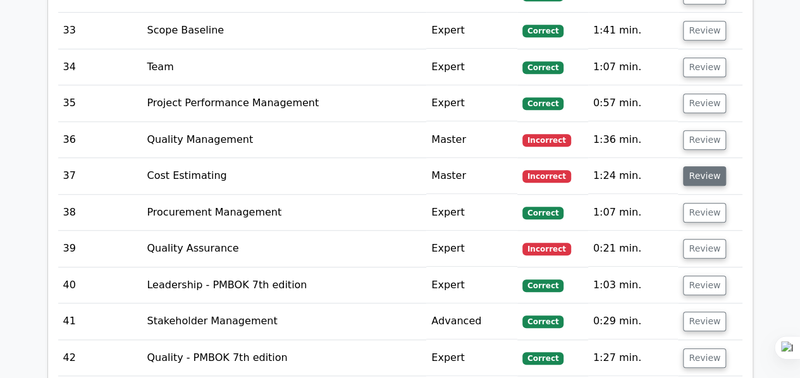
click at [702, 166] on button "Review" at bounding box center [704, 176] width 43 height 20
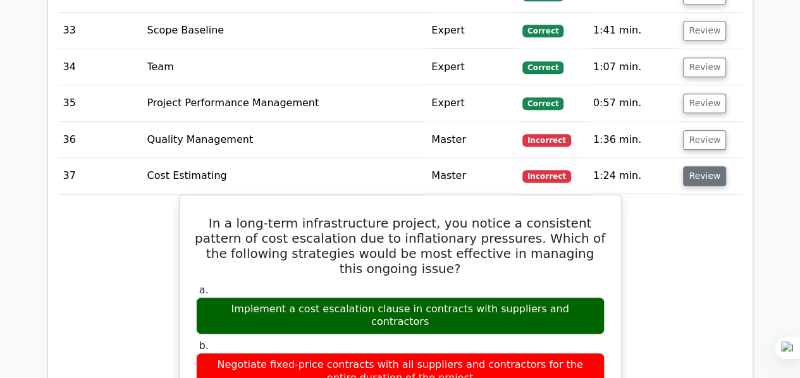
click at [702, 166] on button "Review" at bounding box center [704, 176] width 43 height 20
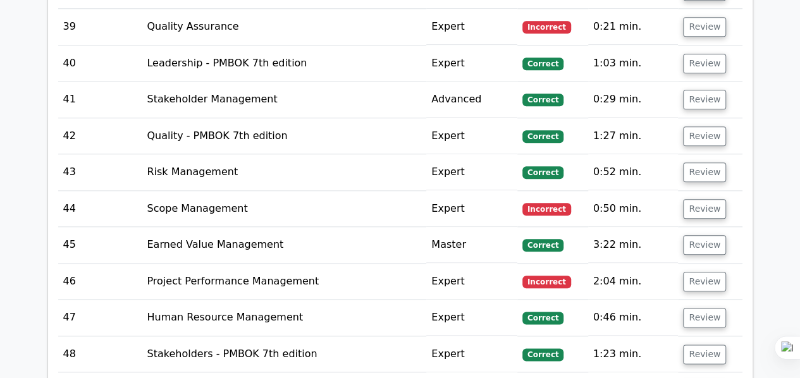
scroll to position [3035, 0]
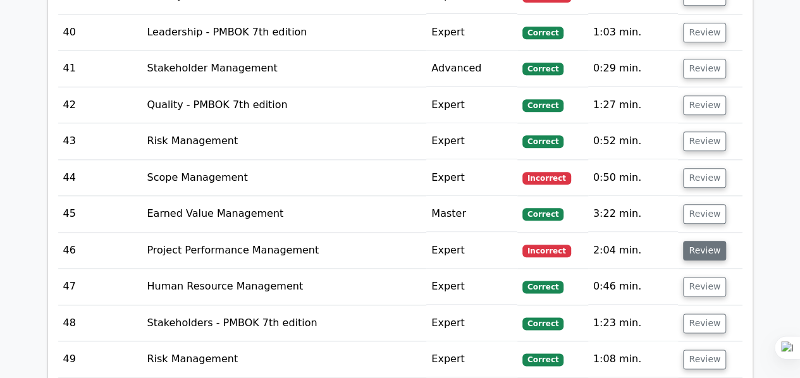
click at [710, 241] on button "Review" at bounding box center [704, 251] width 43 height 20
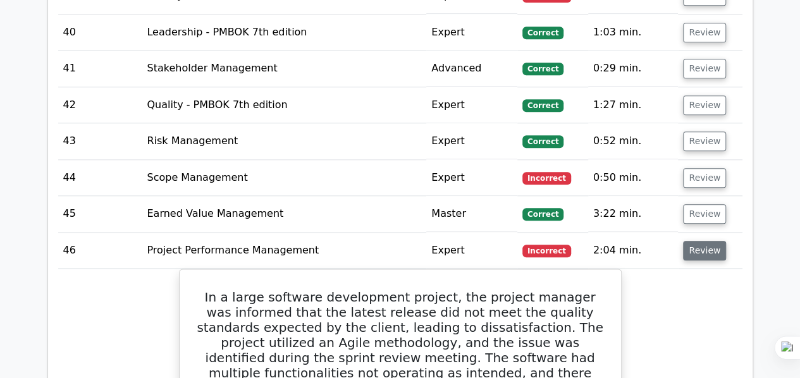
click at [710, 241] on button "Review" at bounding box center [704, 251] width 43 height 20
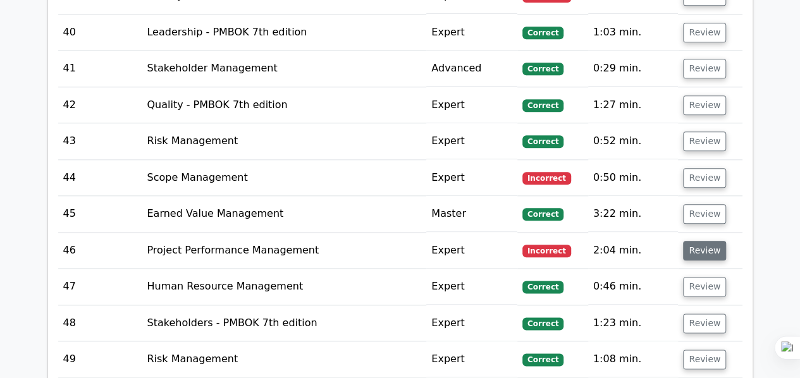
click at [710, 241] on button "Review" at bounding box center [704, 251] width 43 height 20
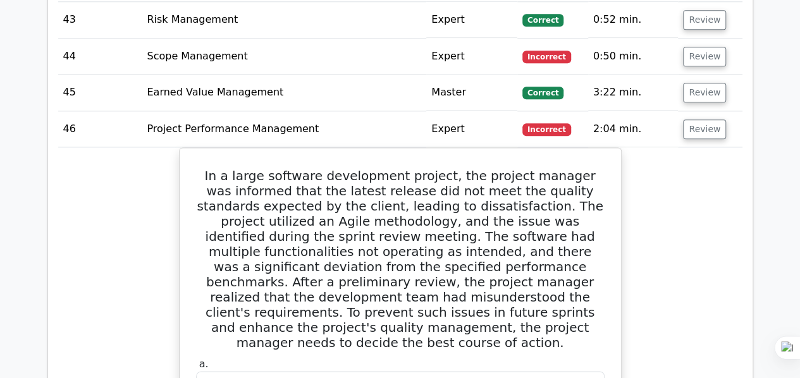
scroll to position [3098, 0]
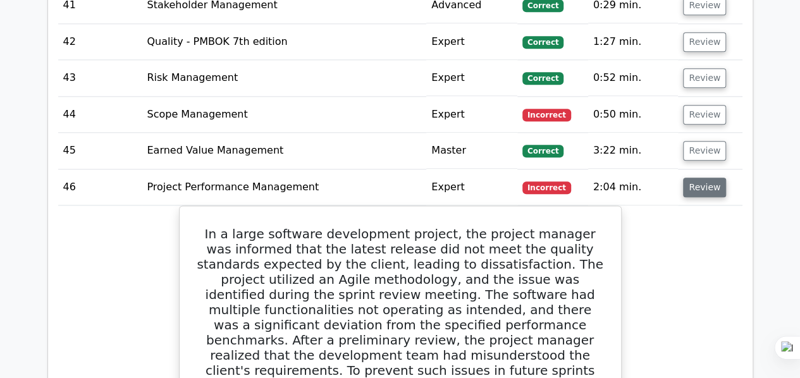
click at [706, 178] on button "Review" at bounding box center [704, 188] width 43 height 20
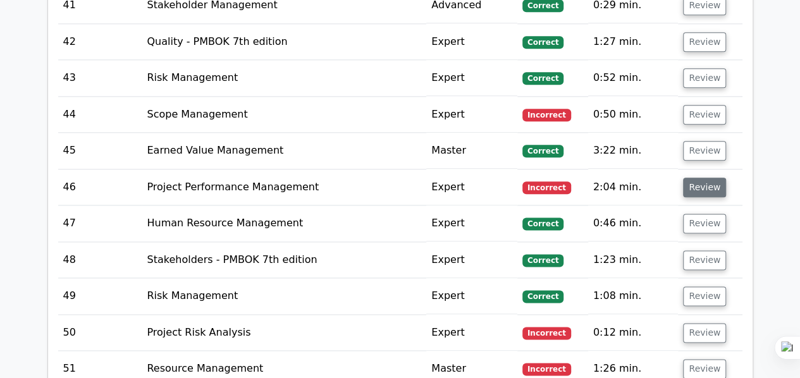
click at [706, 178] on button "Review" at bounding box center [704, 188] width 43 height 20
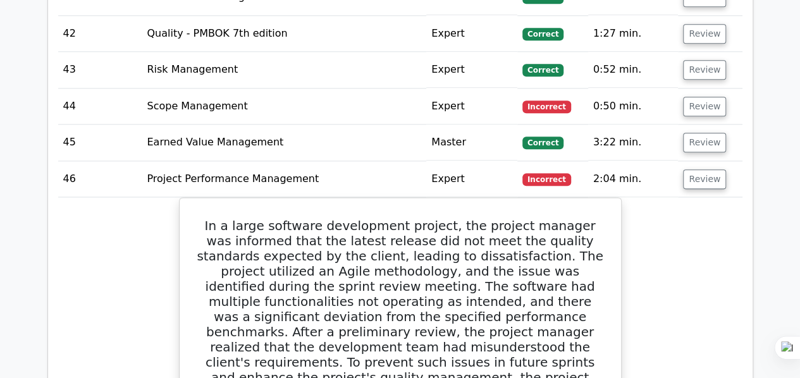
scroll to position [3035, 0]
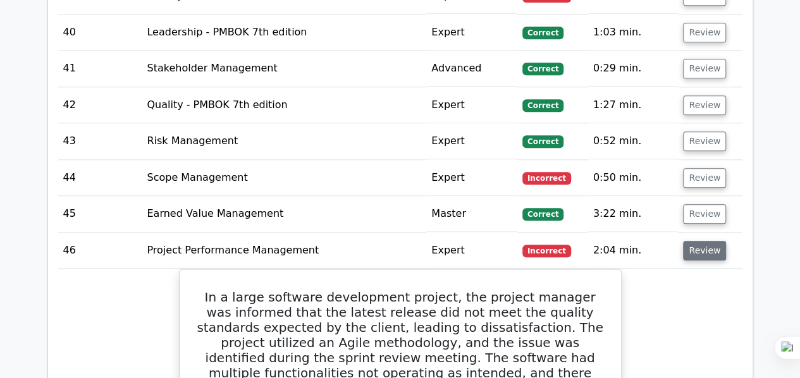
click at [688, 241] on button "Review" at bounding box center [704, 251] width 43 height 20
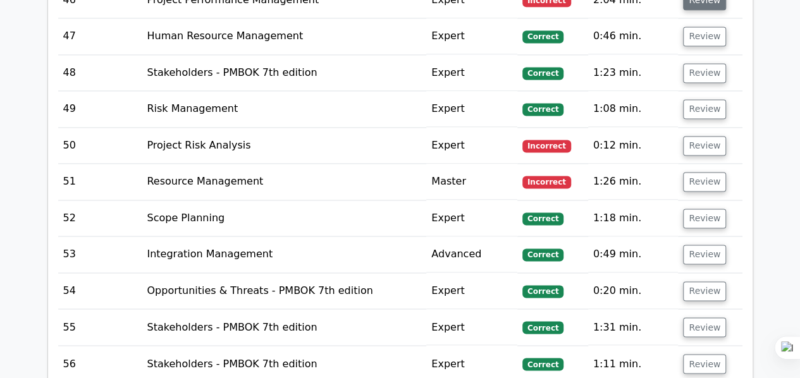
scroll to position [3288, 0]
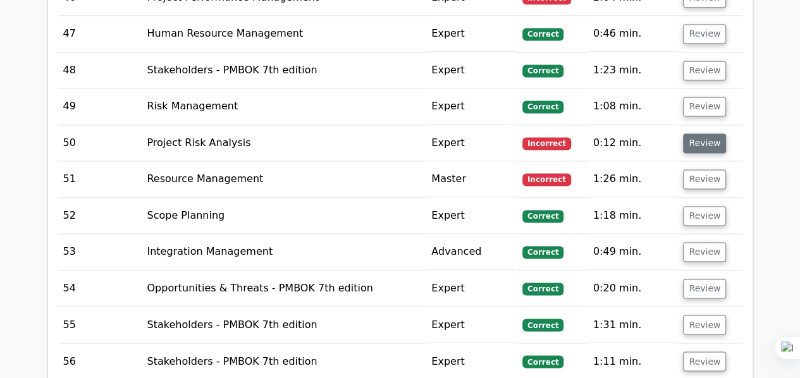
click at [699, 133] on button "Review" at bounding box center [704, 143] width 43 height 20
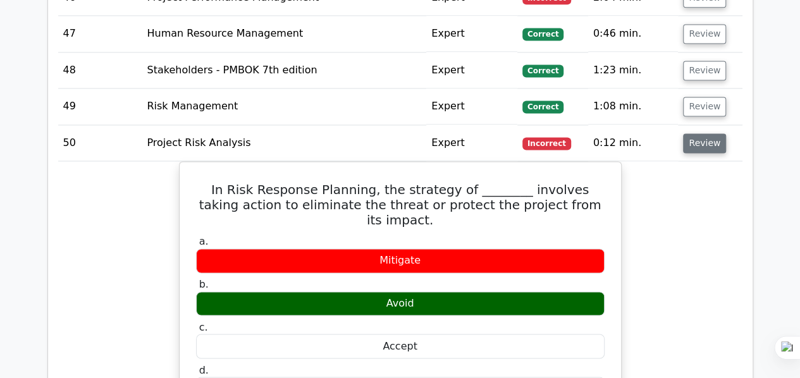
click at [699, 133] on button "Review" at bounding box center [704, 143] width 43 height 20
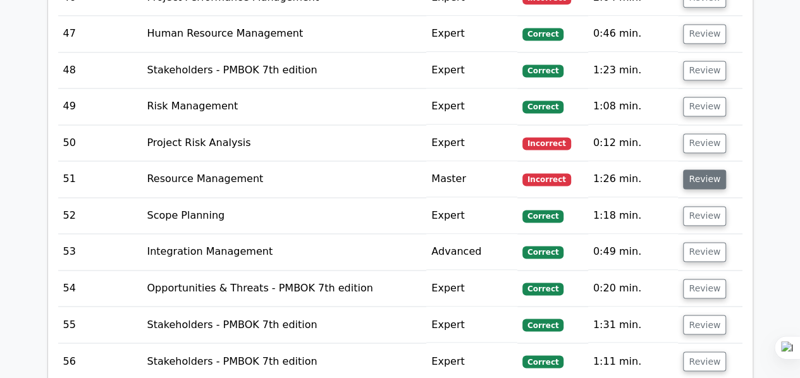
click at [702, 169] on button "Review" at bounding box center [704, 179] width 43 height 20
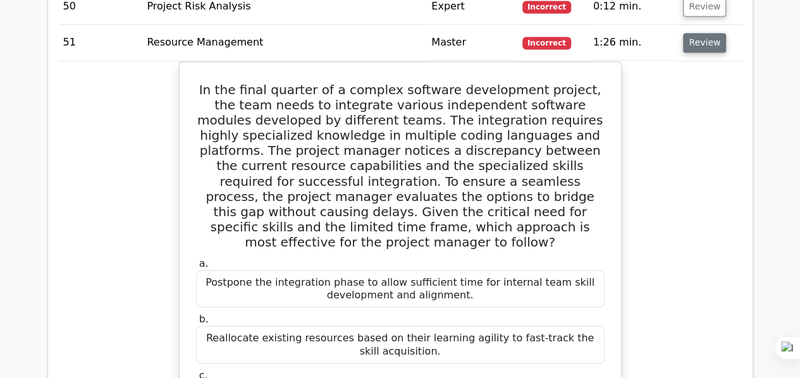
scroll to position [3414, 0]
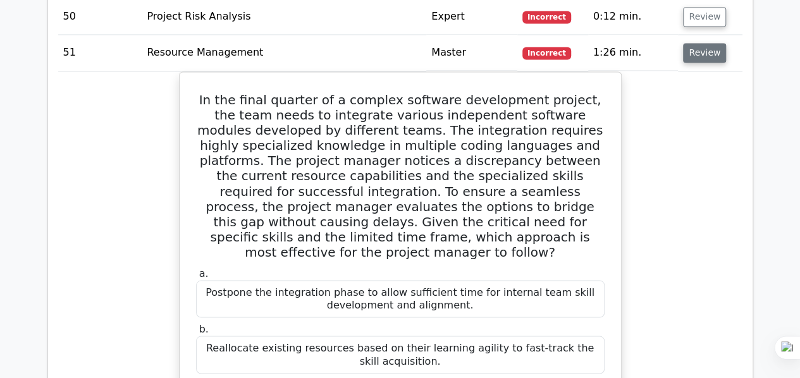
click at [688, 43] on button "Review" at bounding box center [704, 53] width 43 height 20
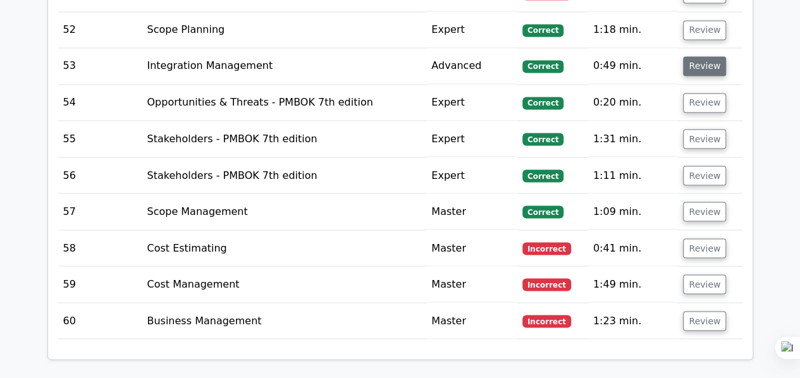
scroll to position [3541, 0]
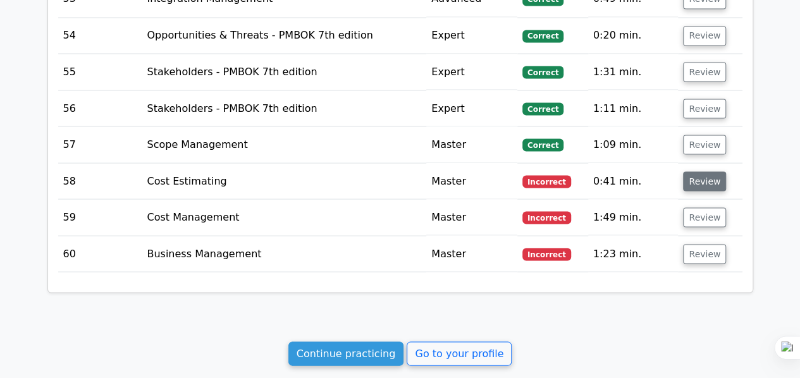
click at [701, 171] on button "Review" at bounding box center [704, 181] width 43 height 20
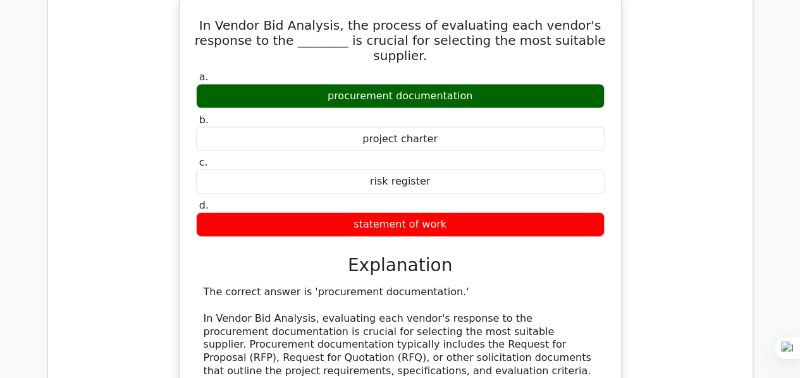
scroll to position [3604, 0]
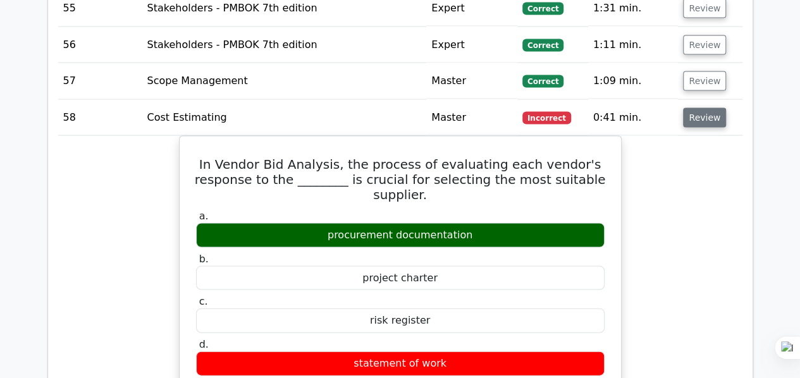
click at [702, 108] on button "Review" at bounding box center [704, 118] width 43 height 20
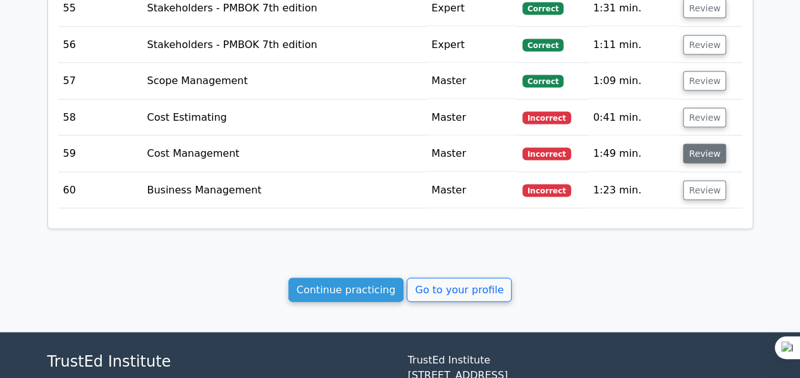
click at [709, 144] on button "Review" at bounding box center [704, 154] width 43 height 20
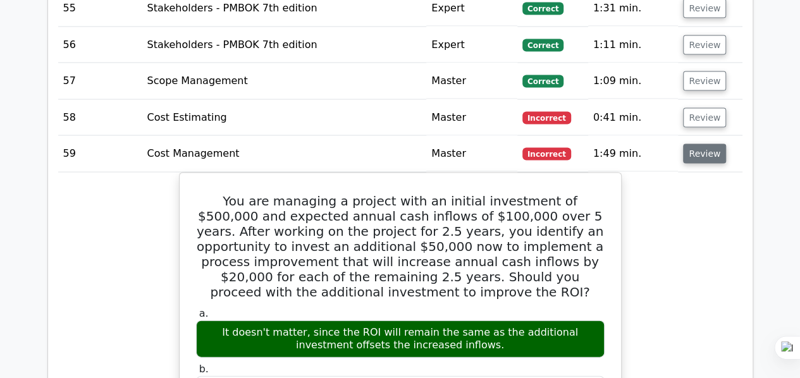
click at [711, 144] on button "Review" at bounding box center [704, 154] width 43 height 20
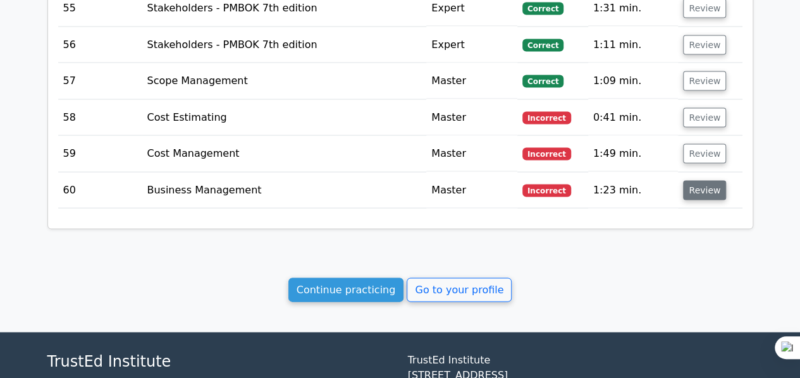
click at [711, 181] on button "Review" at bounding box center [704, 191] width 43 height 20
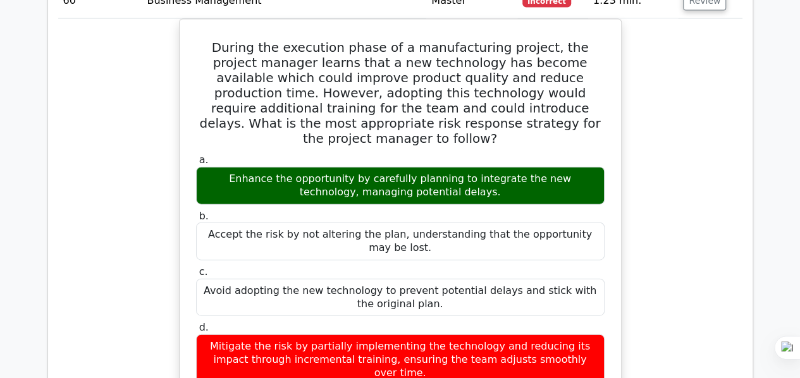
scroll to position [3667, 0]
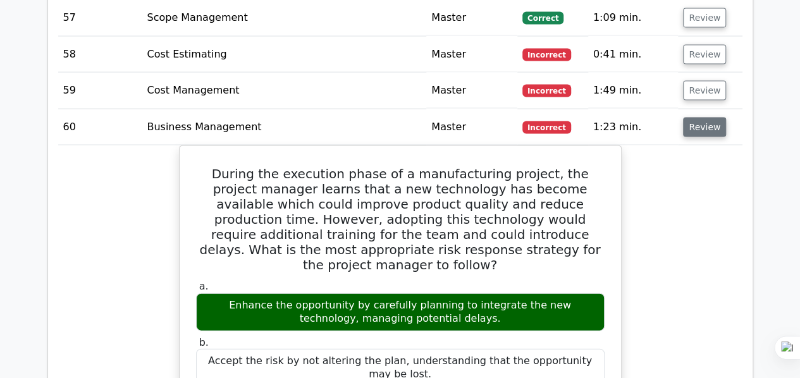
click at [693, 118] on button "Review" at bounding box center [704, 128] width 43 height 20
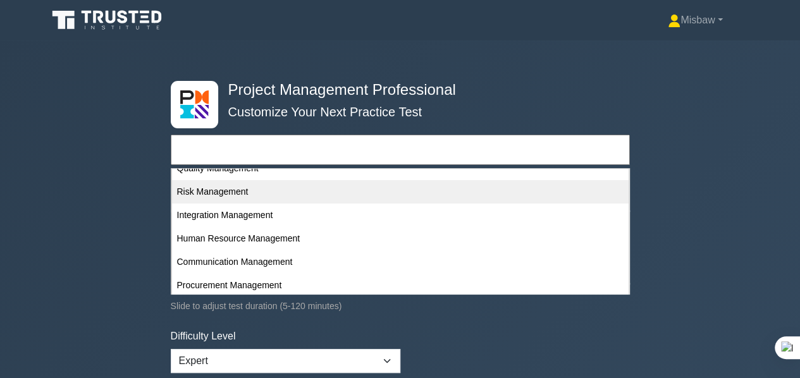
scroll to position [126, 0]
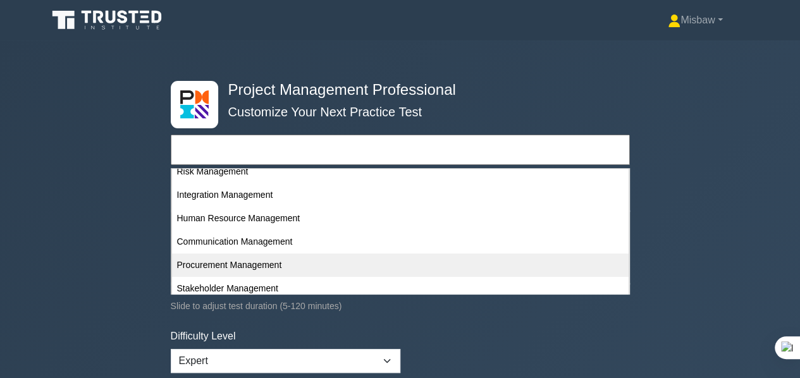
click at [240, 262] on div "Procurement Management" at bounding box center [400, 265] width 456 height 23
type input "Procurement Management"
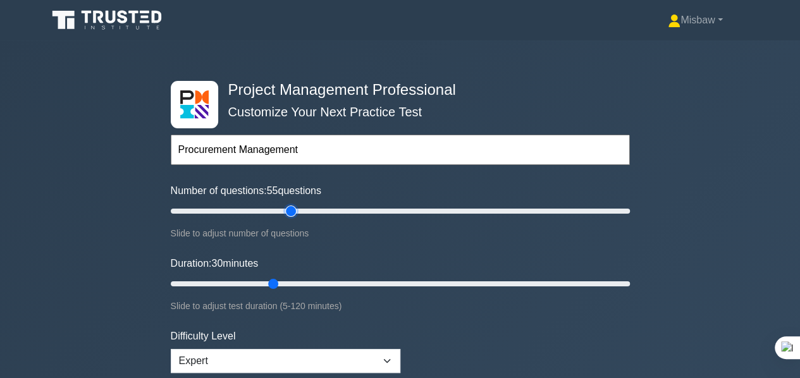
type input "55"
click at [291, 209] on input "Number of questions: 55 questions" at bounding box center [400, 211] width 459 height 15
click at [272, 211] on input "Number of questions: 55 questions" at bounding box center [400, 211] width 459 height 15
click at [257, 210] on input "Number of questions: 40 questions" at bounding box center [400, 211] width 459 height 15
click at [247, 208] on input "Number of questions: 40 questions" at bounding box center [400, 211] width 459 height 15
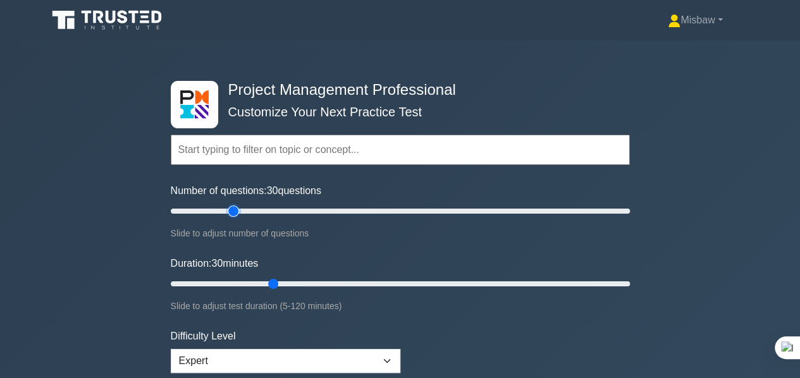
type input "30"
click at [236, 208] on input "Number of questions: 30 questions" at bounding box center [400, 211] width 459 height 15
click at [282, 283] on input "Duration: 30 minutes" at bounding box center [400, 283] width 459 height 15
click at [292, 283] on input "Duration: 35 minutes" at bounding box center [400, 283] width 459 height 15
click at [300, 283] on input "Duration: 35 minutes" at bounding box center [400, 283] width 459 height 15
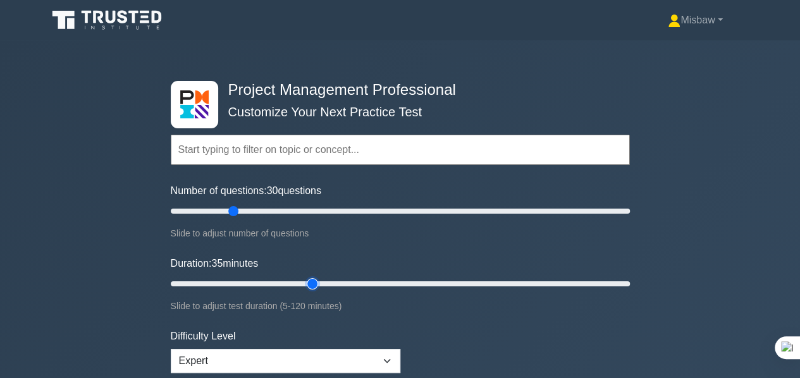
type input "40"
click at [305, 284] on input "Duration: 35 minutes" at bounding box center [400, 283] width 459 height 15
